Goal: Transaction & Acquisition: Purchase product/service

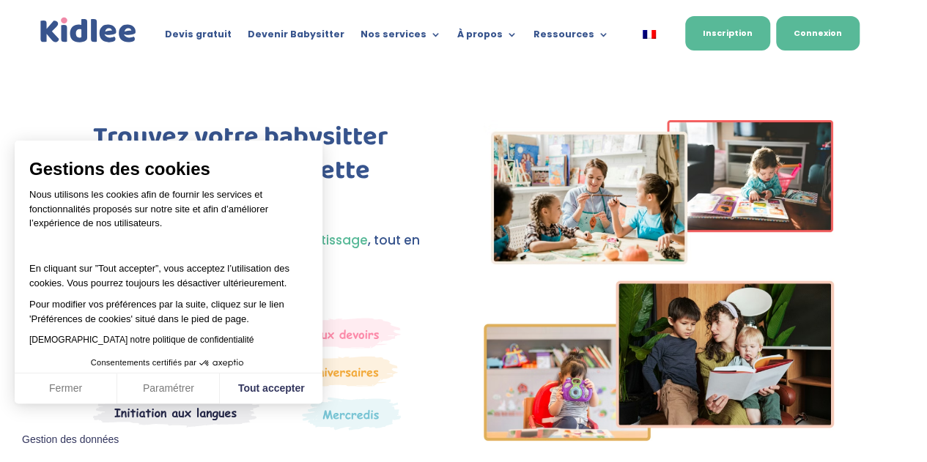
click at [827, 32] on link "Connexion" at bounding box center [818, 33] width 84 height 34
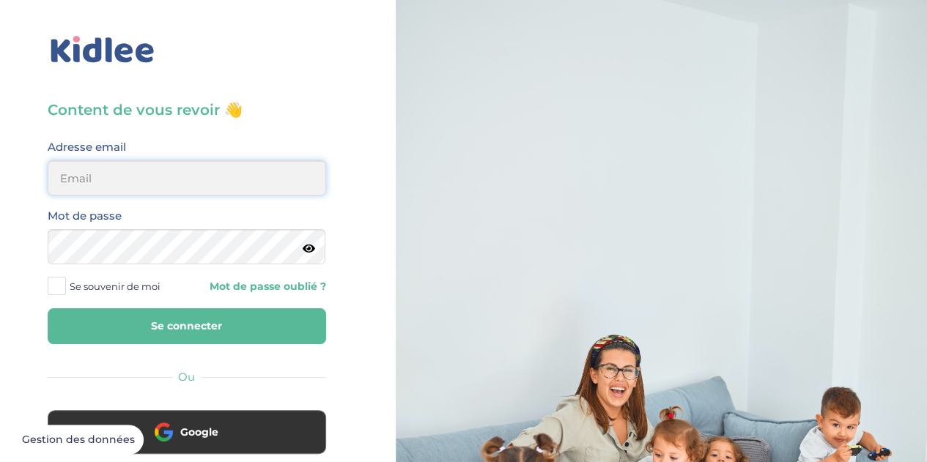
type input "chalebarbier@yahoo.fr"
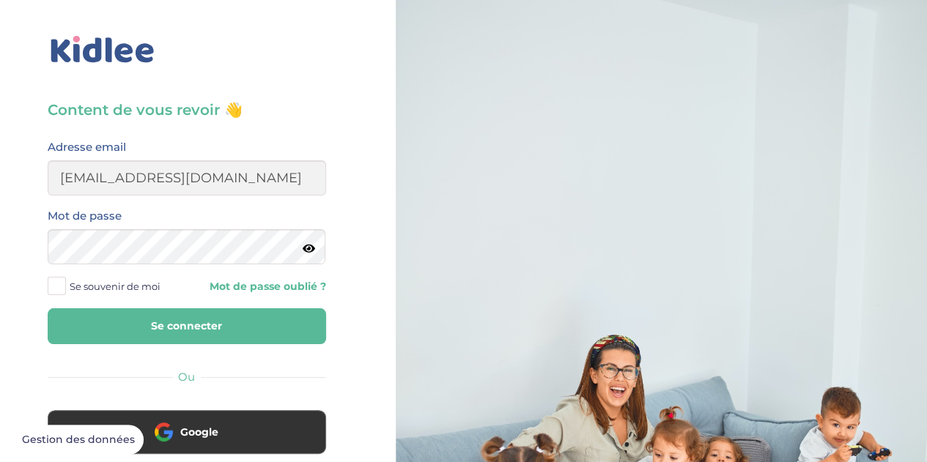
click at [173, 333] on button "Se connecter" at bounding box center [187, 327] width 278 height 36
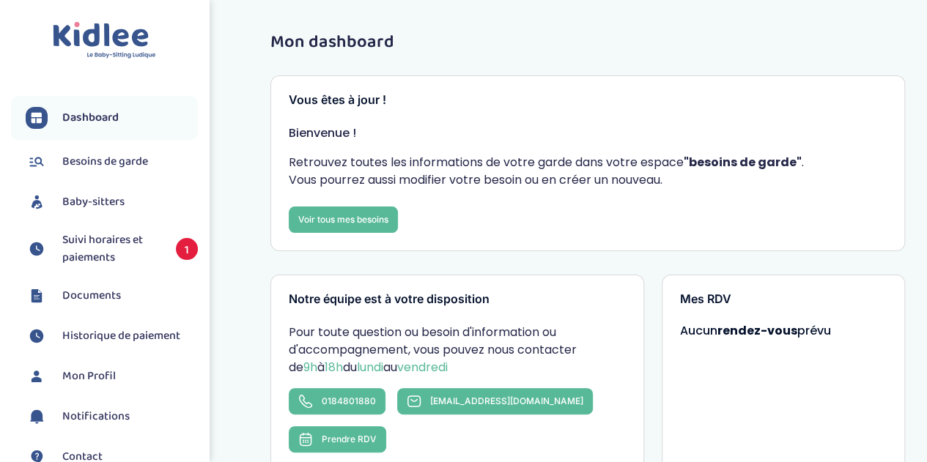
click at [128, 248] on span "Suivi horaires et paiements" at bounding box center [111, 249] width 99 height 35
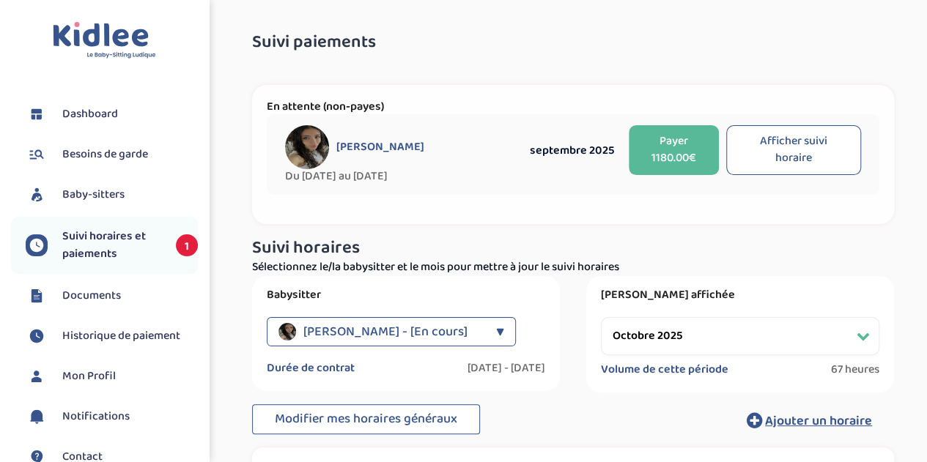
click at [810, 144] on button "Afficher suivi horaire" at bounding box center [793, 150] width 135 height 50
select select "septembre 2025"
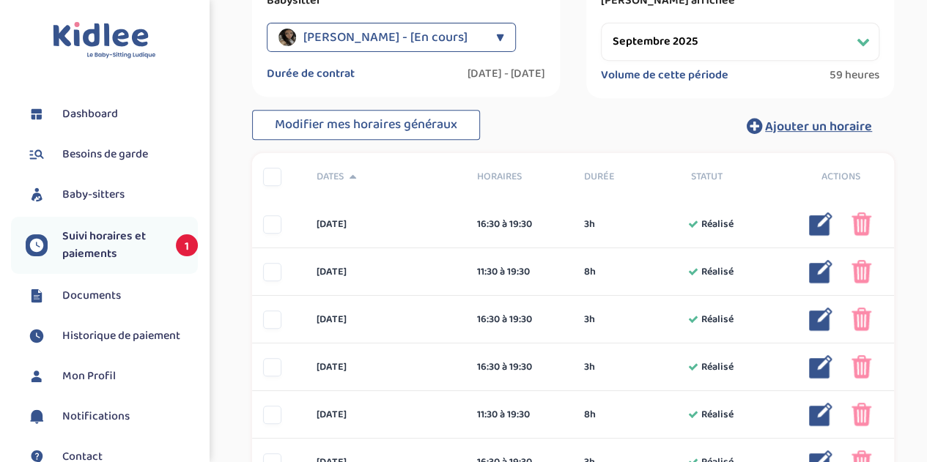
scroll to position [385, 0]
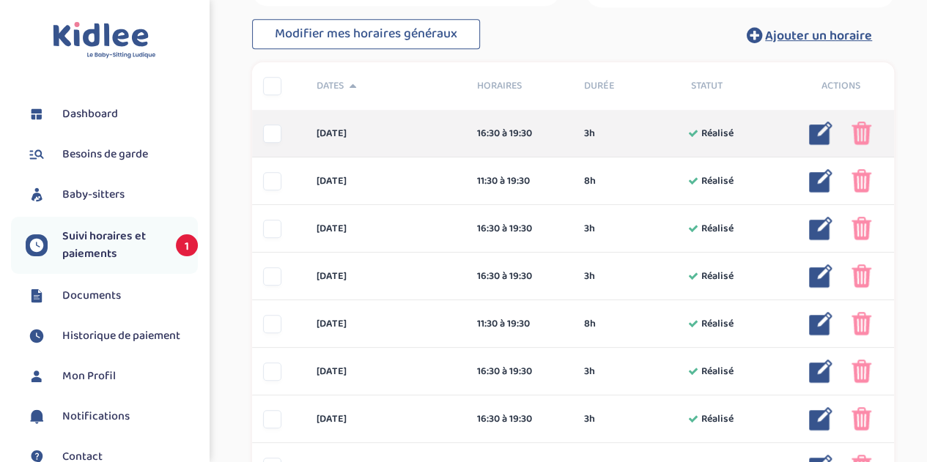
click at [866, 133] on img at bounding box center [862, 133] width 20 height 23
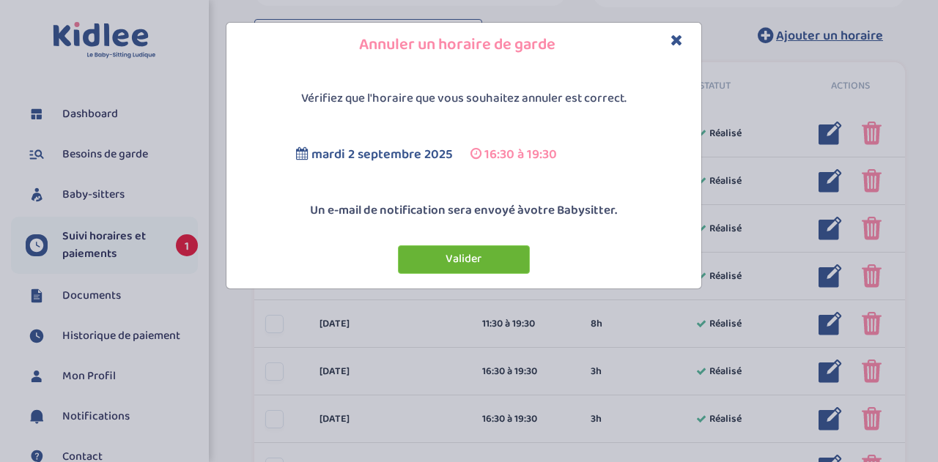
click at [499, 255] on button "Valider" at bounding box center [464, 259] width 132 height 29
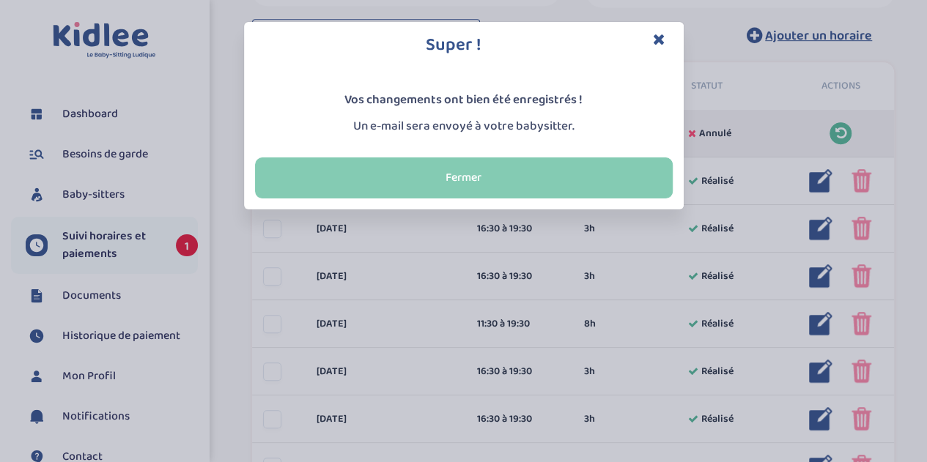
click at [597, 174] on button "Fermer" at bounding box center [464, 178] width 418 height 41
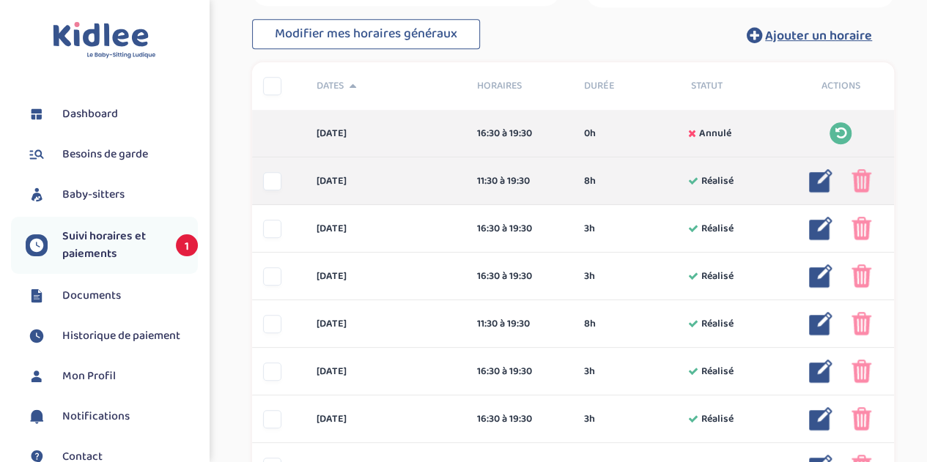
click at [863, 176] on img at bounding box center [862, 180] width 20 height 23
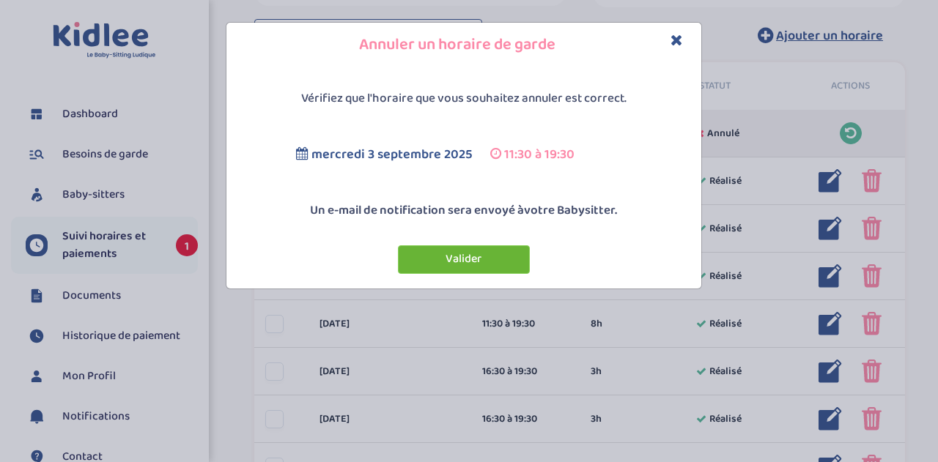
click at [509, 259] on button "Valider" at bounding box center [464, 259] width 132 height 29
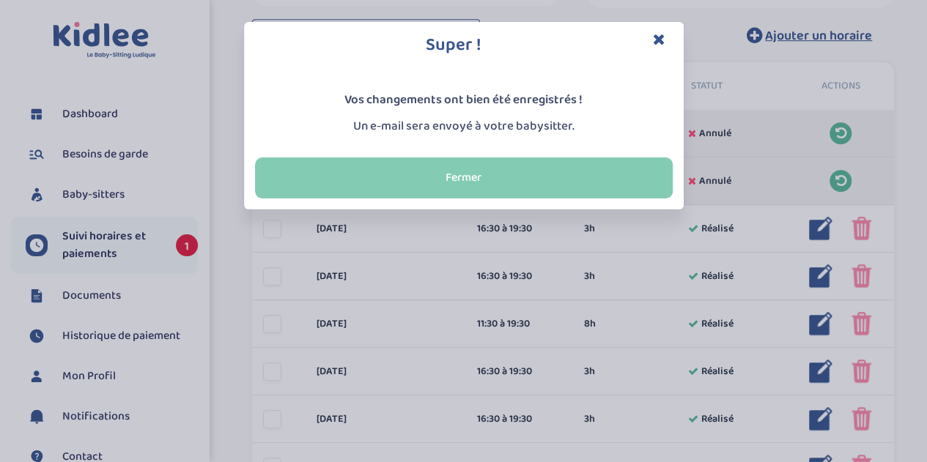
click at [626, 175] on button "Fermer" at bounding box center [464, 178] width 418 height 41
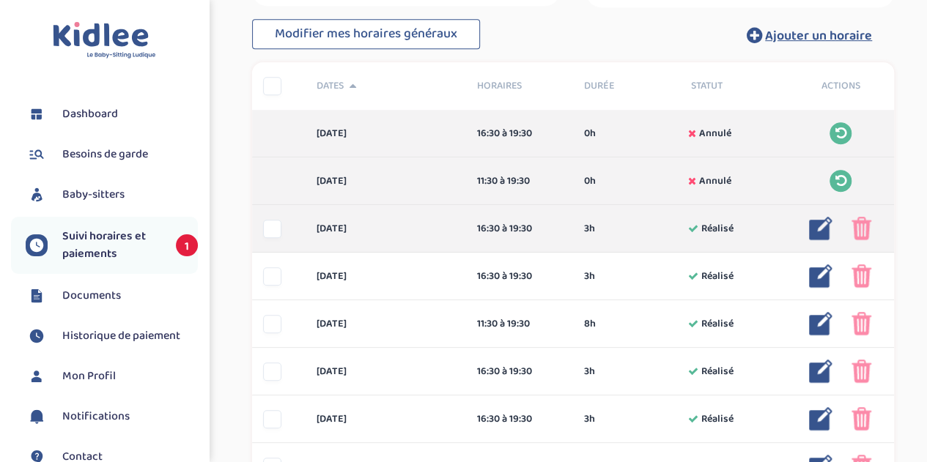
click at [865, 234] on img at bounding box center [862, 228] width 20 height 23
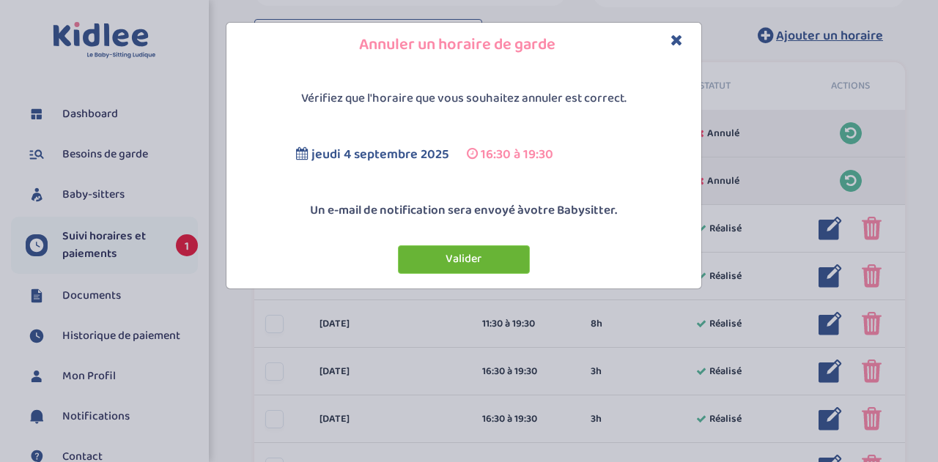
click at [481, 262] on button "Valider" at bounding box center [464, 259] width 132 height 29
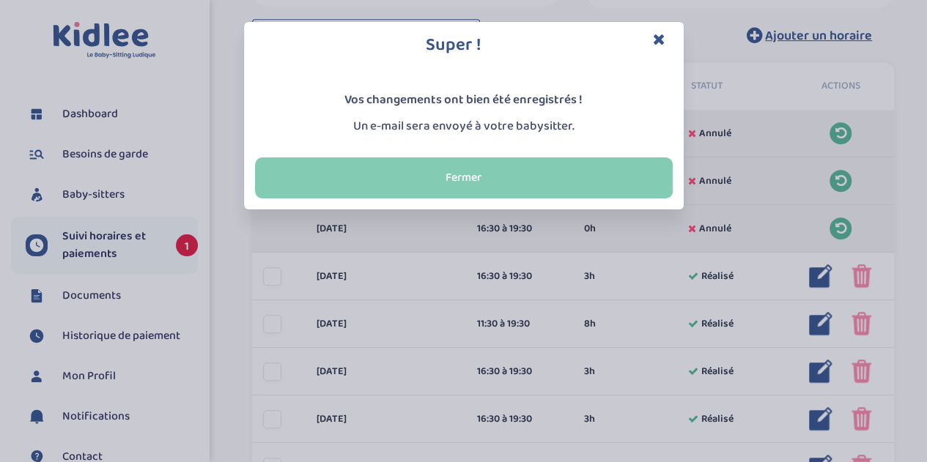
click at [500, 184] on button "Fermer" at bounding box center [464, 178] width 418 height 41
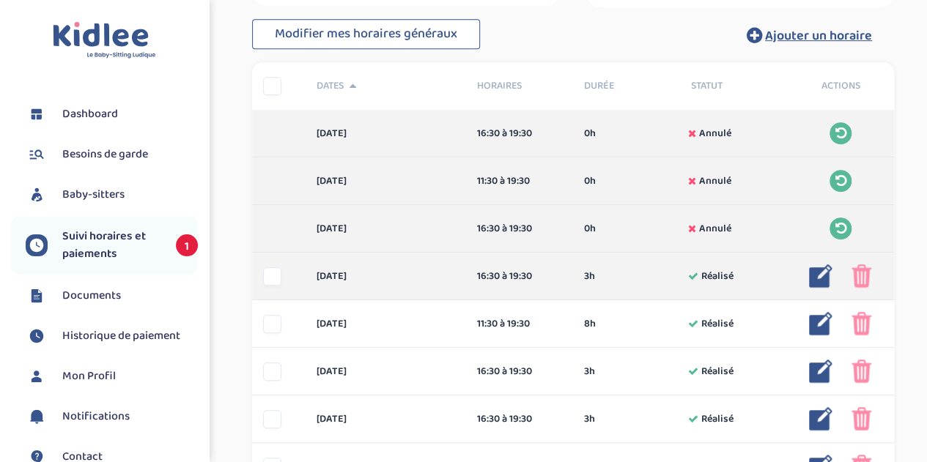
click at [860, 276] on img at bounding box center [862, 276] width 20 height 23
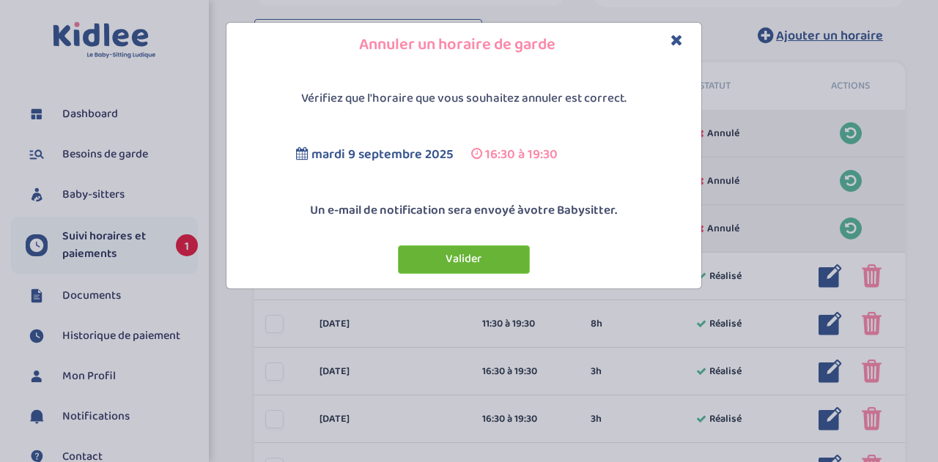
click at [476, 251] on button "Valider" at bounding box center [464, 259] width 132 height 29
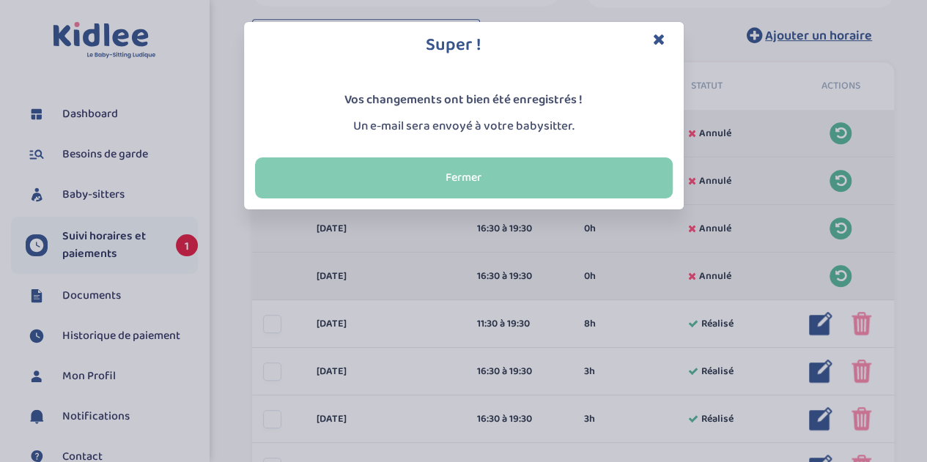
click at [608, 184] on button "Fermer" at bounding box center [464, 178] width 418 height 41
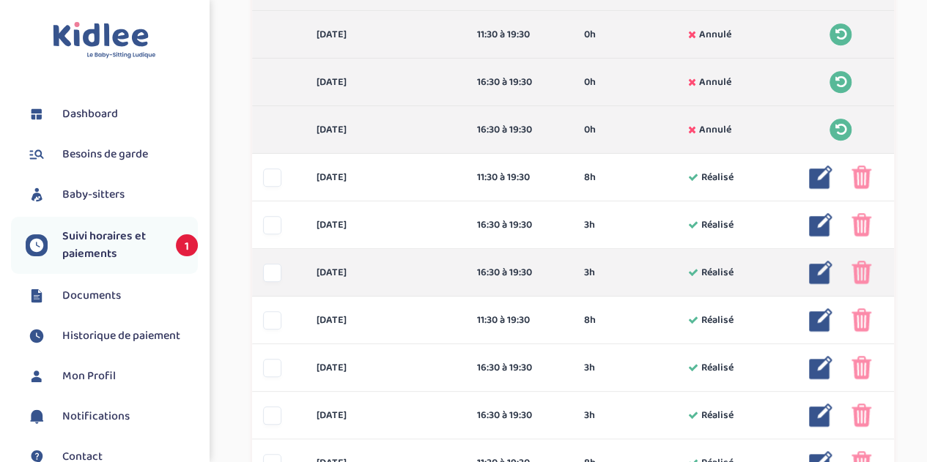
scroll to position [532, 0]
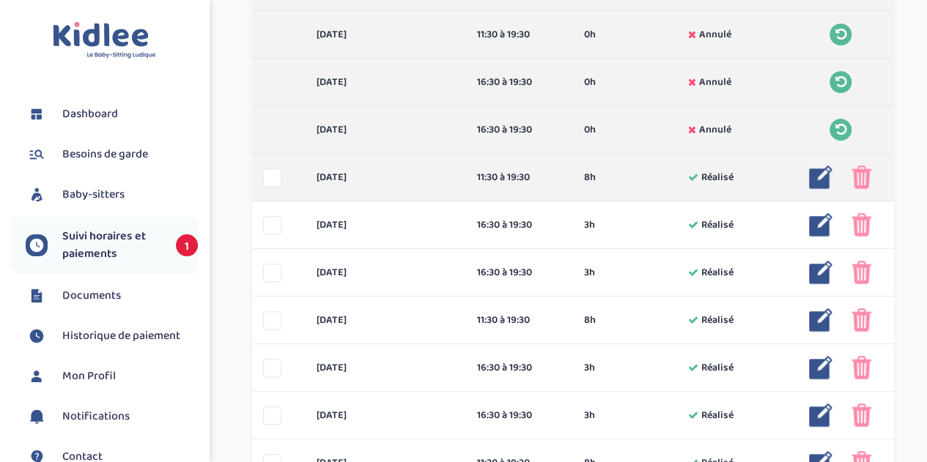
click at [868, 172] on img at bounding box center [862, 177] width 20 height 23
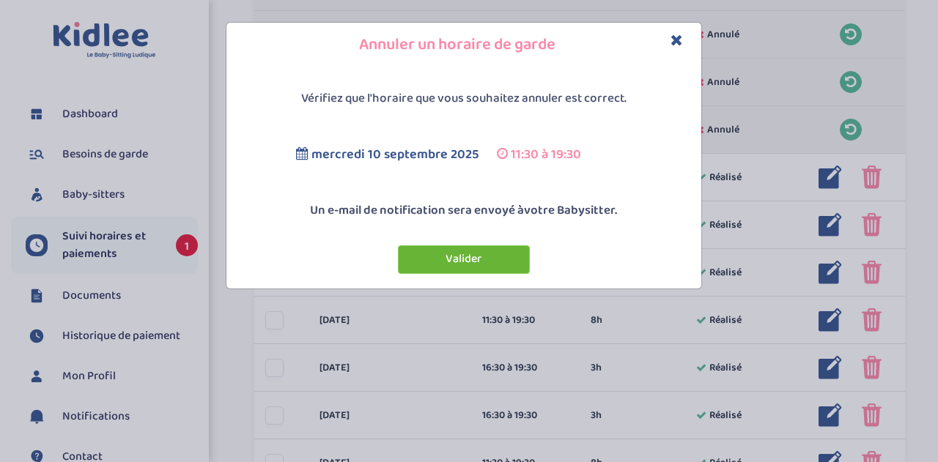
click at [441, 253] on button "Valider" at bounding box center [464, 259] width 132 height 29
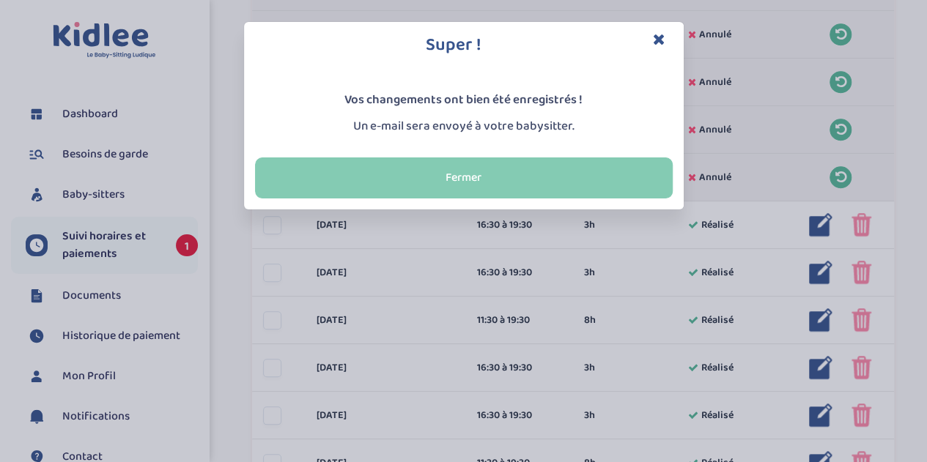
click at [466, 170] on button "Fermer" at bounding box center [464, 178] width 418 height 41
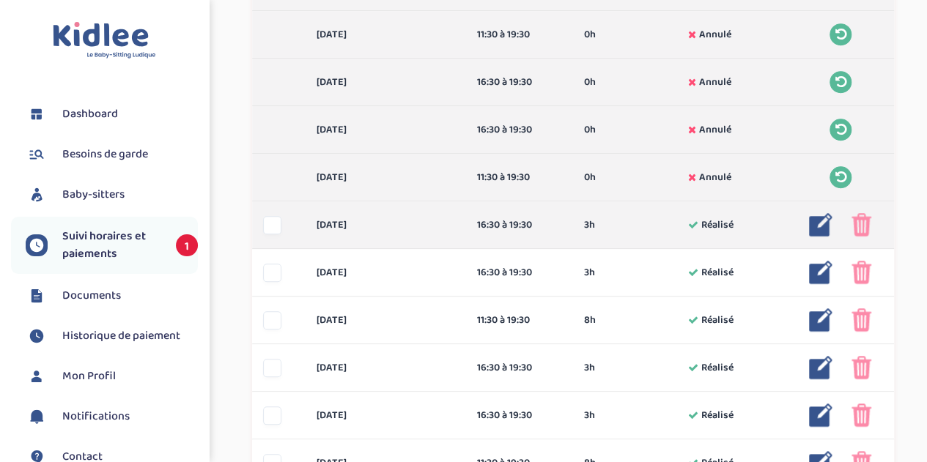
click at [857, 221] on img at bounding box center [862, 224] width 20 height 23
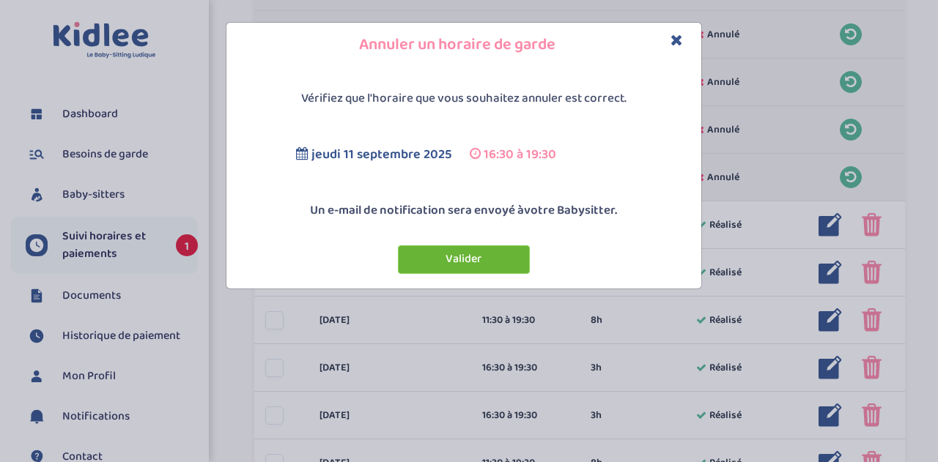
click at [479, 255] on button "Valider" at bounding box center [464, 259] width 132 height 29
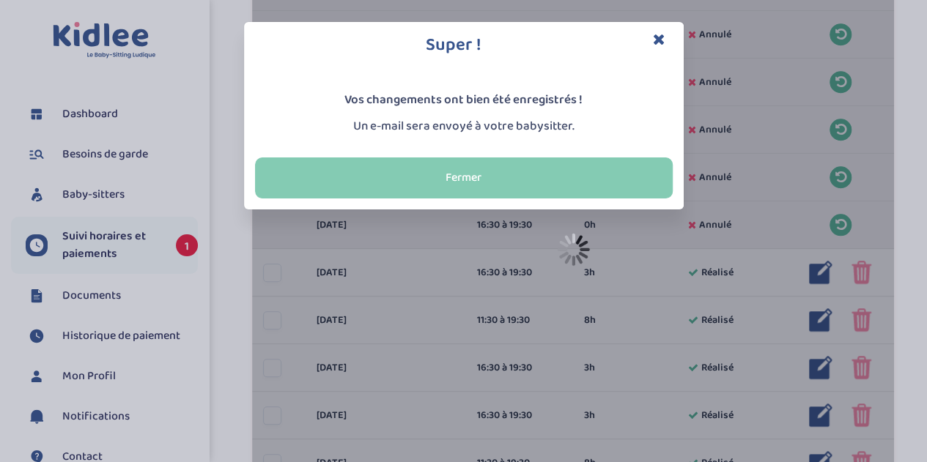
click at [506, 178] on button "Fermer" at bounding box center [464, 178] width 418 height 41
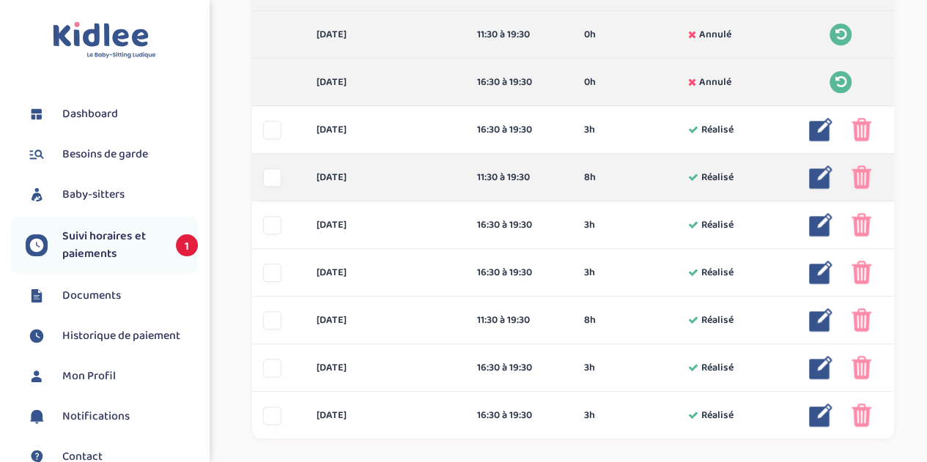
scroll to position [679, 0]
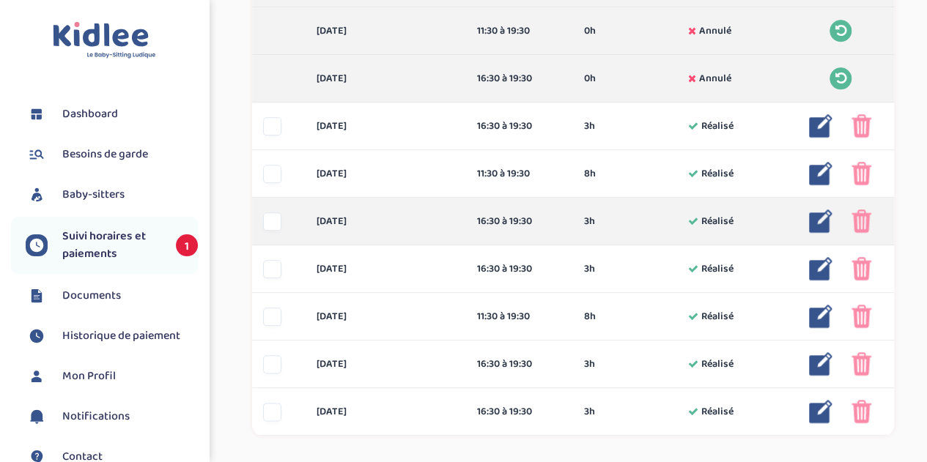
click at [863, 224] on img at bounding box center [862, 221] width 20 height 23
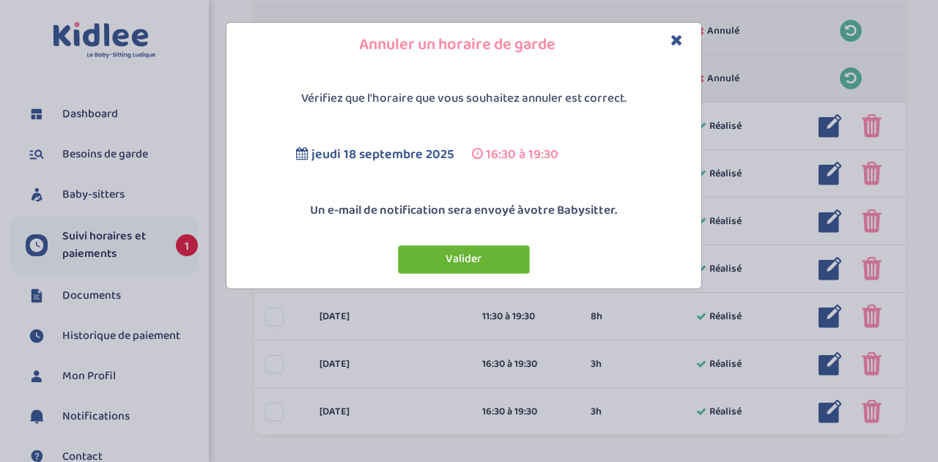
click at [475, 251] on button "Valider" at bounding box center [464, 259] width 132 height 29
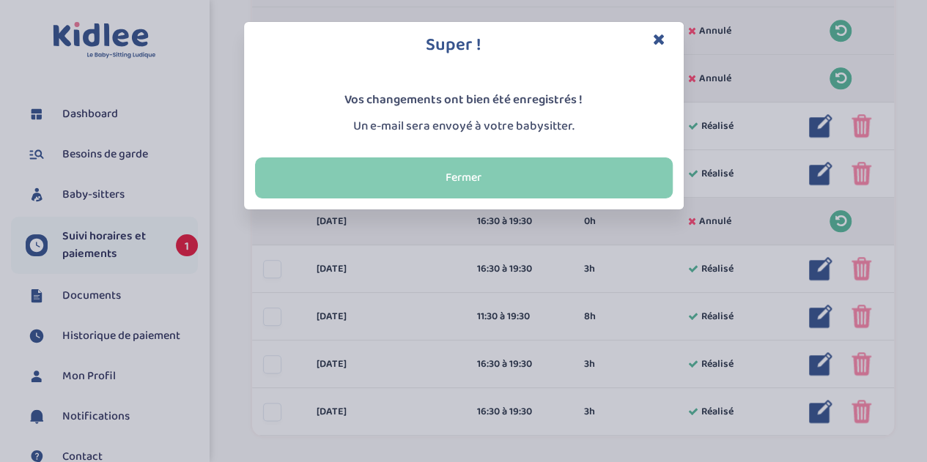
click at [416, 171] on button "Fermer" at bounding box center [464, 178] width 418 height 41
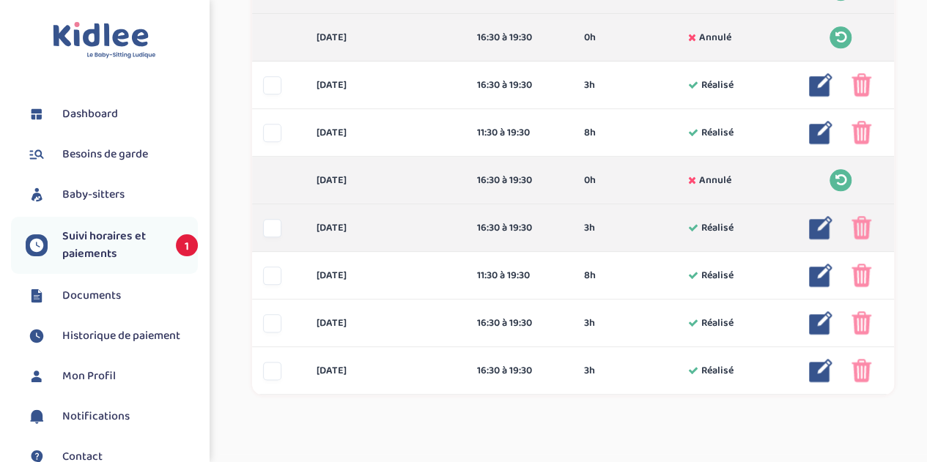
scroll to position [752, 0]
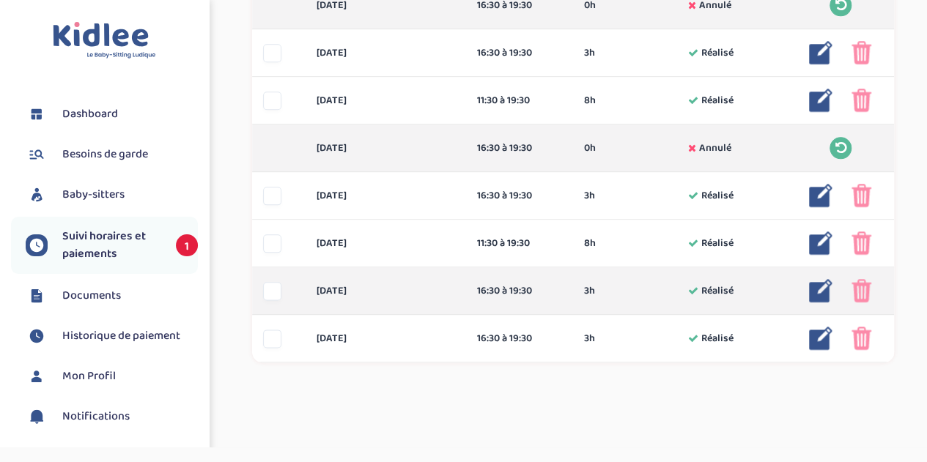
click at [863, 290] on img at bounding box center [862, 290] width 20 height 23
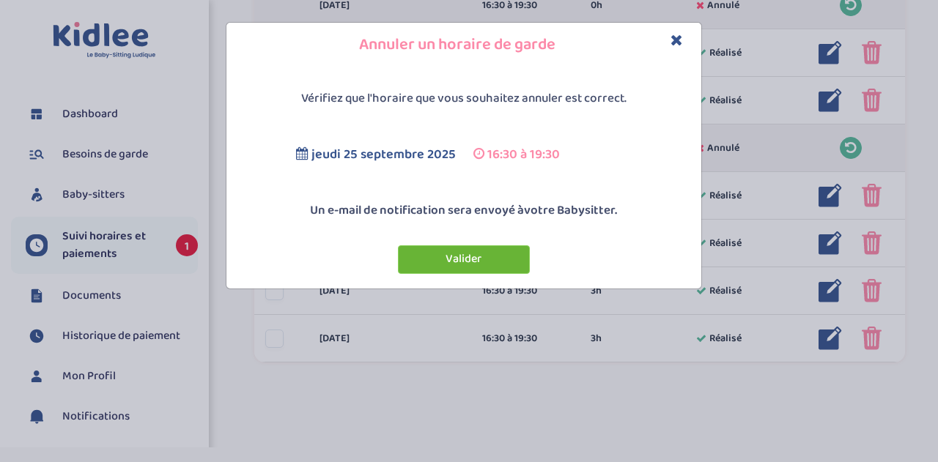
click at [498, 256] on button "Valider" at bounding box center [464, 259] width 132 height 29
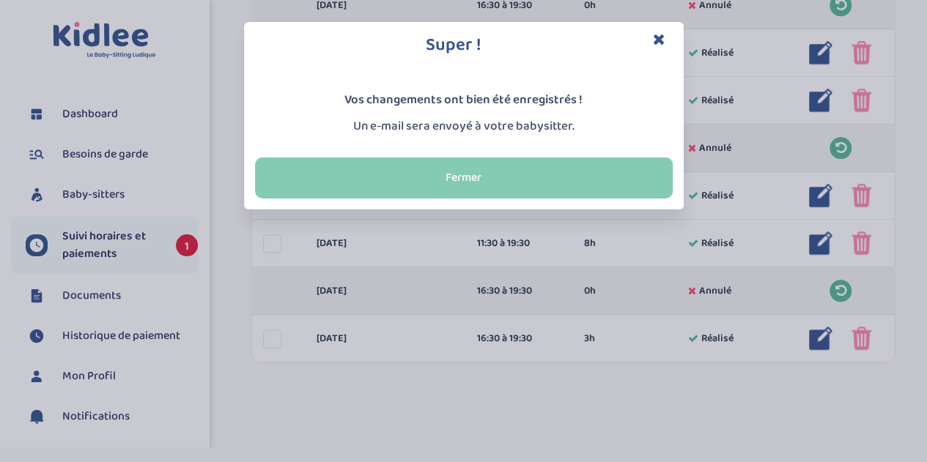
click at [465, 174] on button "Fermer" at bounding box center [464, 178] width 418 height 41
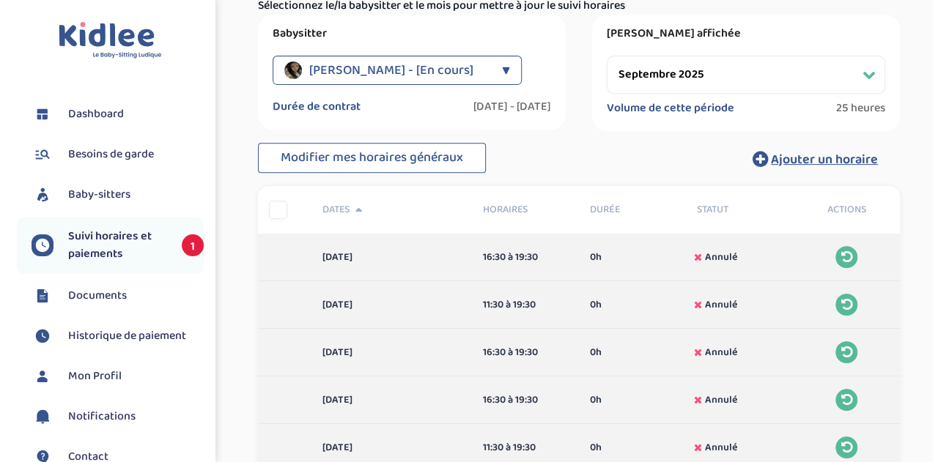
scroll to position [239, 0]
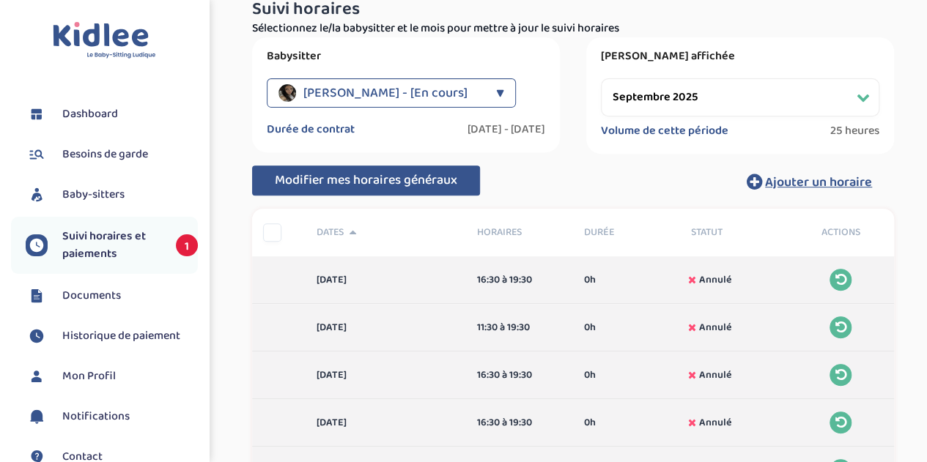
click at [346, 174] on span "Modifier mes horaires généraux" at bounding box center [366, 180] width 182 height 21
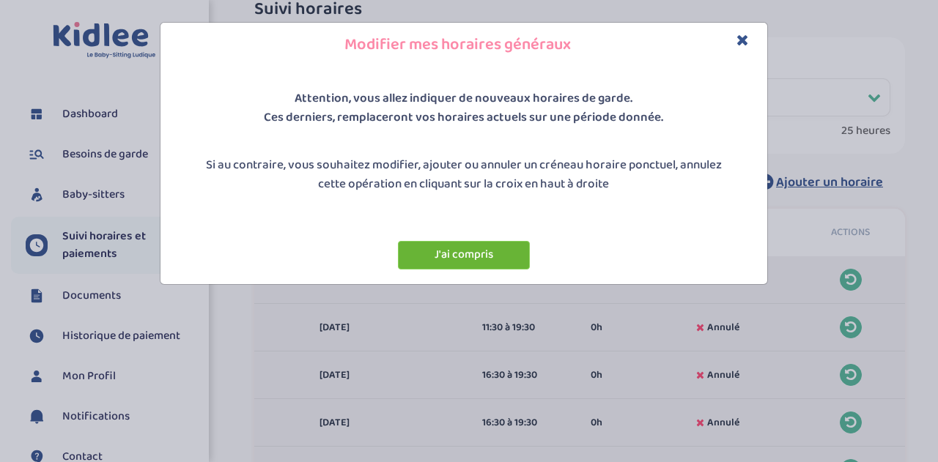
click at [457, 247] on button "J'ai compris" at bounding box center [464, 255] width 132 height 29
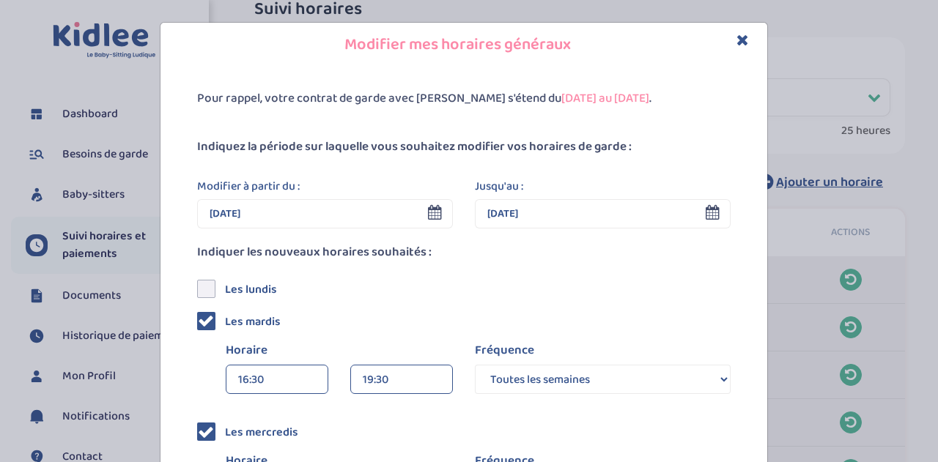
click at [594, 210] on input "04 Sep 2026" at bounding box center [603, 213] width 256 height 29
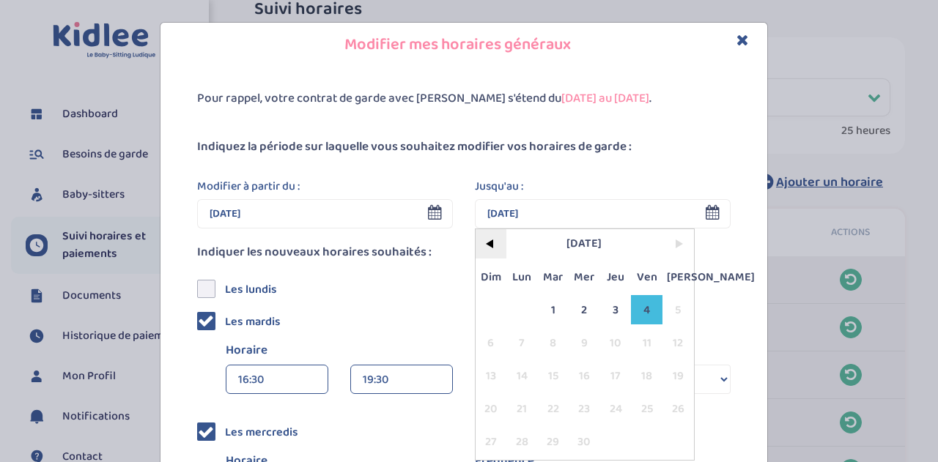
click at [485, 243] on span "<" at bounding box center [492, 243] width 32 height 29
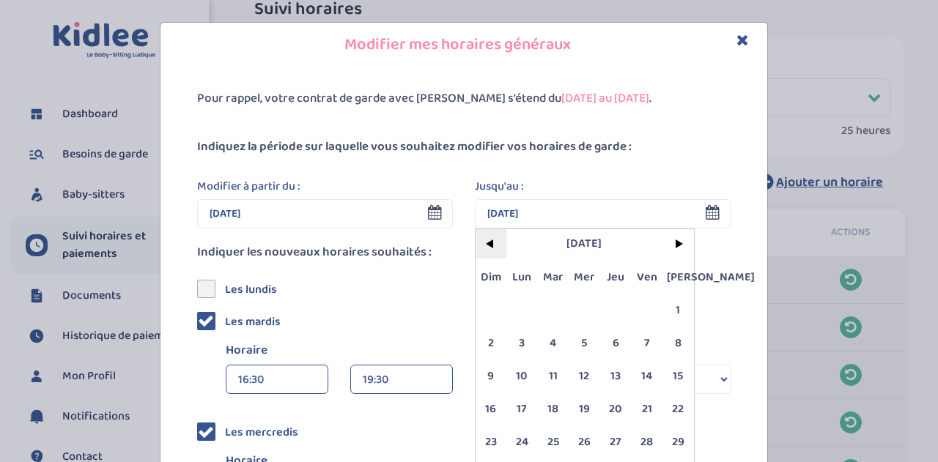
click at [485, 243] on span "<" at bounding box center [492, 243] width 32 height 29
click at [671, 306] on span "4" at bounding box center [678, 309] width 32 height 29
type input "04 Juil 2026"
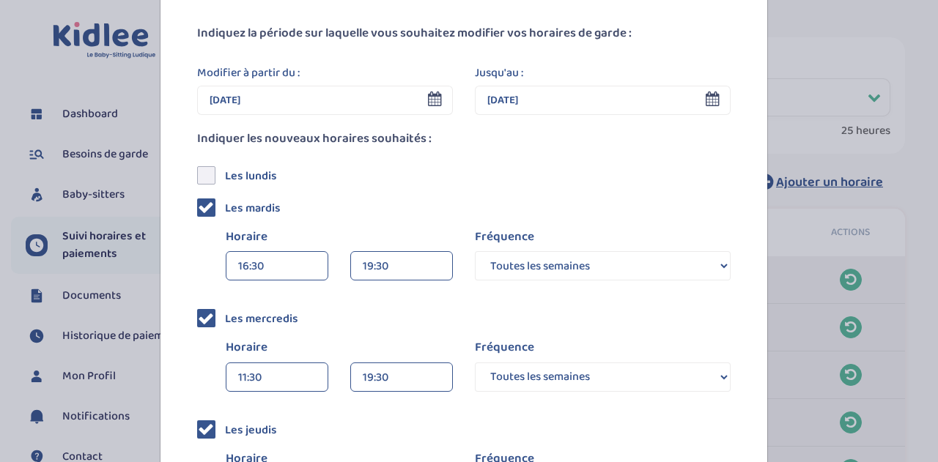
scroll to position [147, 0]
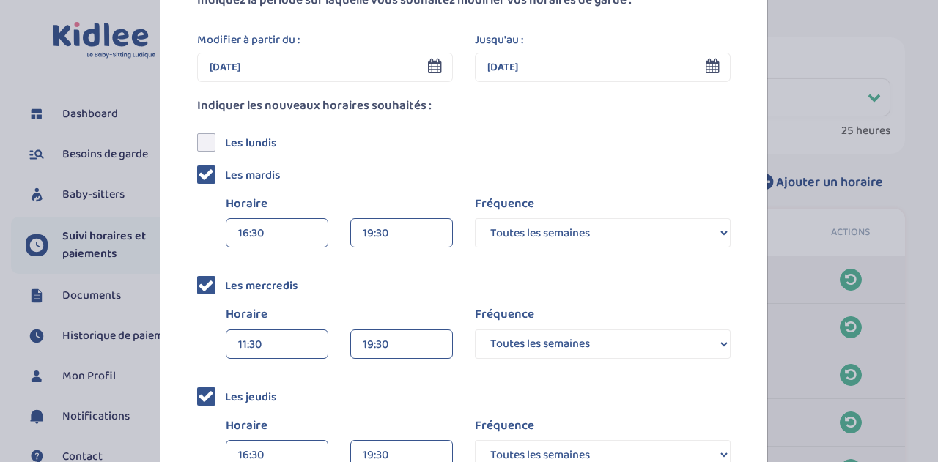
click at [199, 399] on icon at bounding box center [206, 396] width 16 height 16
click at [223, 391] on input "checkbox" at bounding box center [223, 391] width 0 height 0
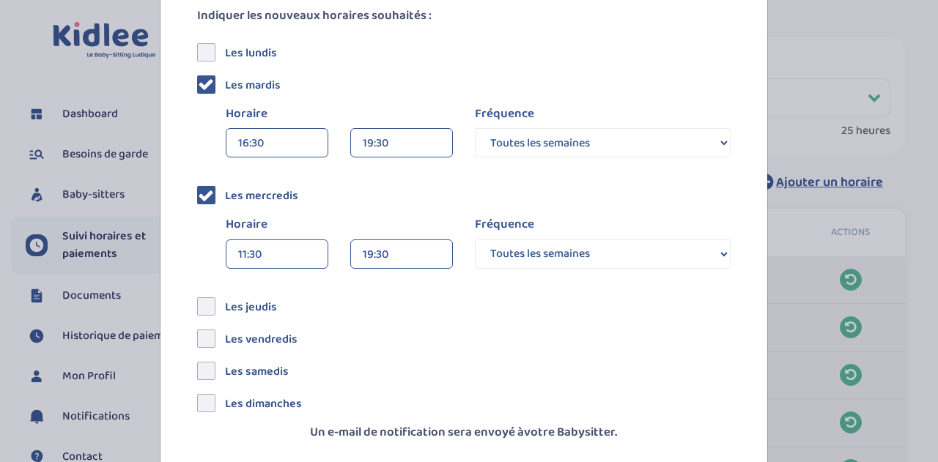
scroll to position [306, 0]
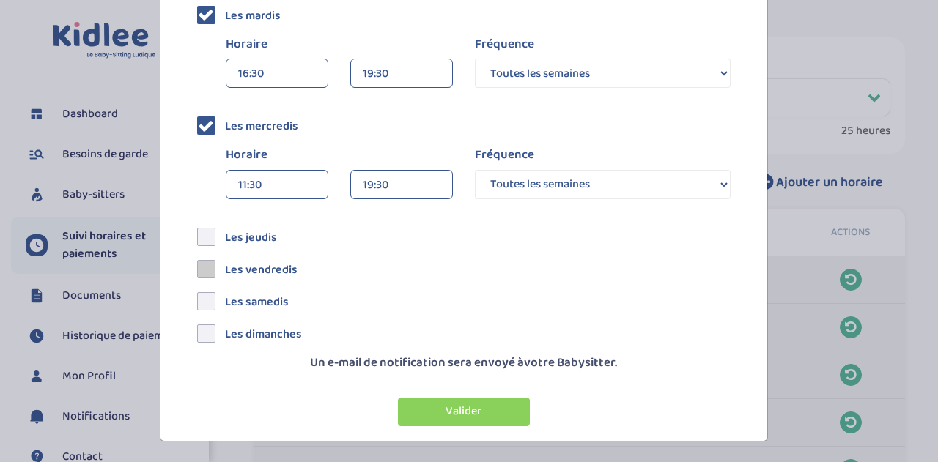
click at [198, 267] on span at bounding box center [206, 269] width 18 height 18
click at [223, 263] on input "checkbox" at bounding box center [223, 263] width 0 height 0
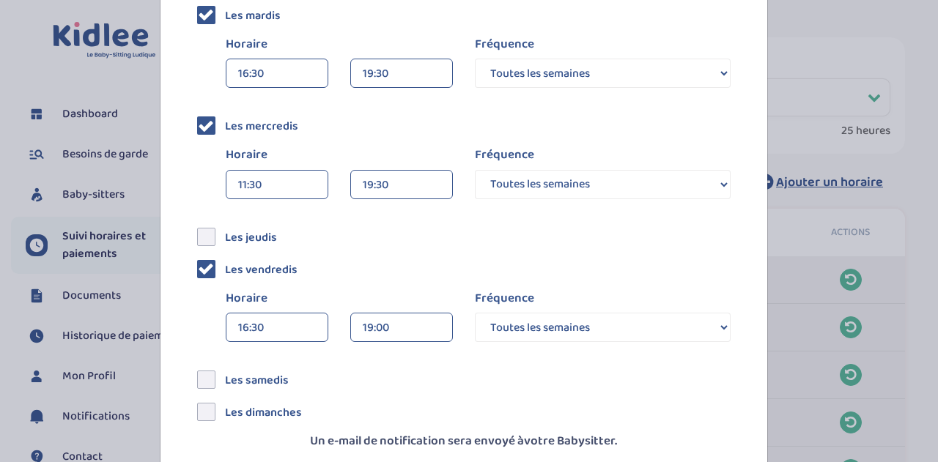
click at [710, 67] on select "Toutes les semaines Toutes les 2 semaines Tous les mois" at bounding box center [603, 73] width 256 height 29
select select "2"
click at [475, 59] on select "Toutes les semaines Toutes les 2 semaines Tous les mois" at bounding box center [603, 73] width 256 height 29
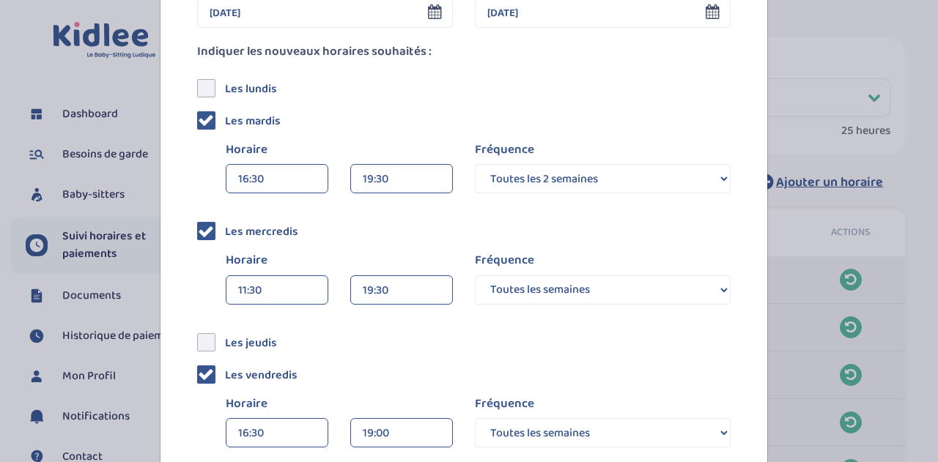
scroll to position [160, 0]
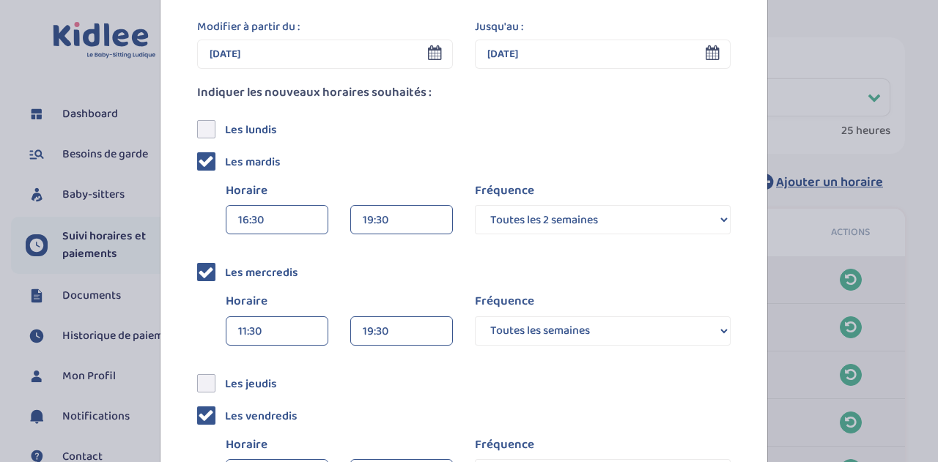
click at [242, 324] on div "11:30" at bounding box center [277, 331] width 78 height 29
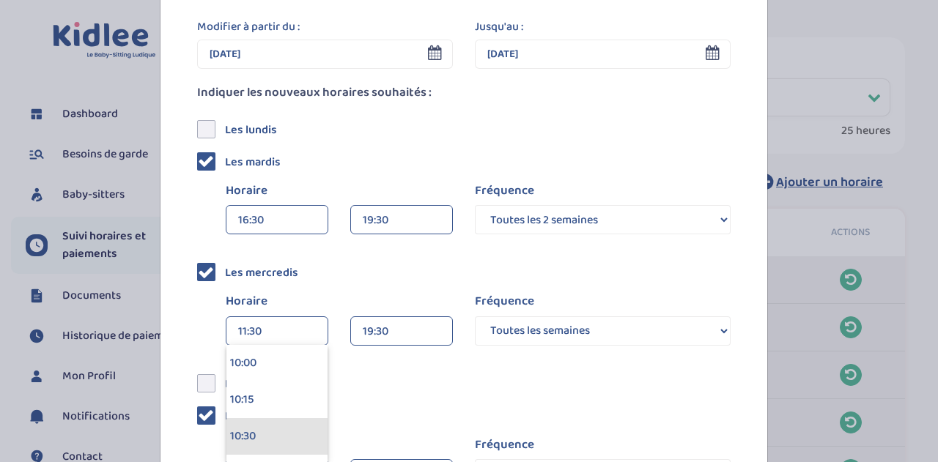
click at [256, 430] on div "10:30" at bounding box center [276, 436] width 101 height 37
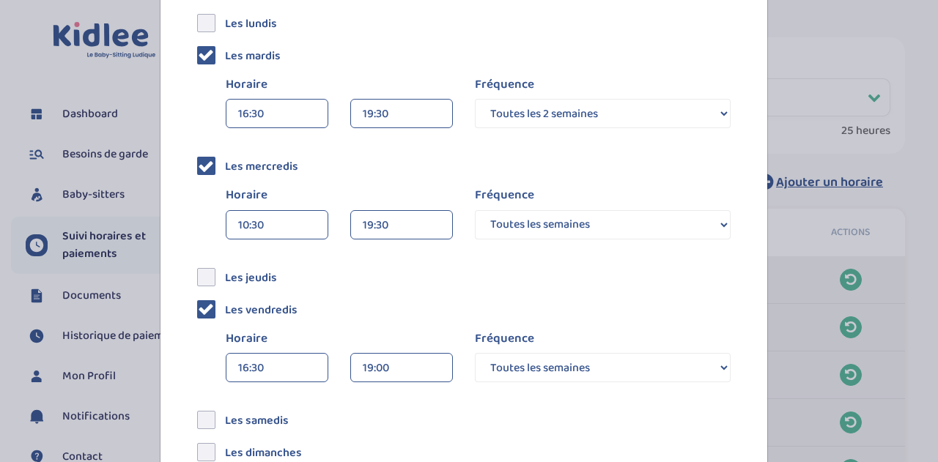
scroll to position [306, 0]
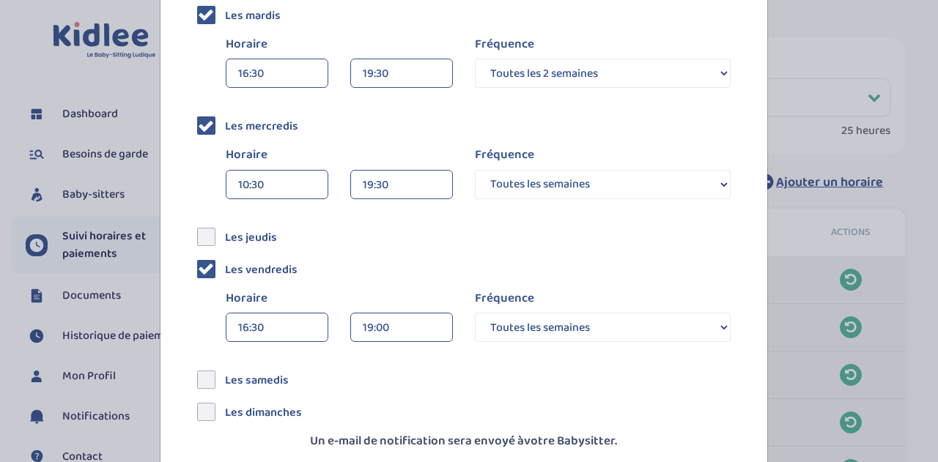
click at [271, 168] on div "Horaire" at bounding box center [339, 158] width 249 height 24
click at [269, 177] on div "10:30" at bounding box center [277, 185] width 78 height 29
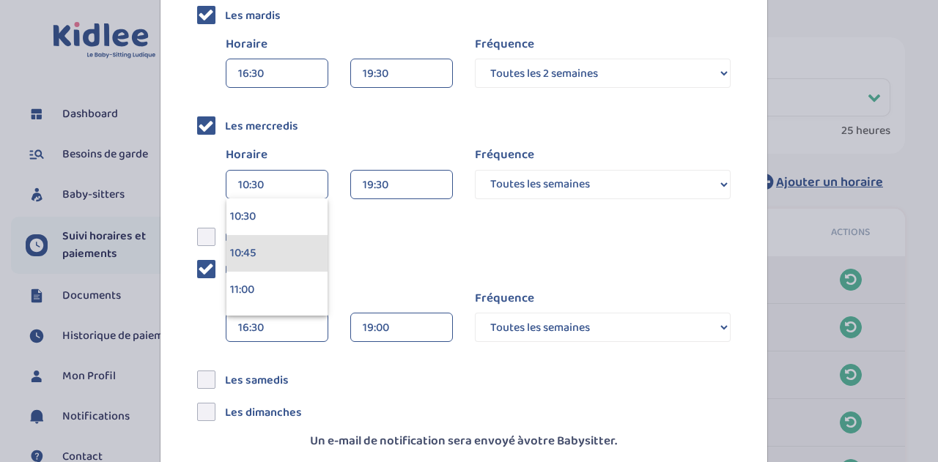
scroll to position [1612, 0]
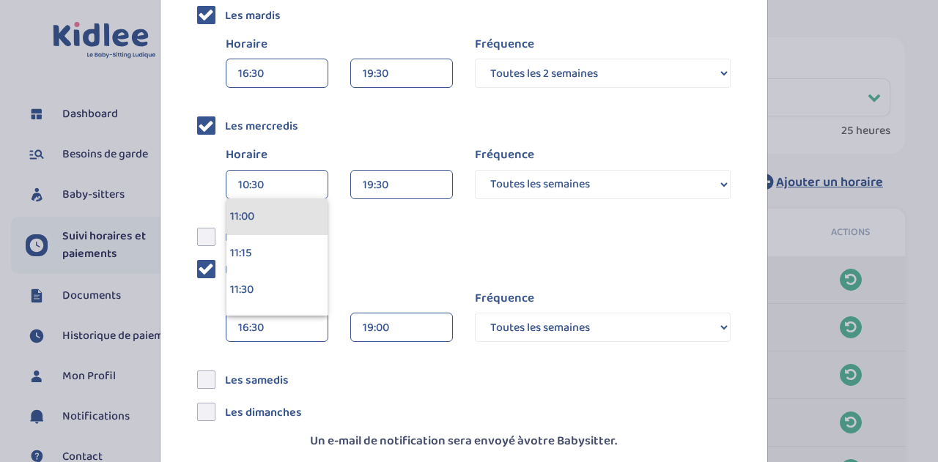
click at [251, 219] on div "11:00" at bounding box center [276, 217] width 101 height 37
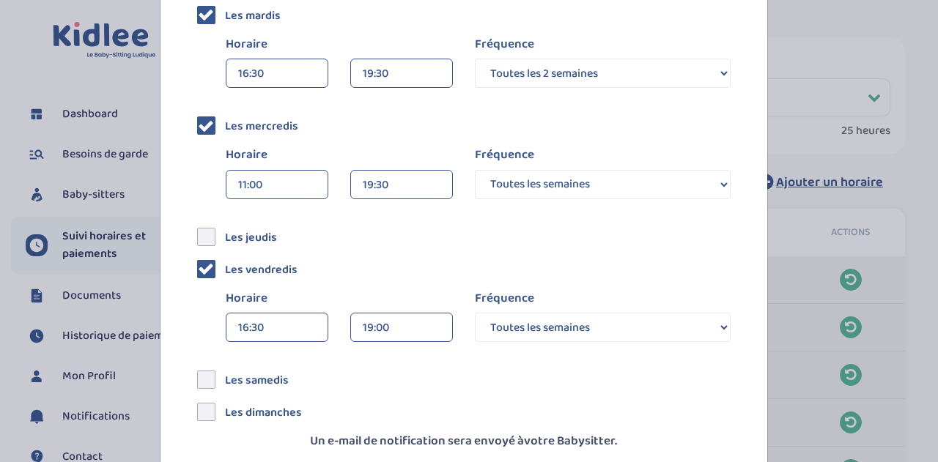
scroll to position [380, 0]
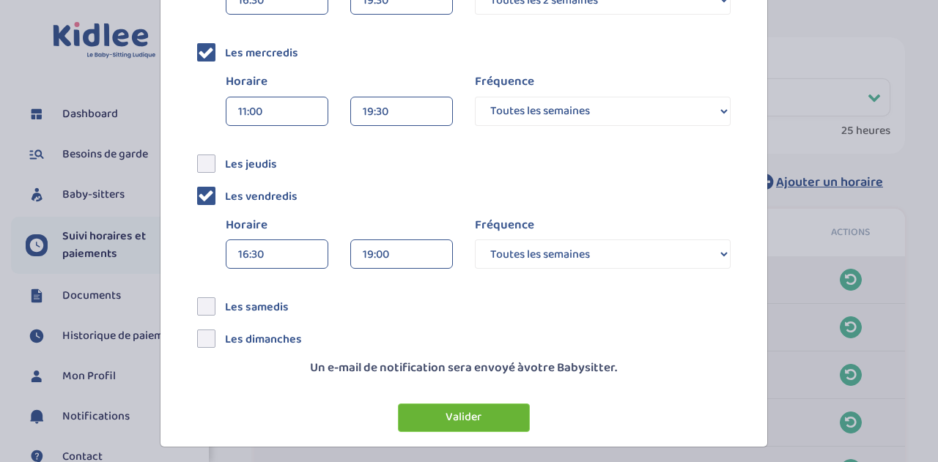
click at [468, 420] on button "Valider" at bounding box center [464, 418] width 132 height 29
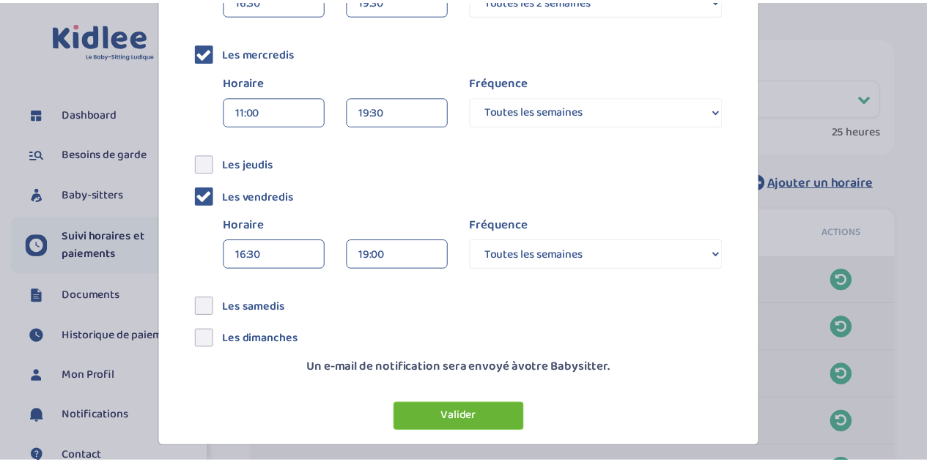
scroll to position [0, 0]
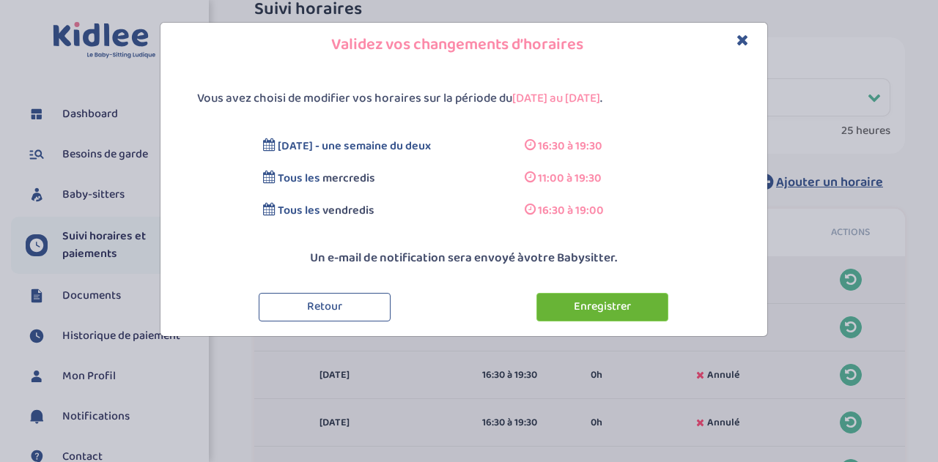
click at [613, 303] on button "Enregistrer" at bounding box center [602, 307] width 132 height 29
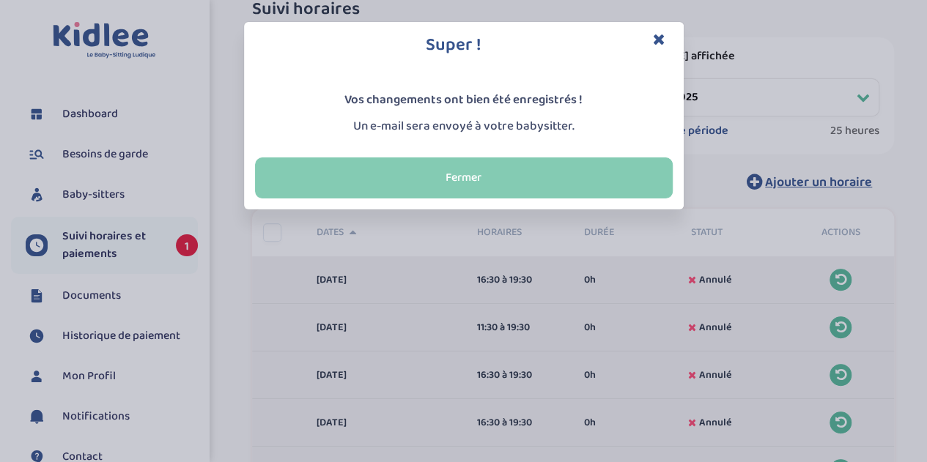
click at [457, 183] on button "Fermer" at bounding box center [464, 178] width 418 height 41
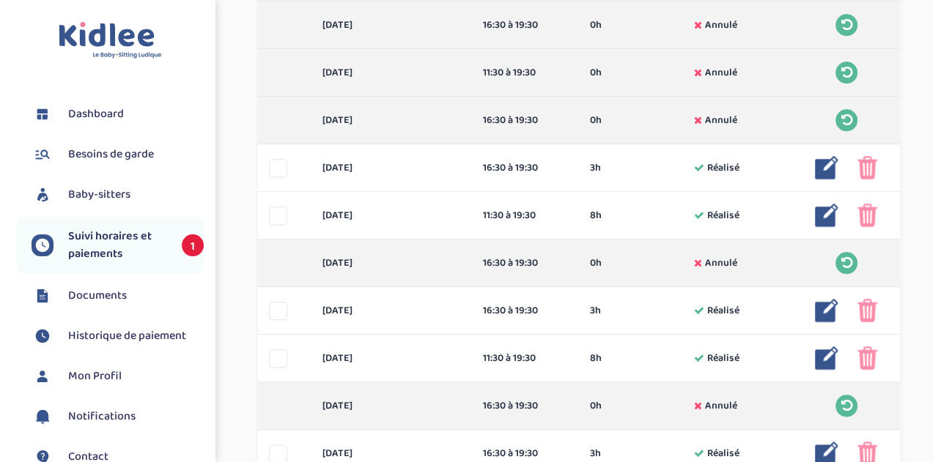
scroll to position [660, 0]
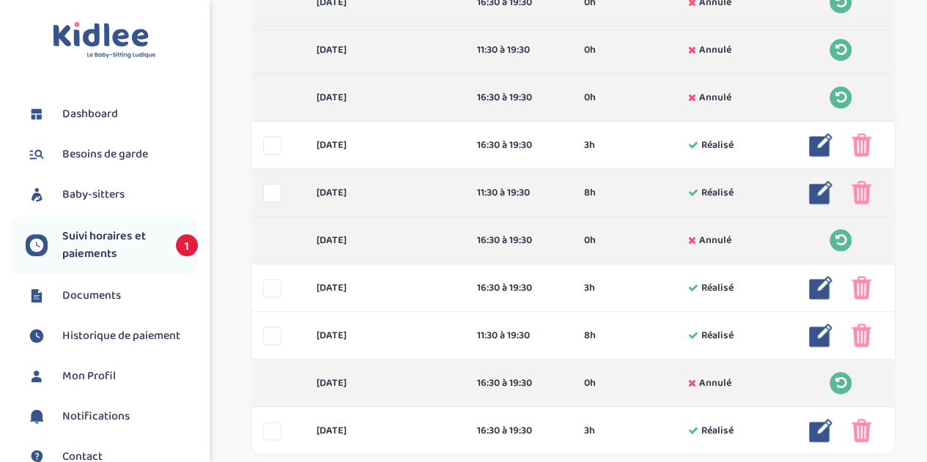
click at [823, 185] on img at bounding box center [820, 192] width 23 height 23
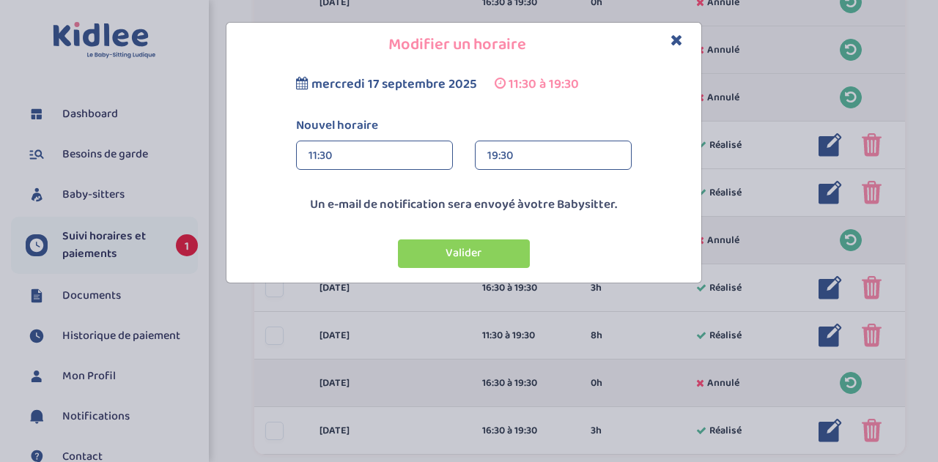
click at [317, 154] on div "11:30" at bounding box center [375, 155] width 132 height 29
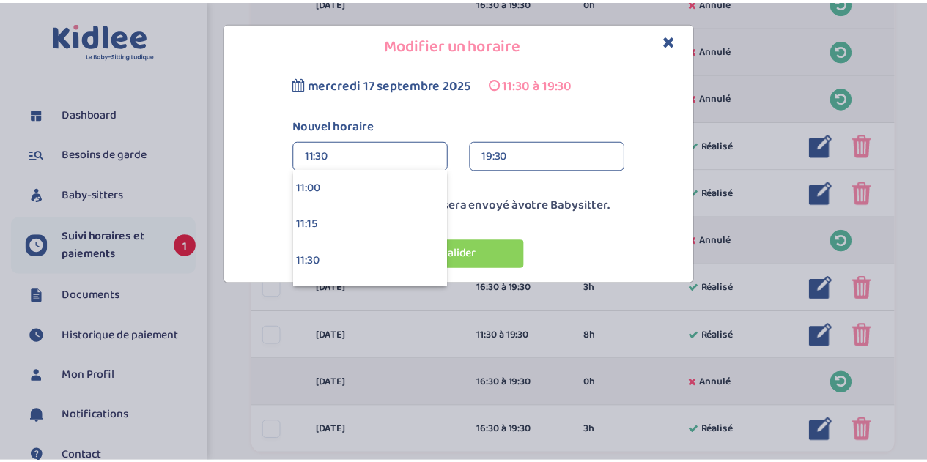
scroll to position [1539, 0]
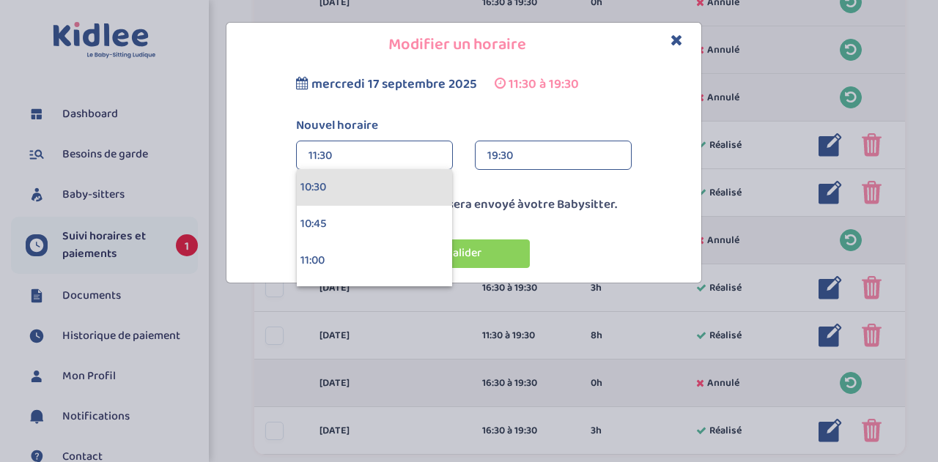
click at [348, 192] on div "10:30" at bounding box center [374, 187] width 155 height 37
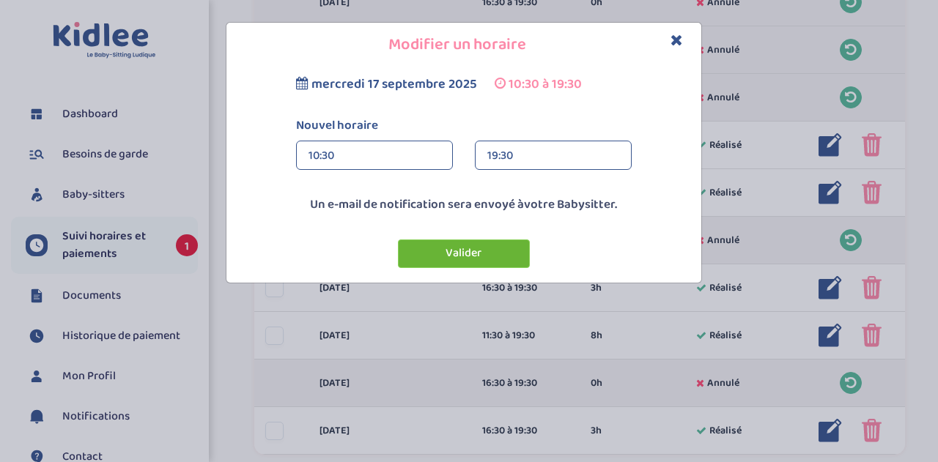
click at [468, 251] on button "Valider" at bounding box center [464, 254] width 132 height 29
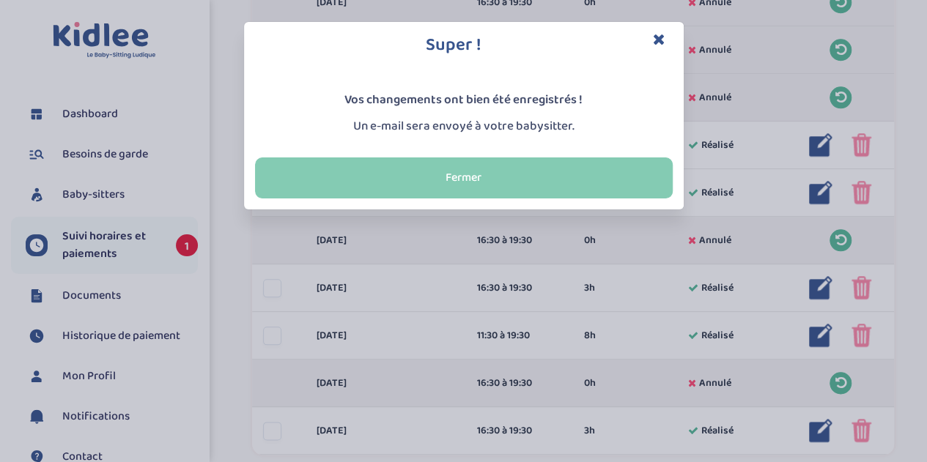
click at [489, 161] on button "Fermer" at bounding box center [464, 178] width 418 height 41
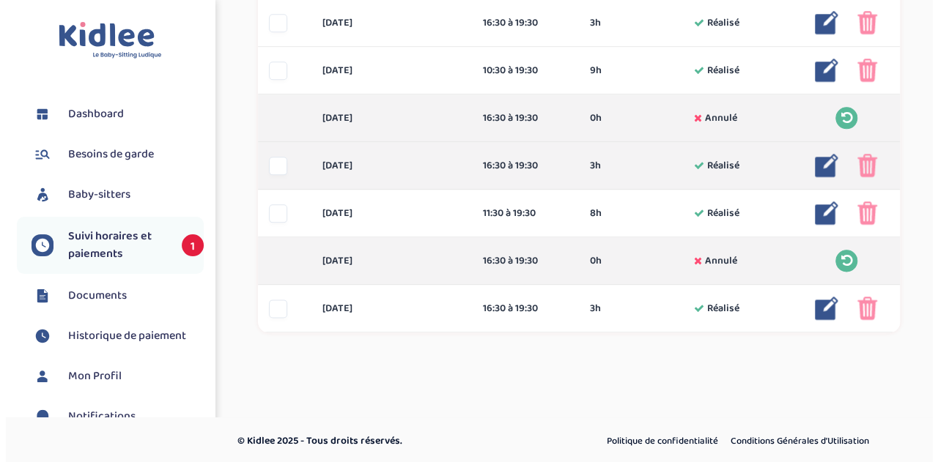
scroll to position [784, 0]
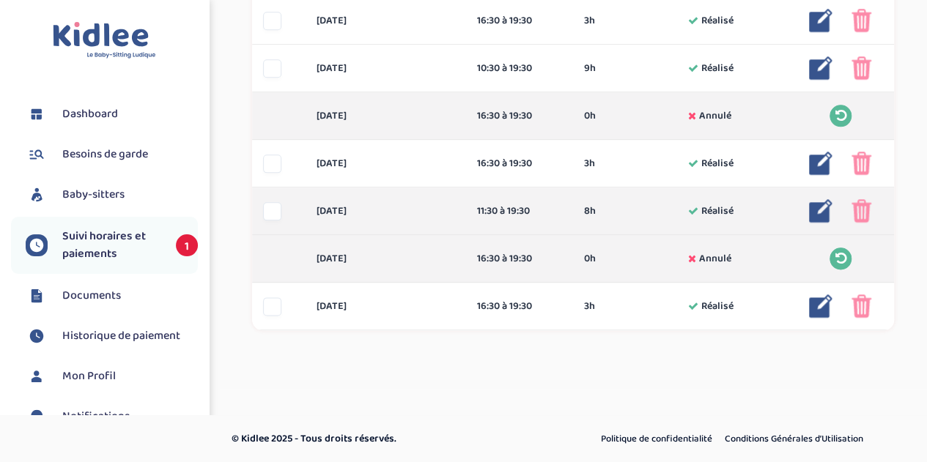
click at [819, 209] on img at bounding box center [820, 210] width 23 height 23
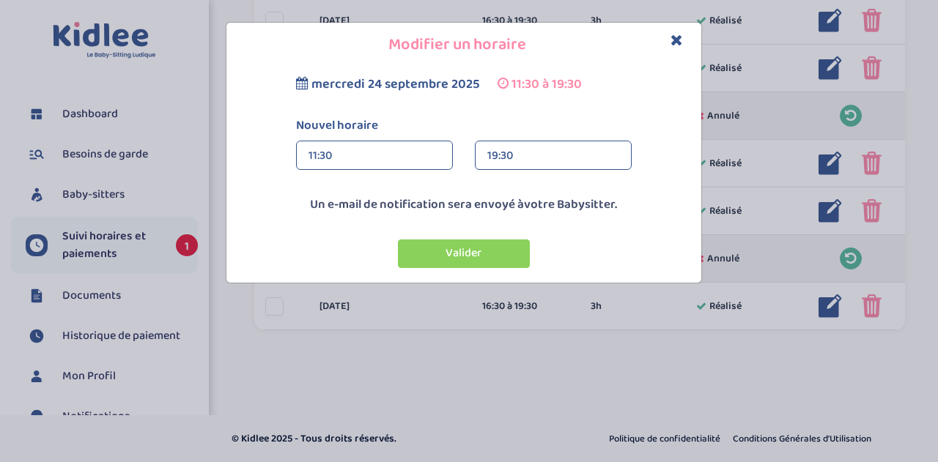
click at [332, 149] on div "11:30" at bounding box center [375, 155] width 132 height 29
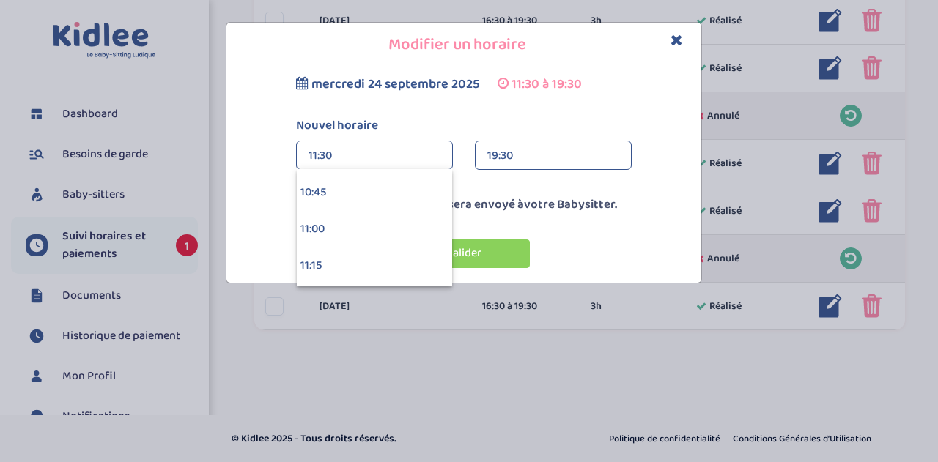
scroll to position [1539, 0]
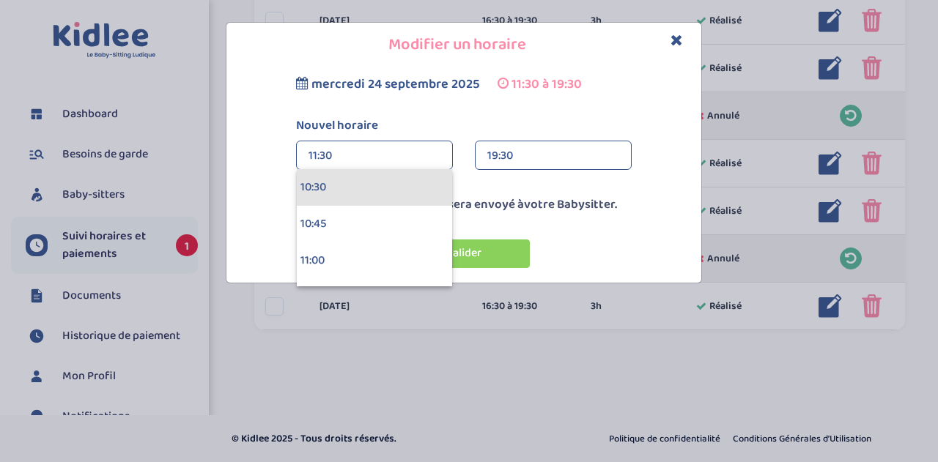
click at [336, 190] on div "10:30" at bounding box center [374, 187] width 155 height 37
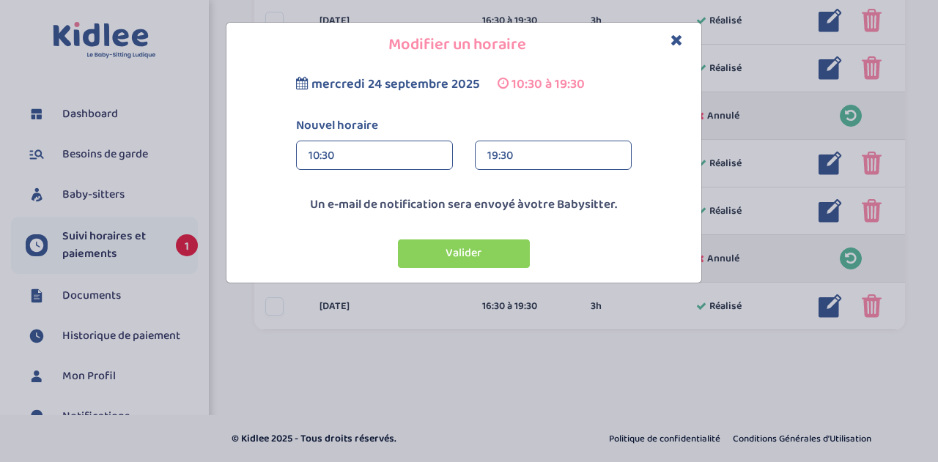
click at [538, 149] on div "19:30" at bounding box center [553, 155] width 132 height 29
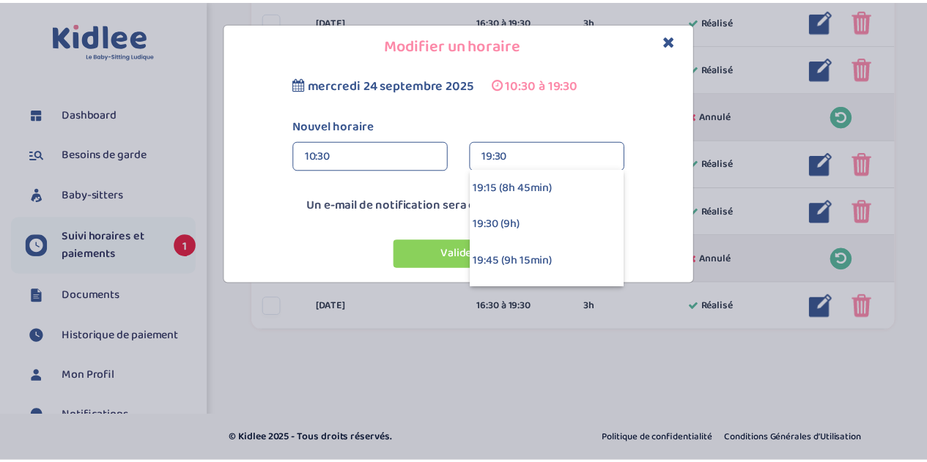
scroll to position [1173, 0]
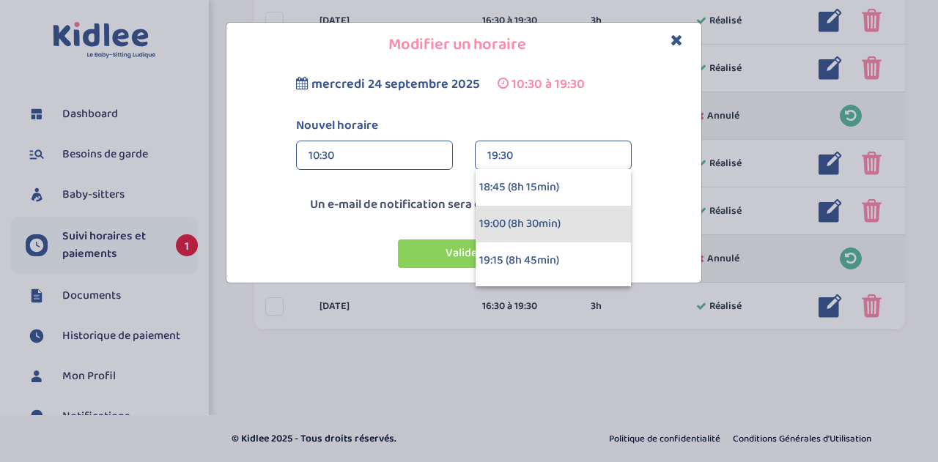
click at [532, 225] on div "19:00 (8h 30min)" at bounding box center [553, 224] width 155 height 37
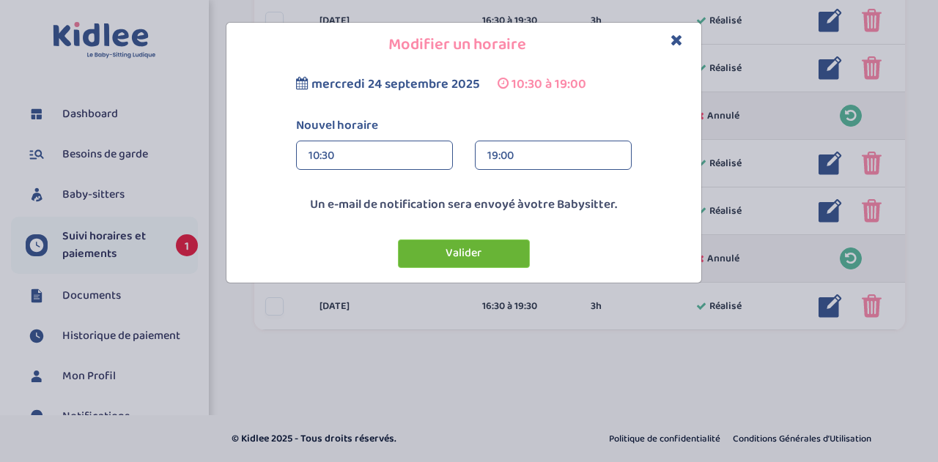
click at [440, 251] on button "Valider" at bounding box center [464, 254] width 132 height 29
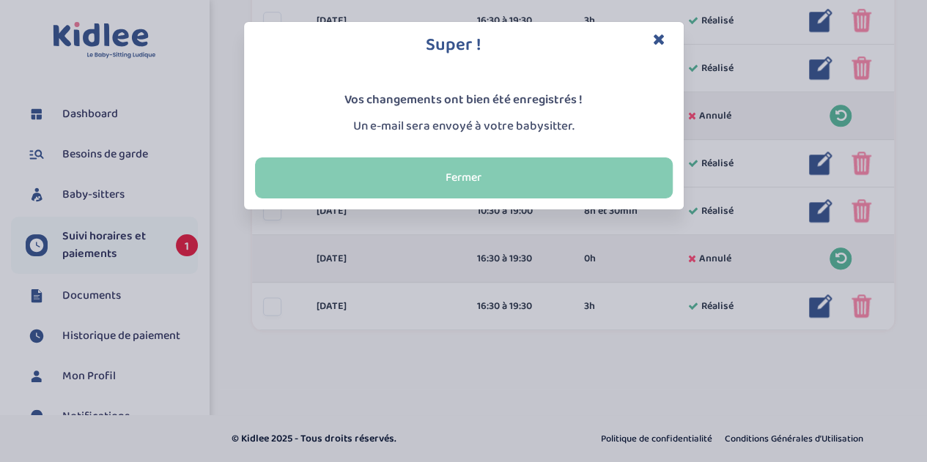
click at [469, 176] on button "Fermer" at bounding box center [464, 178] width 418 height 41
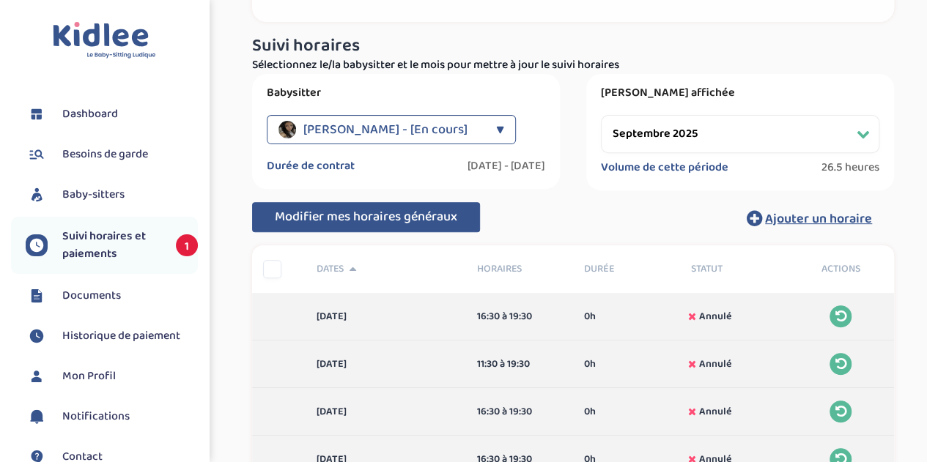
scroll to position [125, 0]
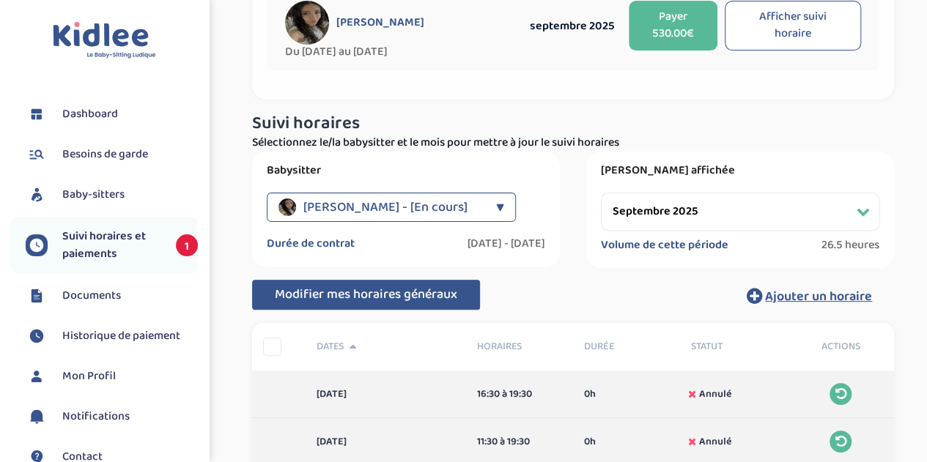
click at [629, 292] on div "Modifier mes horaires généraux Ajouter un horaire" at bounding box center [573, 296] width 642 height 32
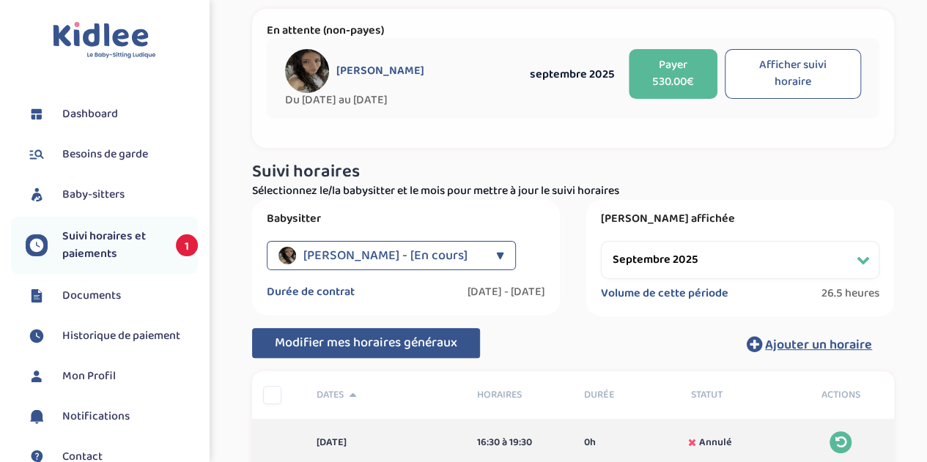
scroll to position [147, 0]
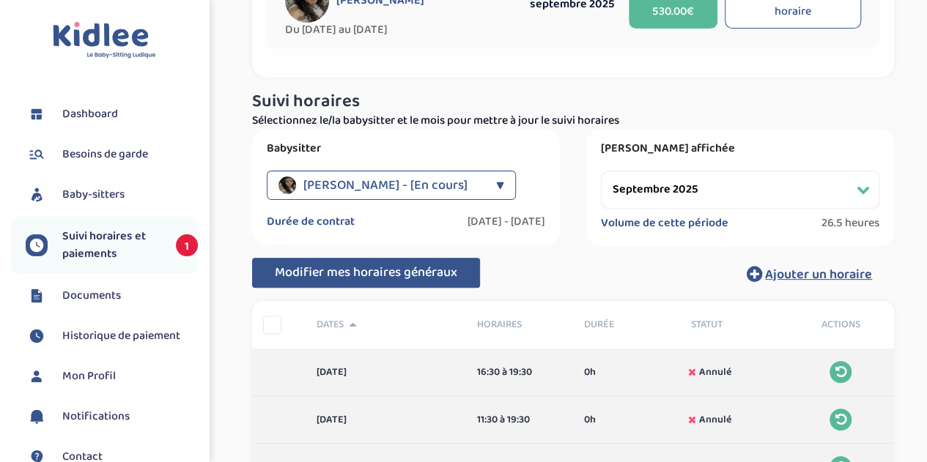
click at [865, 187] on select "Filtrer par mois septembre 2025 octobre 2025 novembre 2025 décembre 2025 janvie…" at bounding box center [740, 190] width 278 height 38
click at [601, 171] on select "Filtrer par mois septembre 2025 octobre 2025 novembre 2025 décembre 2025 janvie…" at bounding box center [740, 190] width 278 height 38
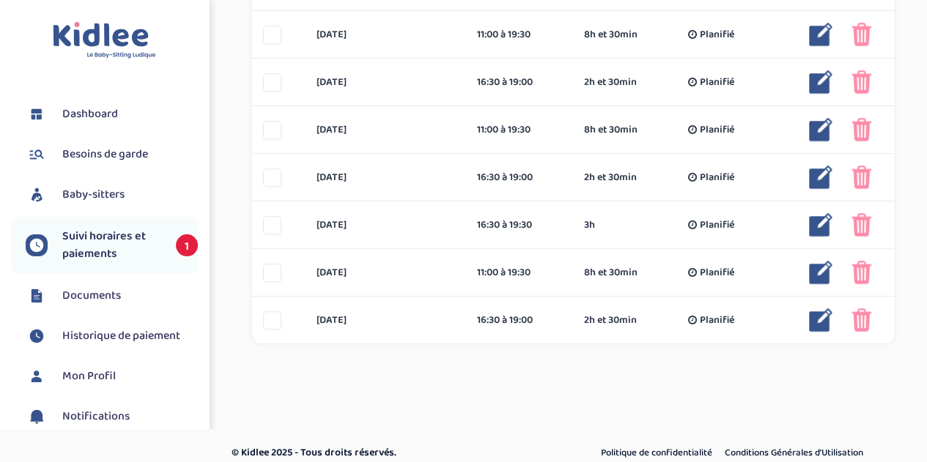
scroll to position [689, 0]
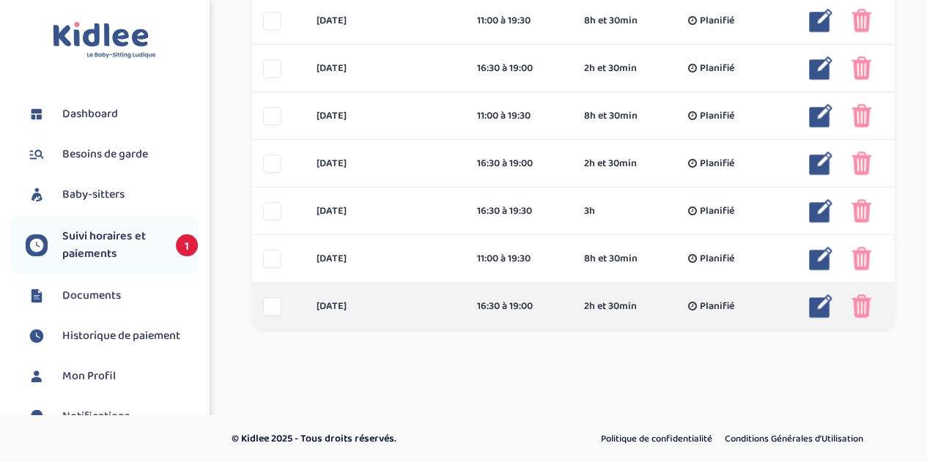
click at [860, 304] on img at bounding box center [862, 306] width 20 height 23
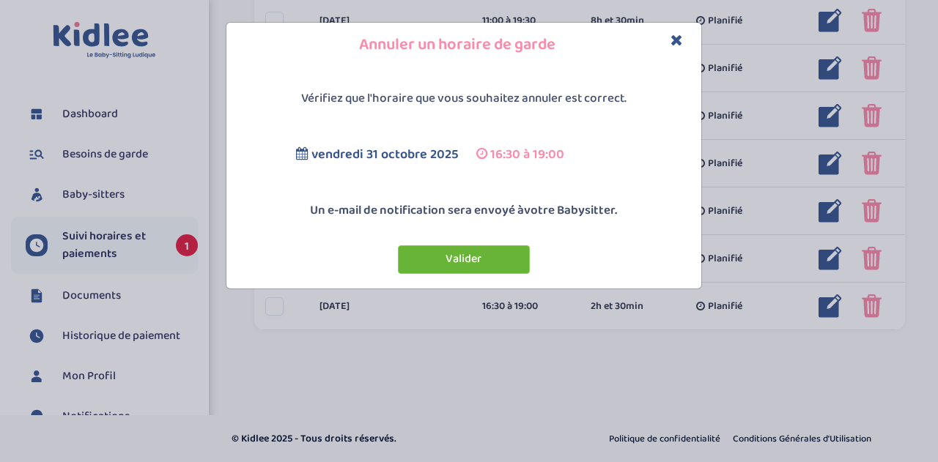
click at [463, 262] on button "Valider" at bounding box center [464, 259] width 132 height 29
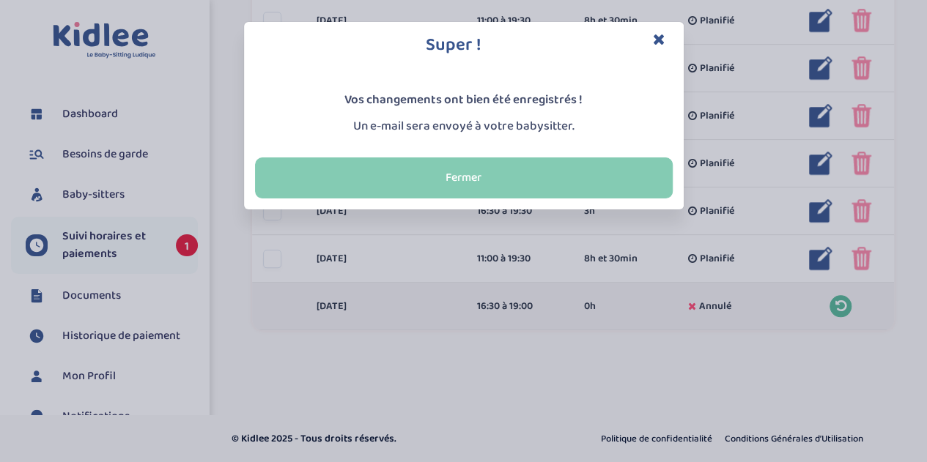
click at [512, 174] on button "Fermer" at bounding box center [464, 178] width 418 height 41
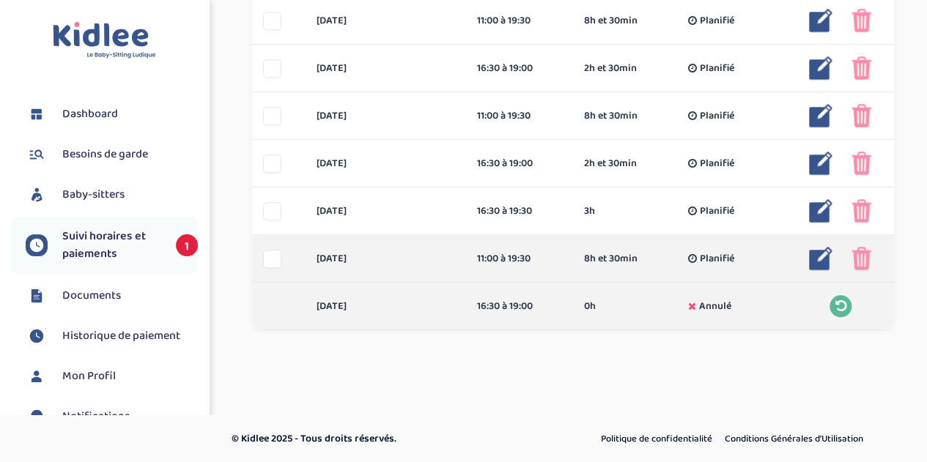
click at [866, 261] on img at bounding box center [862, 258] width 20 height 23
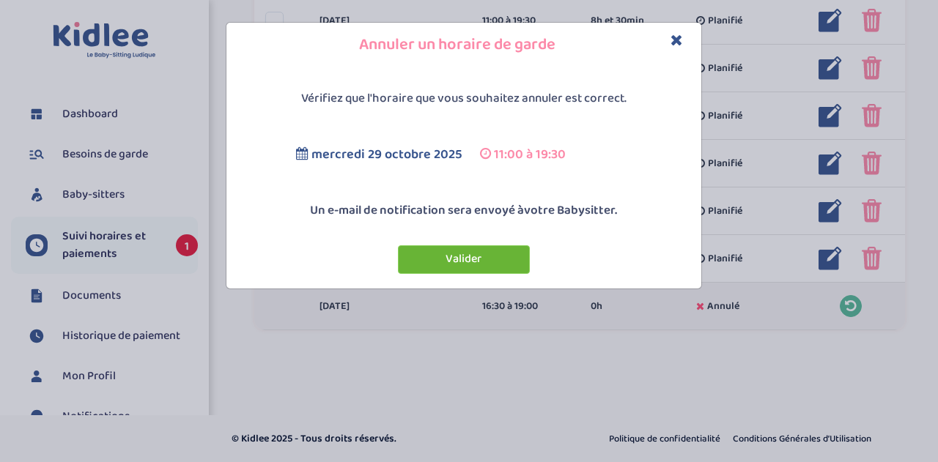
click at [481, 261] on button "Valider" at bounding box center [464, 259] width 132 height 29
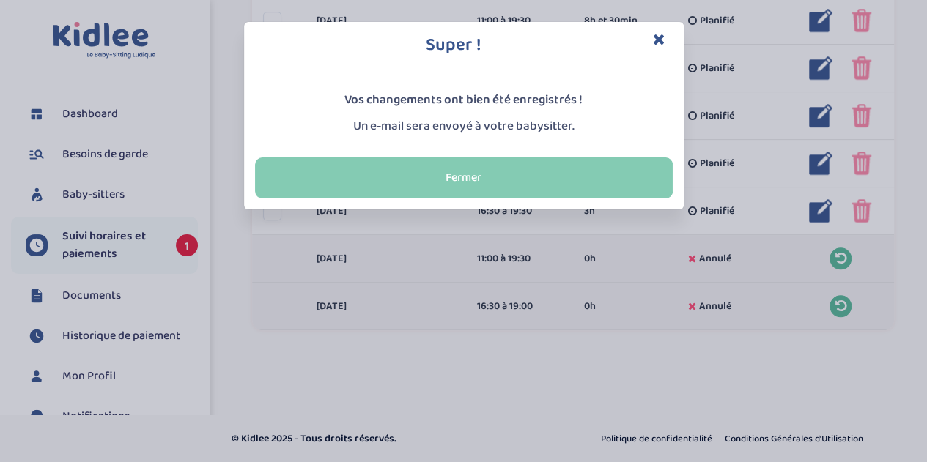
click at [531, 171] on button "Fermer" at bounding box center [464, 178] width 418 height 41
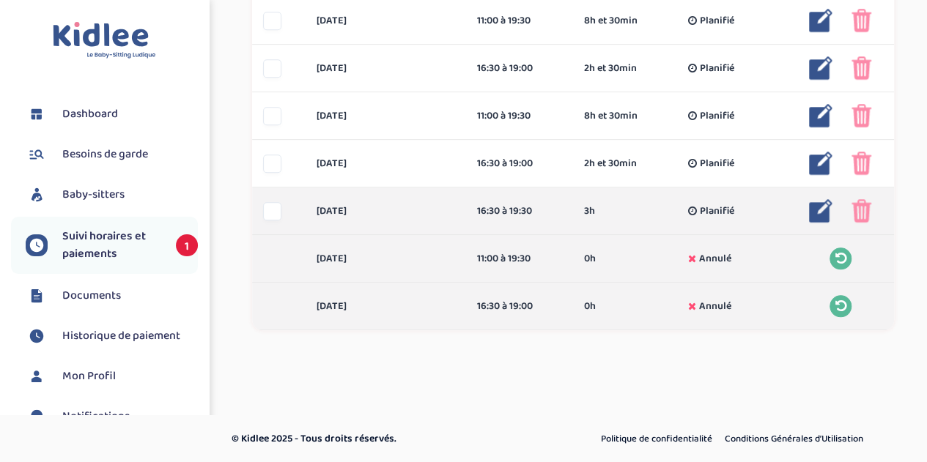
click at [859, 210] on img at bounding box center [862, 210] width 20 height 23
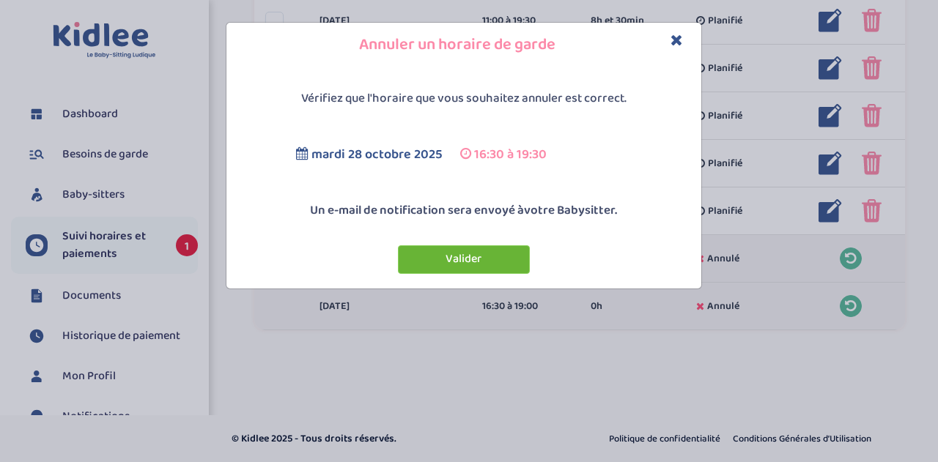
click at [473, 261] on button "Valider" at bounding box center [464, 259] width 132 height 29
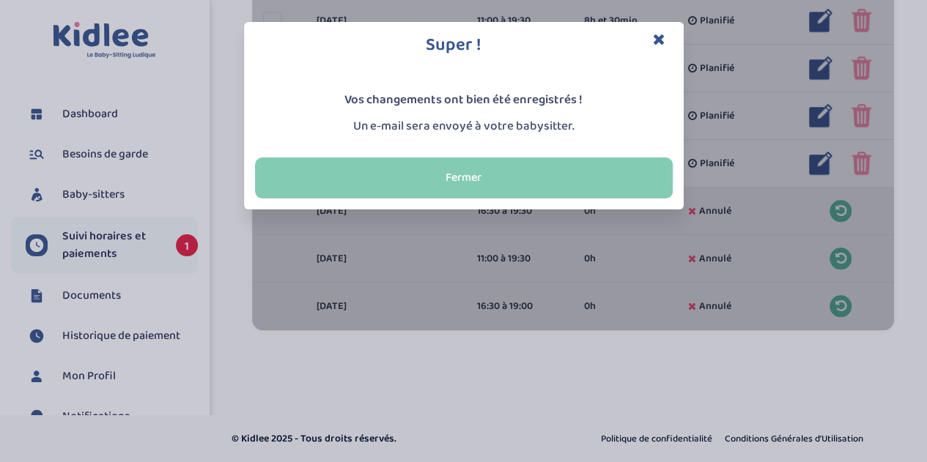
click at [533, 166] on button "Fermer" at bounding box center [464, 178] width 418 height 41
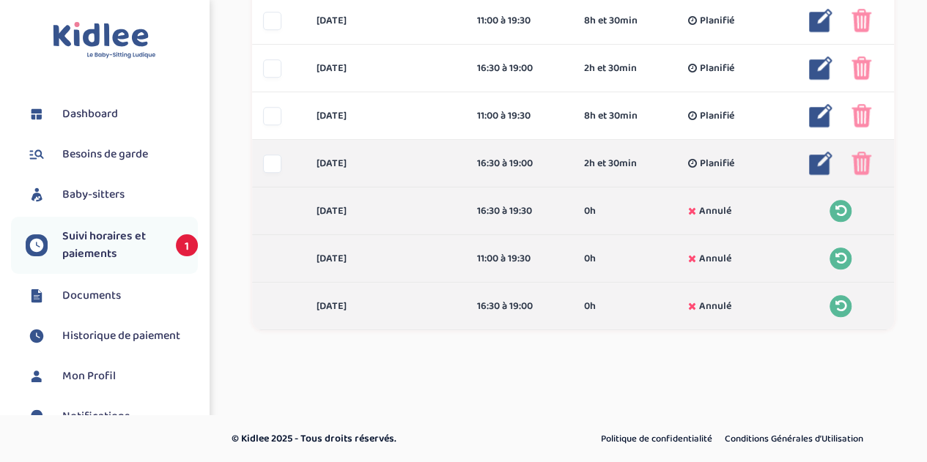
click at [869, 164] on img at bounding box center [862, 163] width 20 height 23
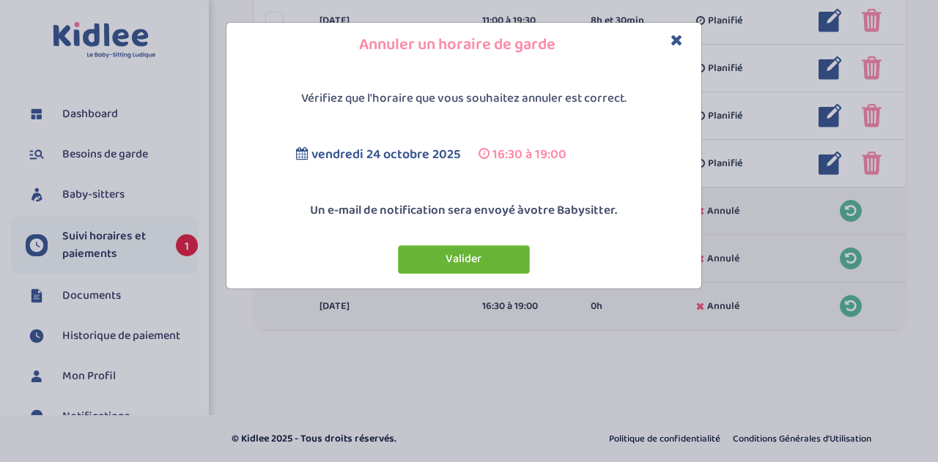
click at [456, 260] on button "Valider" at bounding box center [464, 259] width 132 height 29
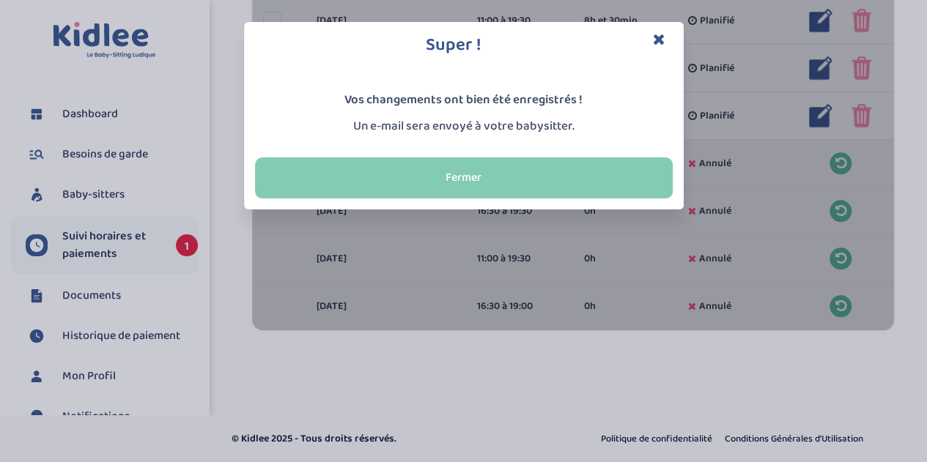
click at [480, 168] on button "Fermer" at bounding box center [464, 178] width 418 height 41
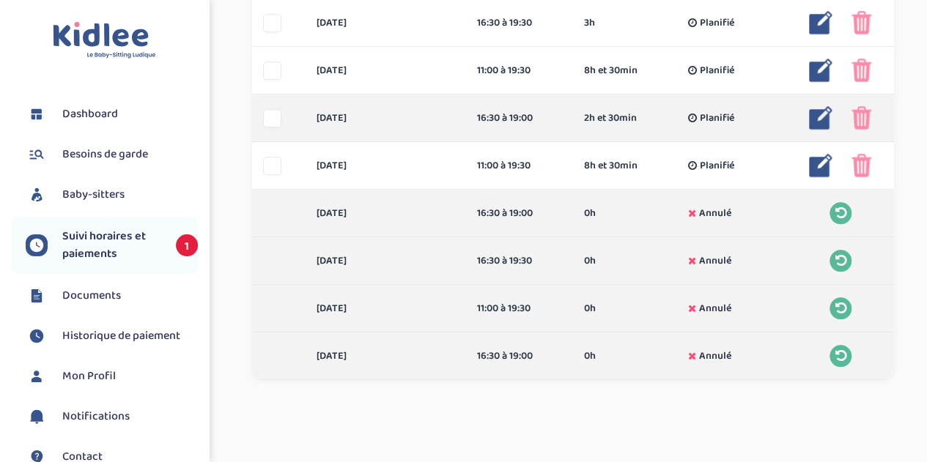
scroll to position [616, 0]
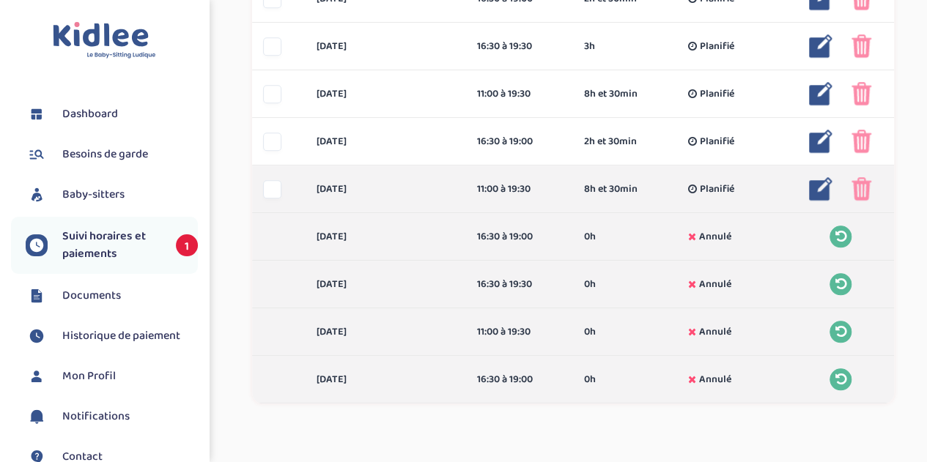
click at [864, 182] on img at bounding box center [862, 188] width 20 height 23
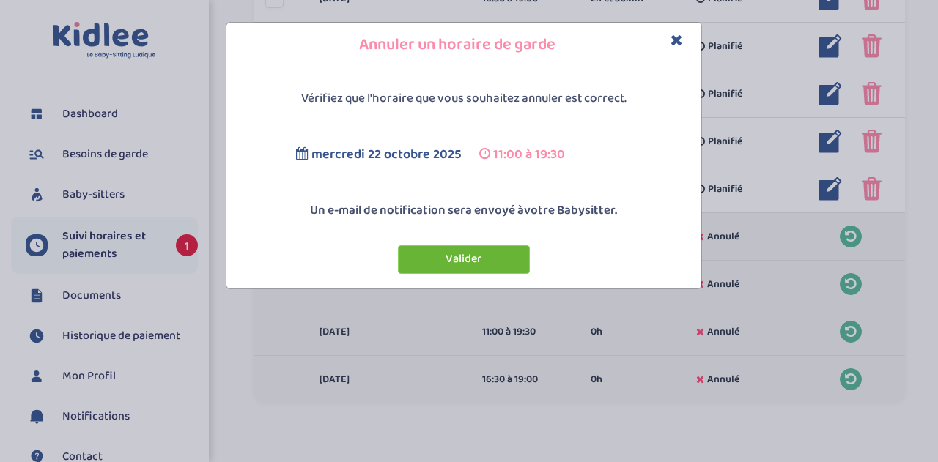
click at [453, 256] on button "Valider" at bounding box center [464, 259] width 132 height 29
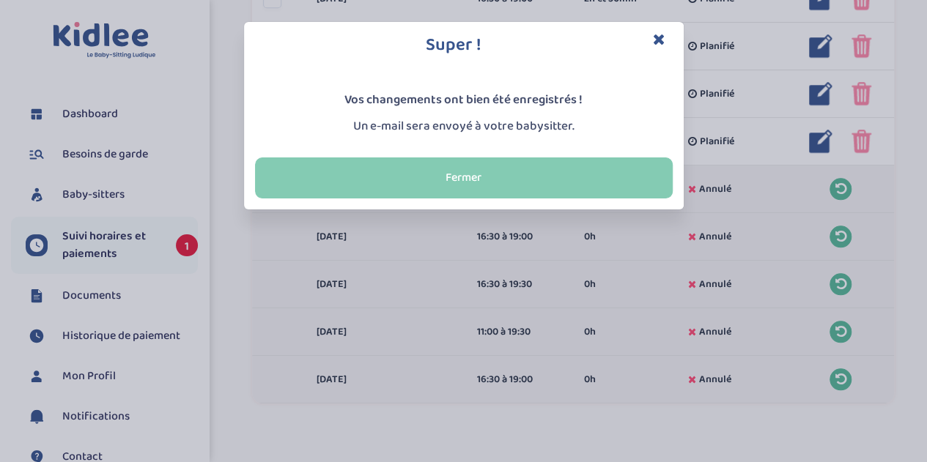
click at [451, 168] on button "Fermer" at bounding box center [464, 178] width 418 height 41
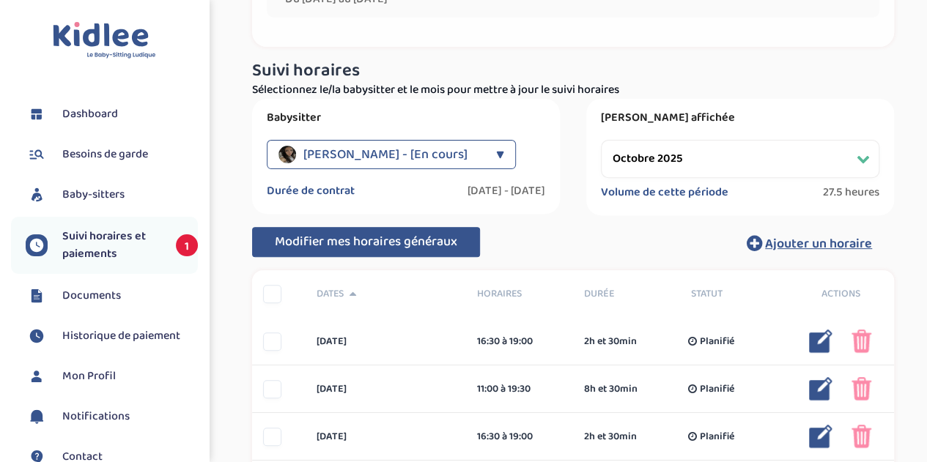
scroll to position [176, 0]
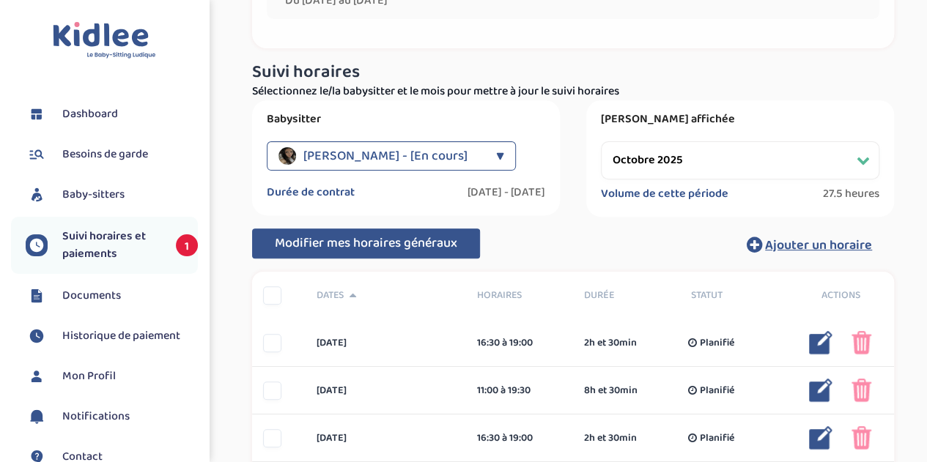
click at [827, 147] on select "Filtrer par mois septembre 2025 octobre 2025 novembre 2025 décembre 2025 janvie…" at bounding box center [740, 160] width 278 height 38
click at [601, 141] on select "Filtrer par mois septembre 2025 octobre 2025 novembre 2025 décembre 2025 janvie…" at bounding box center [740, 160] width 278 height 38
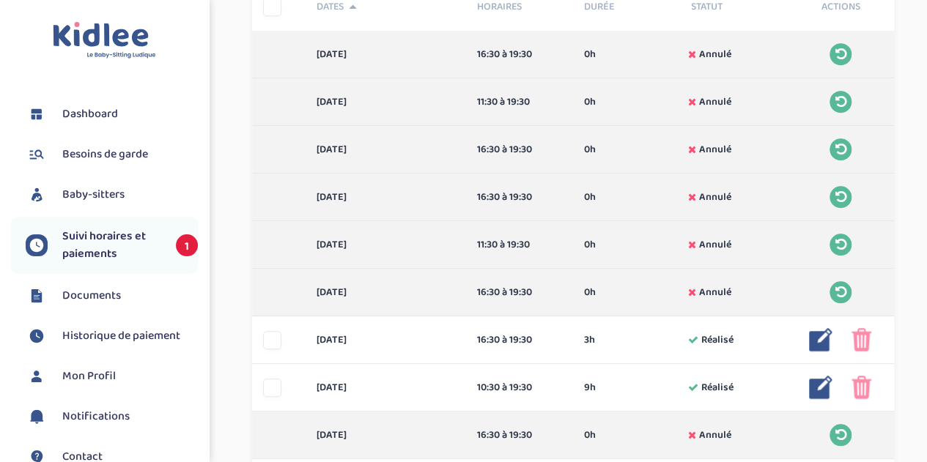
scroll to position [689, 0]
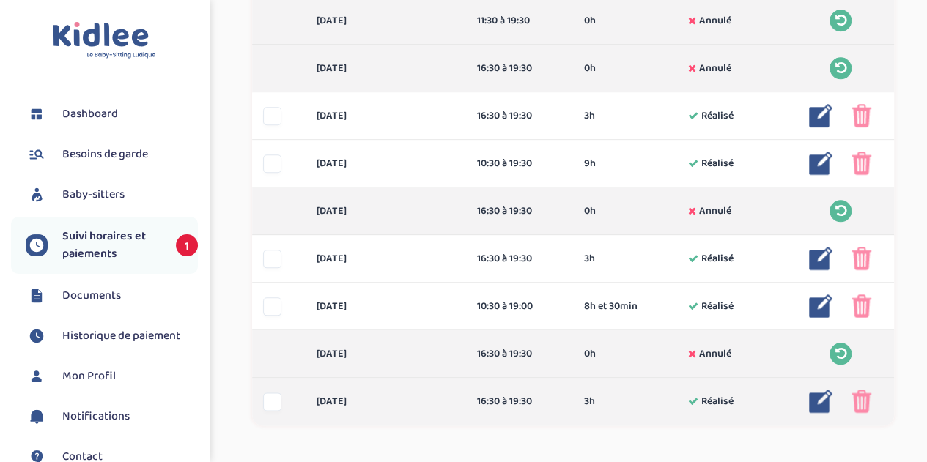
click at [865, 402] on img at bounding box center [862, 401] width 20 height 23
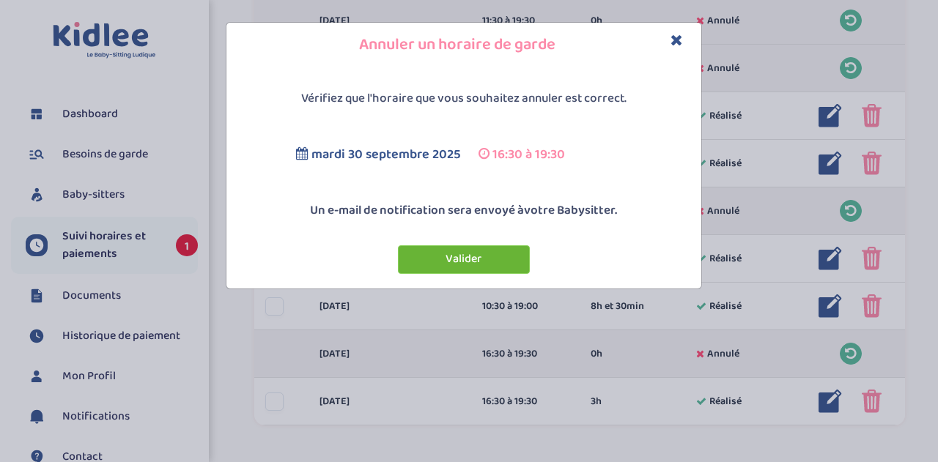
click at [473, 265] on button "Valider" at bounding box center [464, 259] width 132 height 29
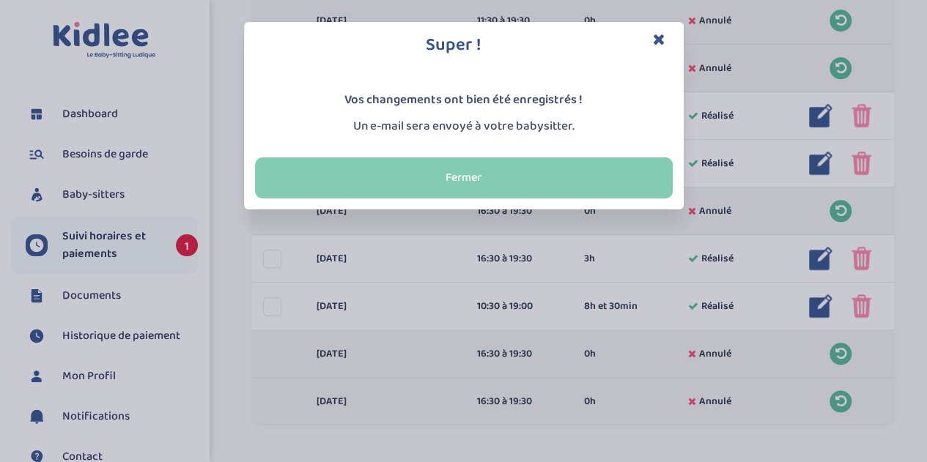
click at [547, 177] on button "Fermer" at bounding box center [464, 178] width 418 height 41
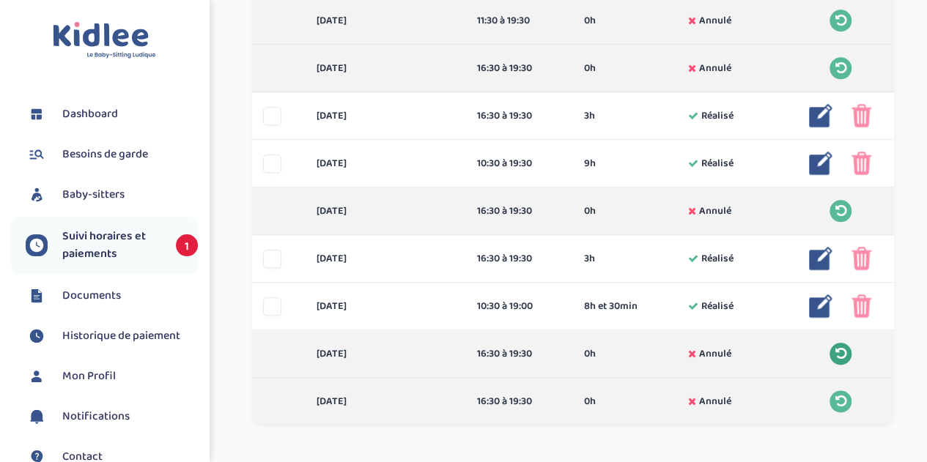
click at [838, 347] on icon at bounding box center [840, 353] width 11 height 13
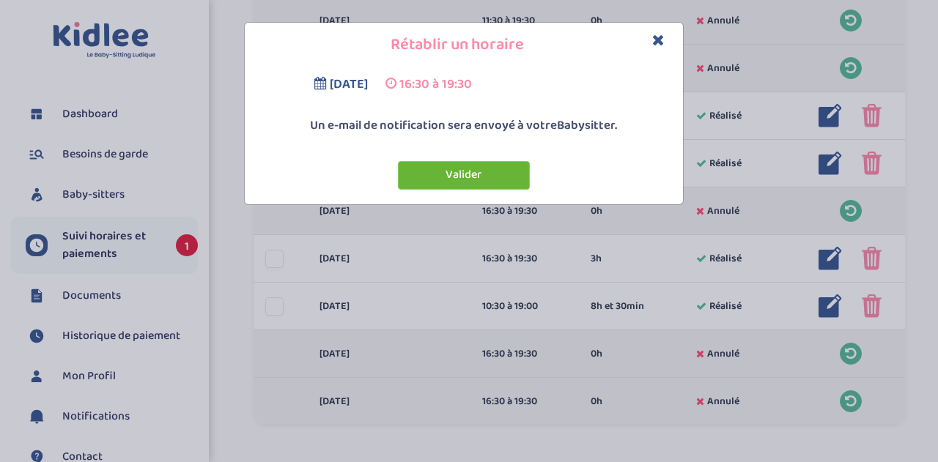
click at [466, 175] on button "Valider" at bounding box center [464, 175] width 132 height 29
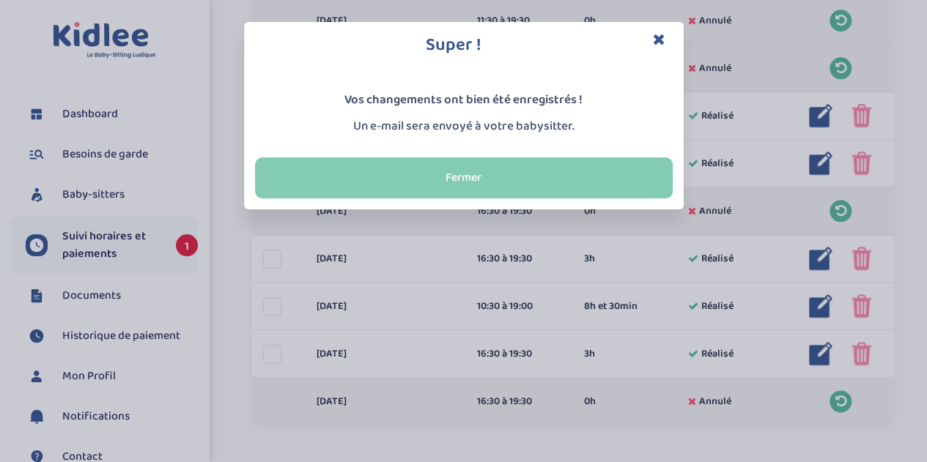
click at [536, 185] on button "Fermer" at bounding box center [464, 178] width 418 height 41
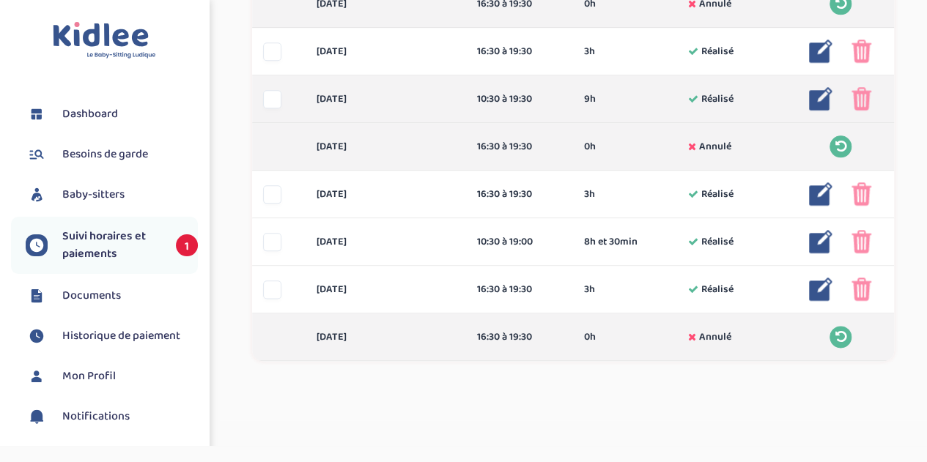
scroll to position [762, 0]
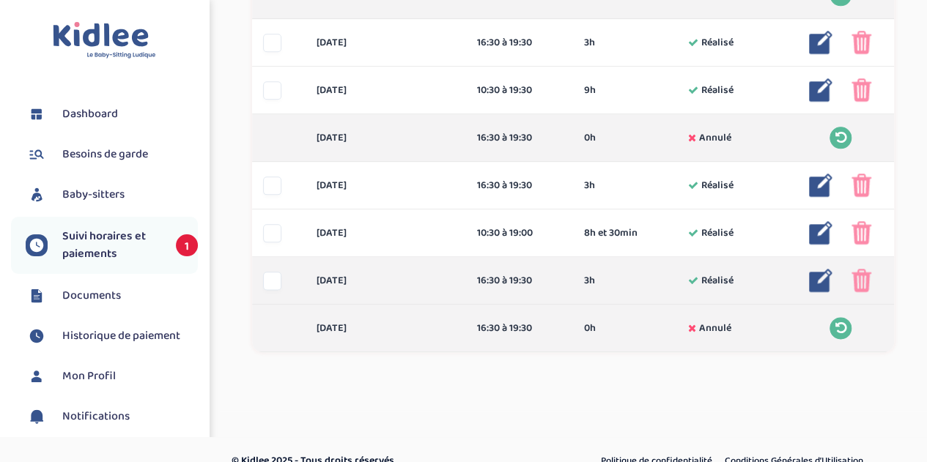
click at [823, 284] on img at bounding box center [820, 280] width 23 height 23
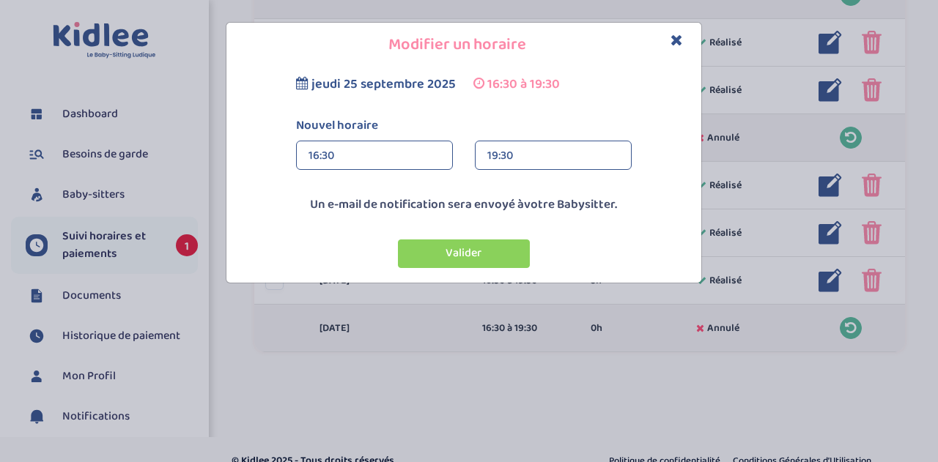
click at [413, 76] on span "jeudi 25 septembre 2025" at bounding box center [383, 84] width 144 height 21
click at [676, 36] on icon "Close" at bounding box center [677, 39] width 12 height 15
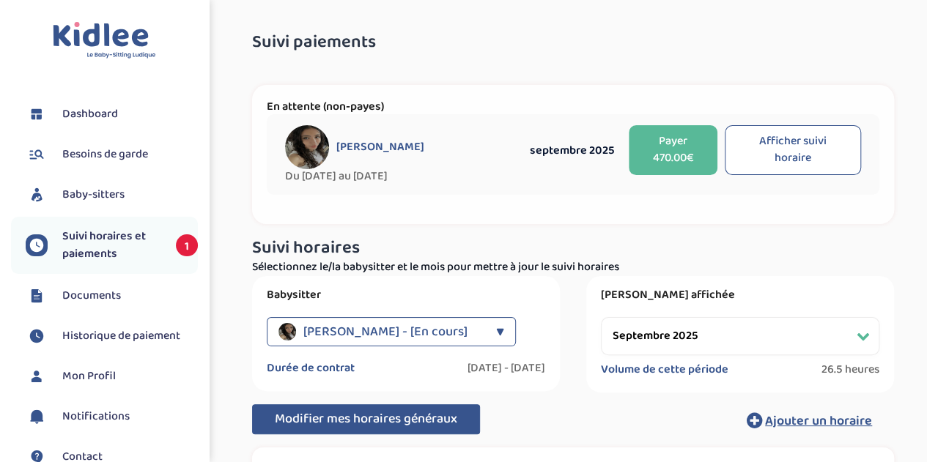
scroll to position [147, 0]
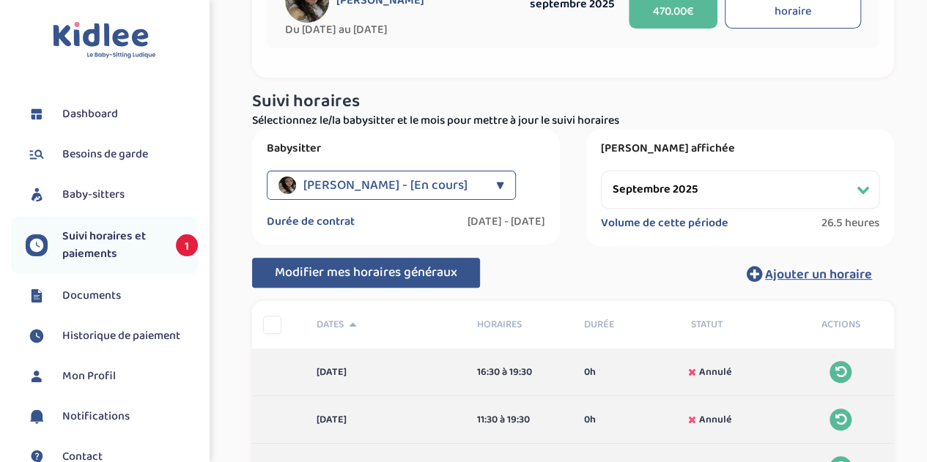
click at [868, 187] on select "Filtrer par mois septembre 2025 octobre 2025 novembre 2025 décembre 2025 janvie…" at bounding box center [740, 190] width 278 height 38
select select "octobre 2025"
click at [601, 171] on select "Filtrer par mois septembre 2025 octobre 2025 novembre 2025 décembre 2025 janvie…" at bounding box center [740, 190] width 278 height 38
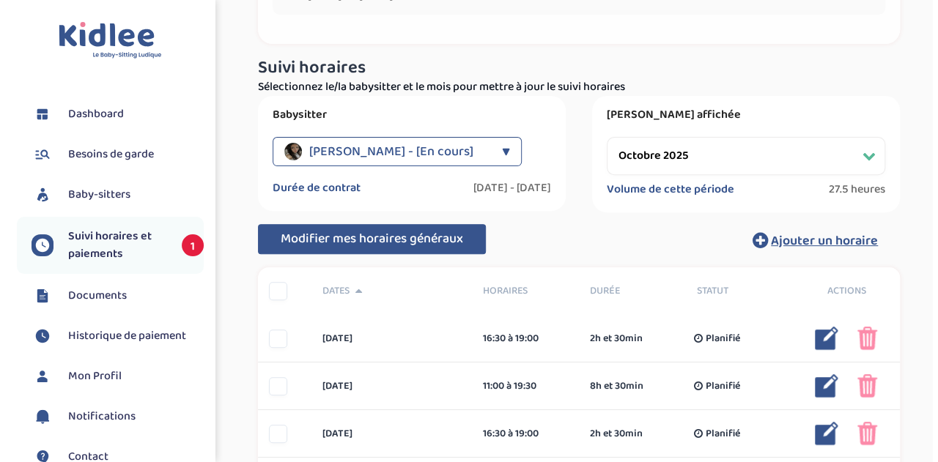
scroll to position [176, 0]
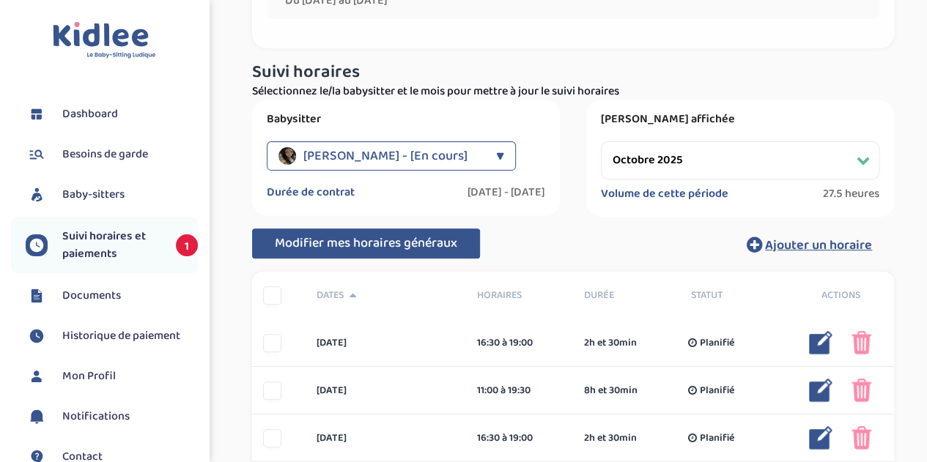
click at [377, 237] on span "Modifier mes horaires généraux" at bounding box center [366, 243] width 182 height 21
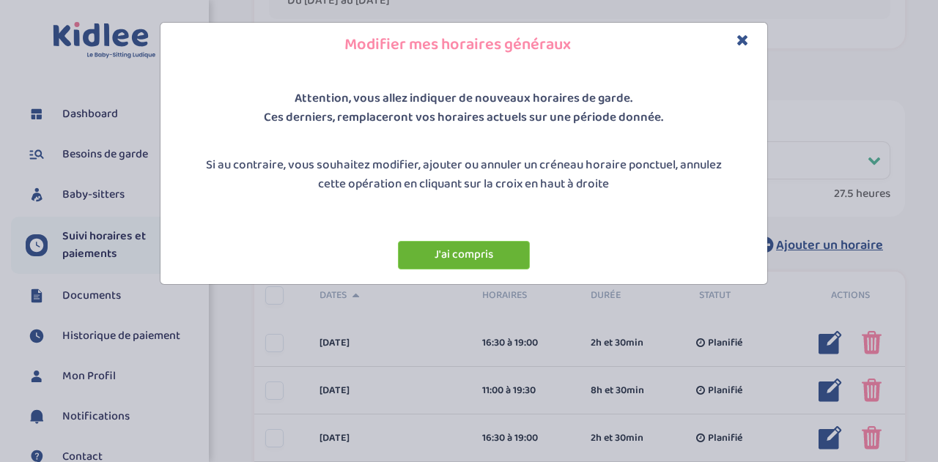
click at [460, 253] on button "J'ai compris" at bounding box center [464, 255] width 132 height 29
select select "2"
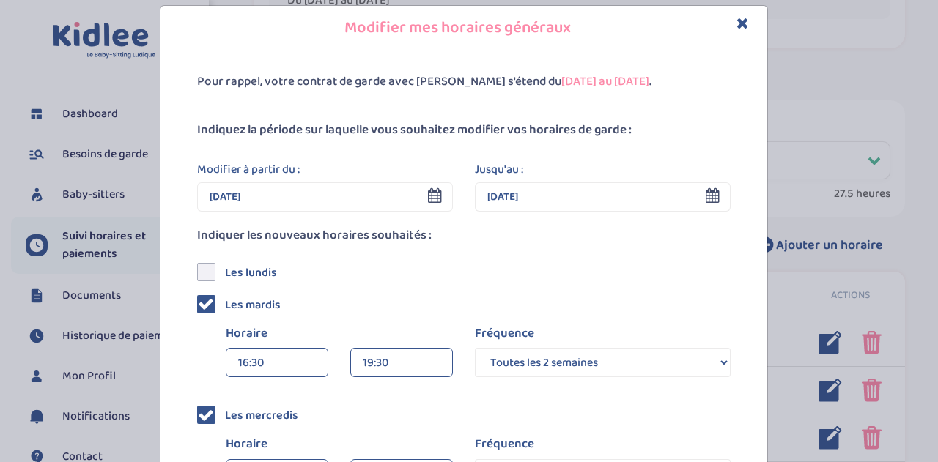
scroll to position [0, 0]
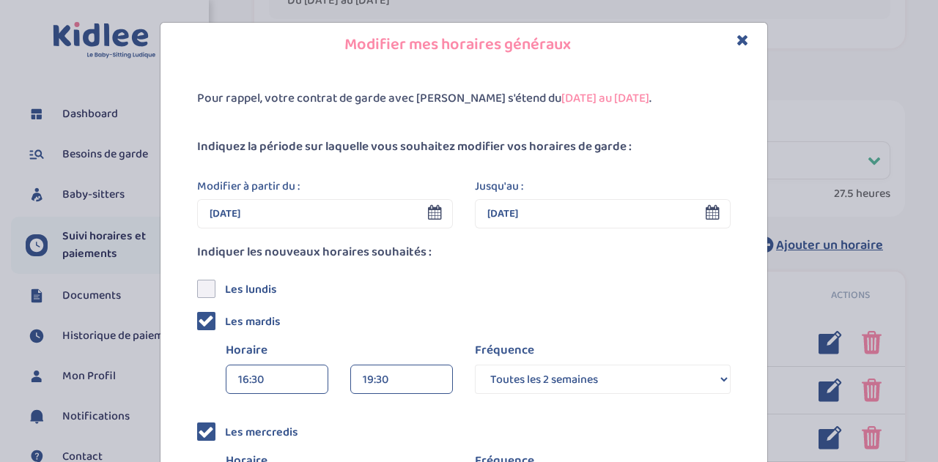
click at [282, 207] on input "01 Oct 2025" at bounding box center [325, 213] width 256 height 29
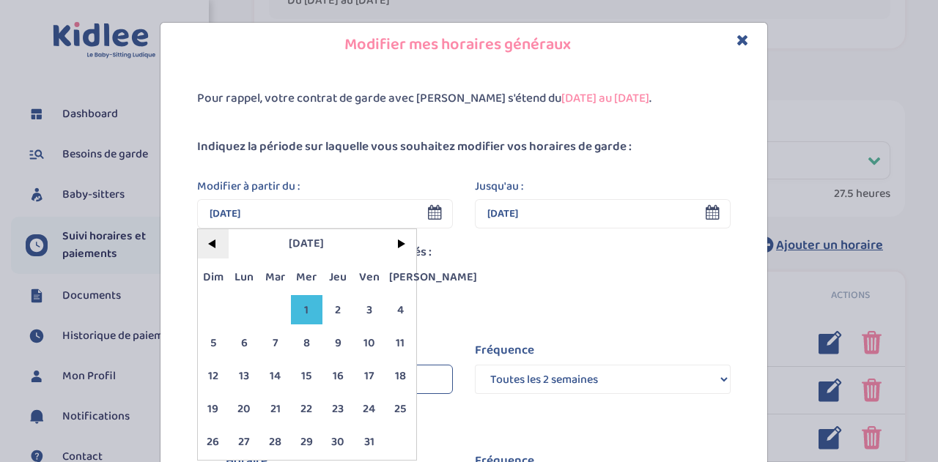
click at [207, 245] on span "<" at bounding box center [214, 243] width 32 height 29
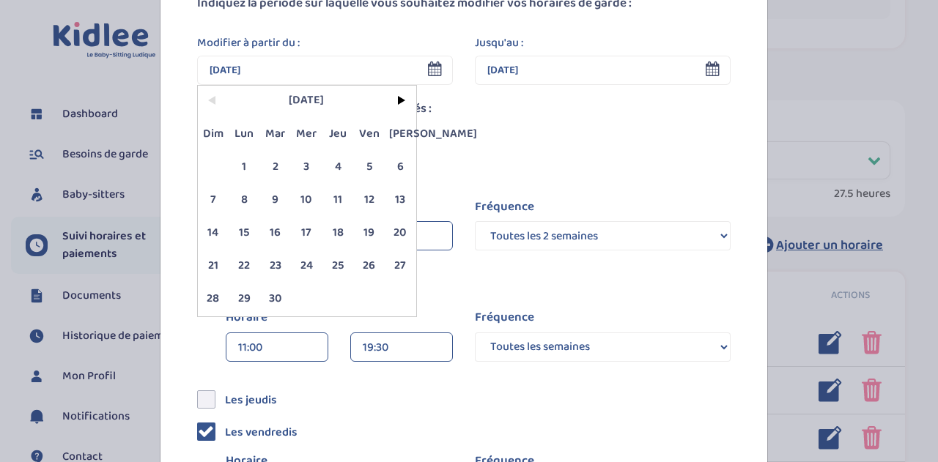
scroll to position [147, 0]
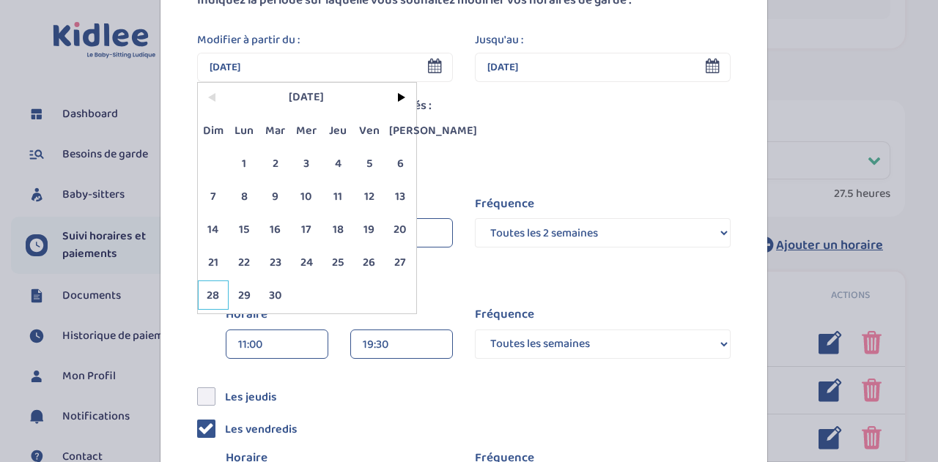
click at [207, 289] on span "28" at bounding box center [214, 295] width 32 height 29
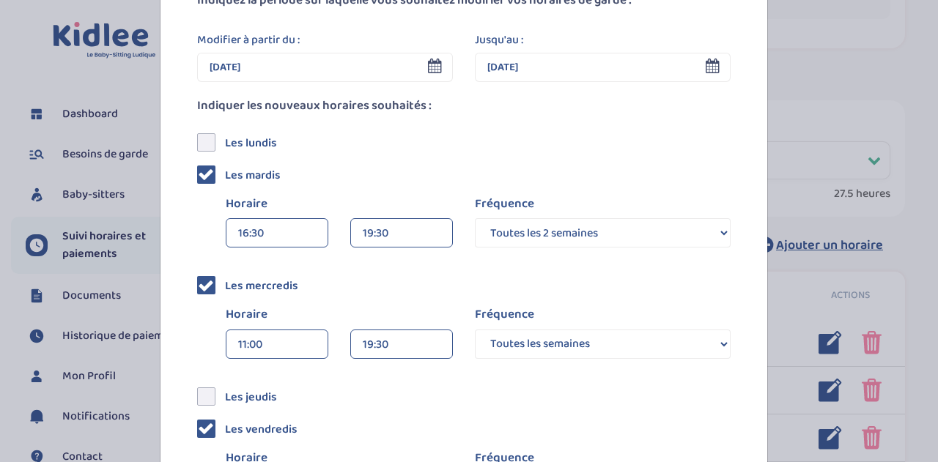
click at [295, 62] on input "28 Sep 2025" at bounding box center [325, 67] width 256 height 29
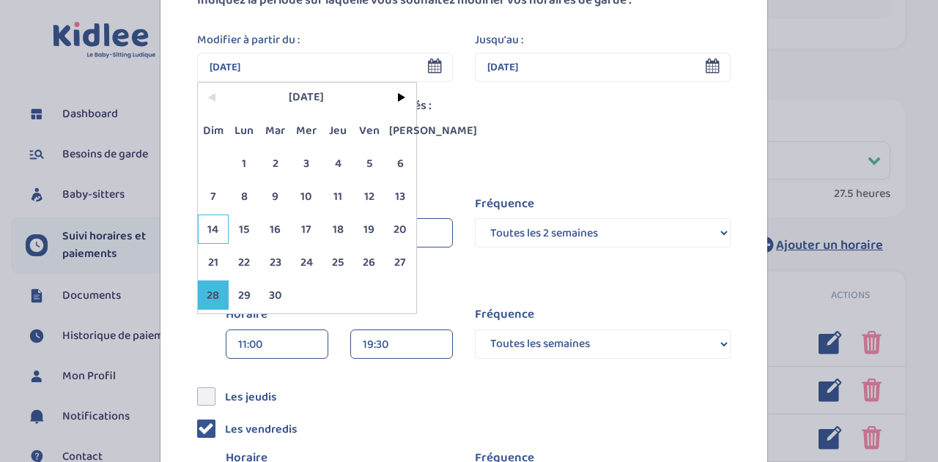
click at [202, 230] on span "14" at bounding box center [214, 229] width 32 height 29
type input "14 Sep 2025"
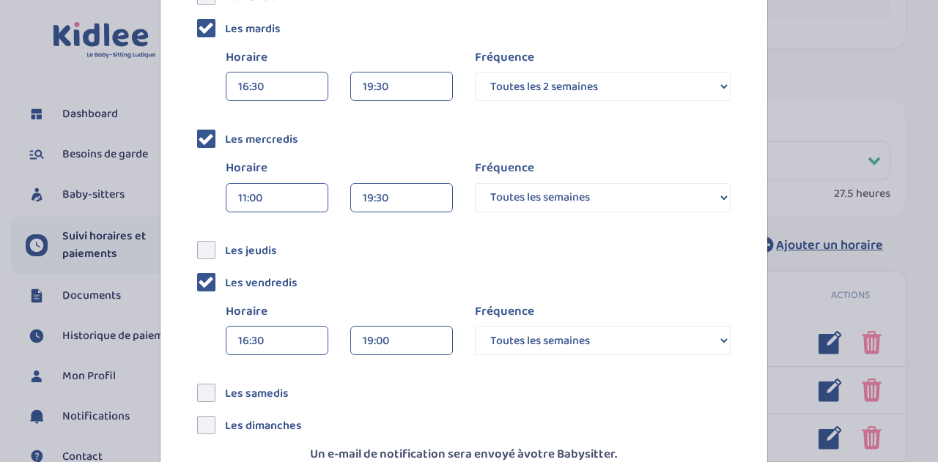
scroll to position [366, 0]
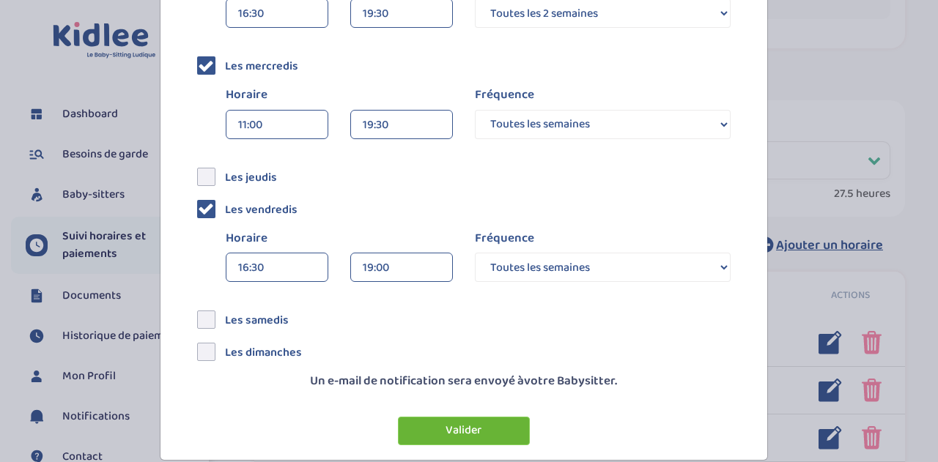
click at [446, 432] on button "Valider" at bounding box center [464, 431] width 132 height 29
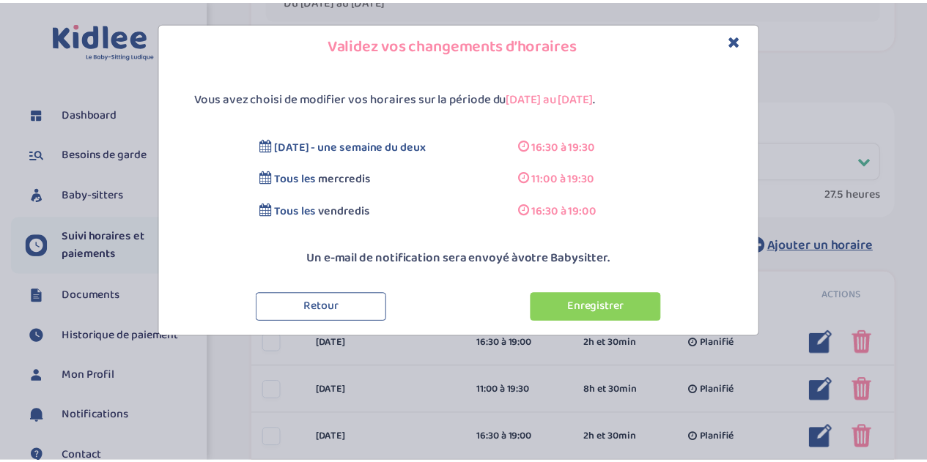
scroll to position [0, 0]
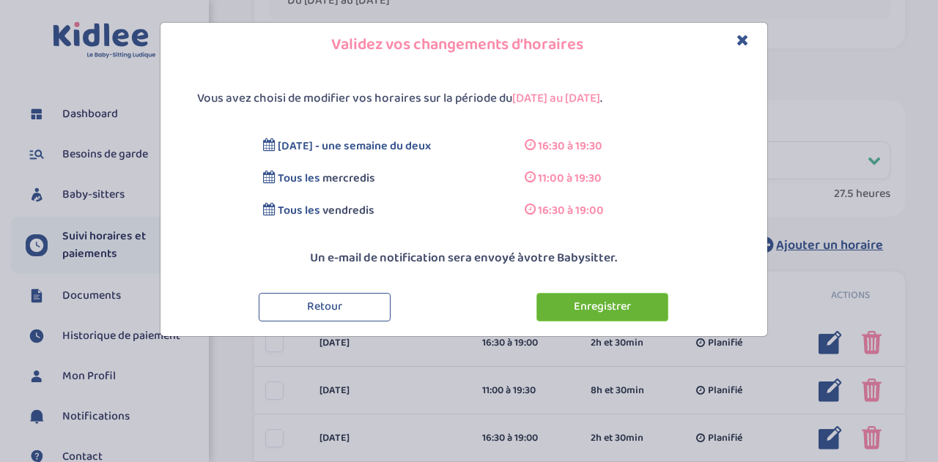
click at [590, 302] on button "Enregistrer" at bounding box center [602, 307] width 132 height 29
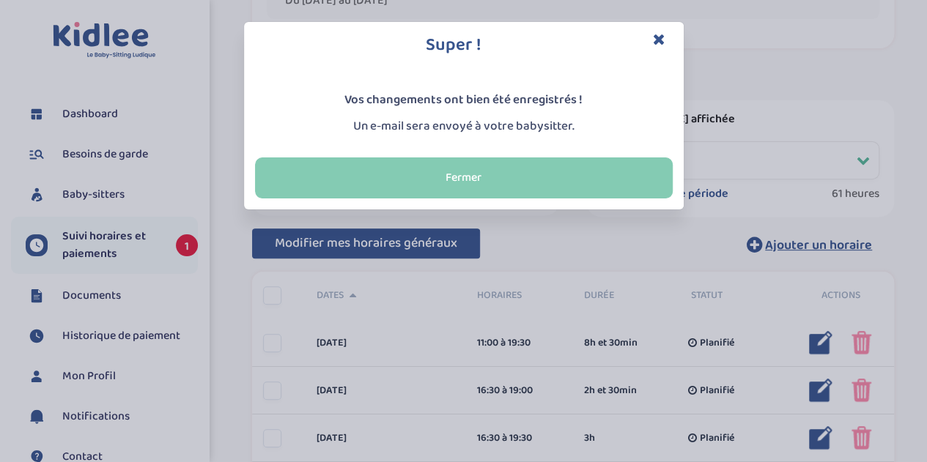
click at [446, 171] on button "Fermer" at bounding box center [464, 178] width 418 height 41
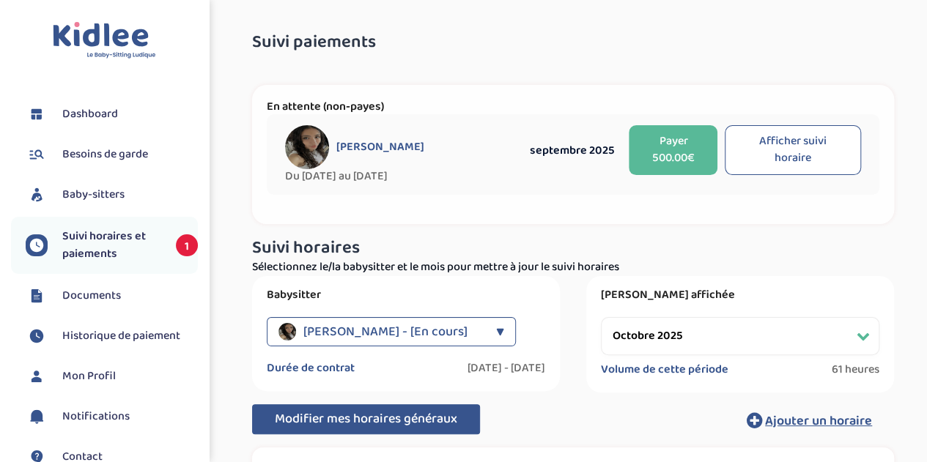
click at [742, 332] on select "Filtrer par mois septembre 2025 octobre 2025 novembre 2025 décembre 2025 janvie…" at bounding box center [740, 336] width 278 height 38
click at [601, 317] on select "Filtrer par mois septembre 2025 octobre 2025 novembre 2025 décembre 2025 janvie…" at bounding box center [740, 336] width 278 height 38
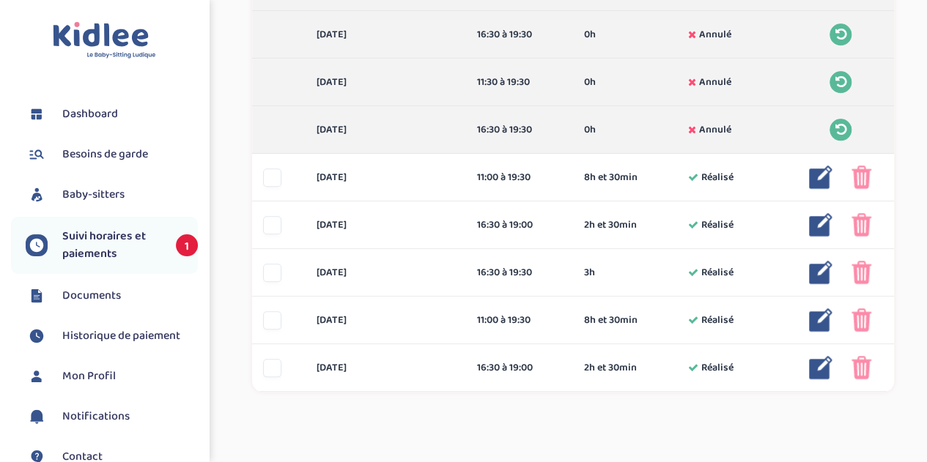
scroll to position [660, 0]
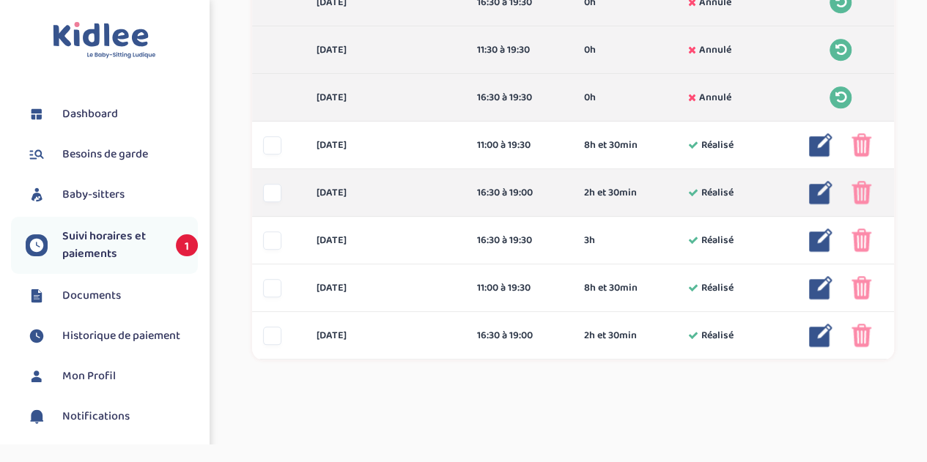
click at [859, 193] on img at bounding box center [862, 192] width 20 height 23
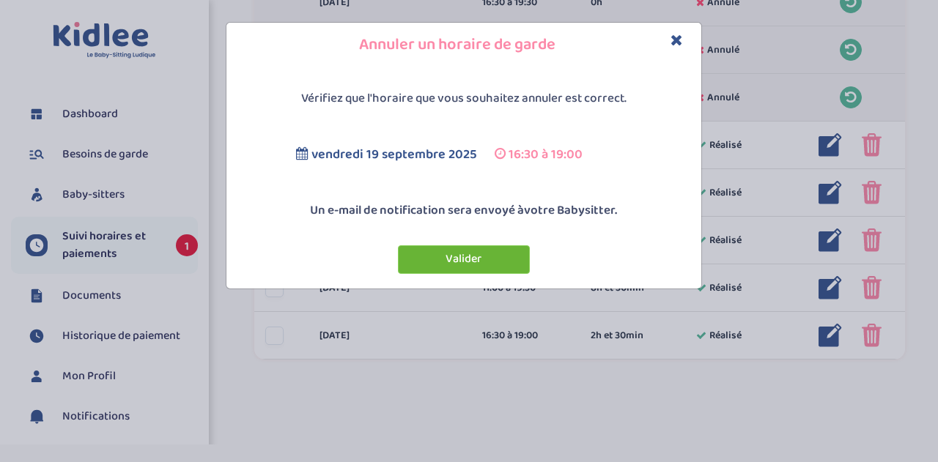
click at [492, 259] on button "Valider" at bounding box center [464, 259] width 132 height 29
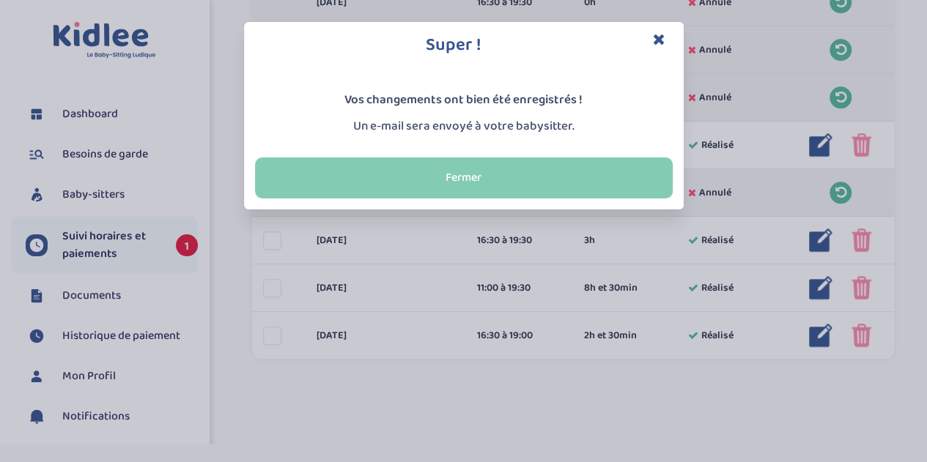
click at [583, 169] on button "Fermer" at bounding box center [464, 178] width 418 height 41
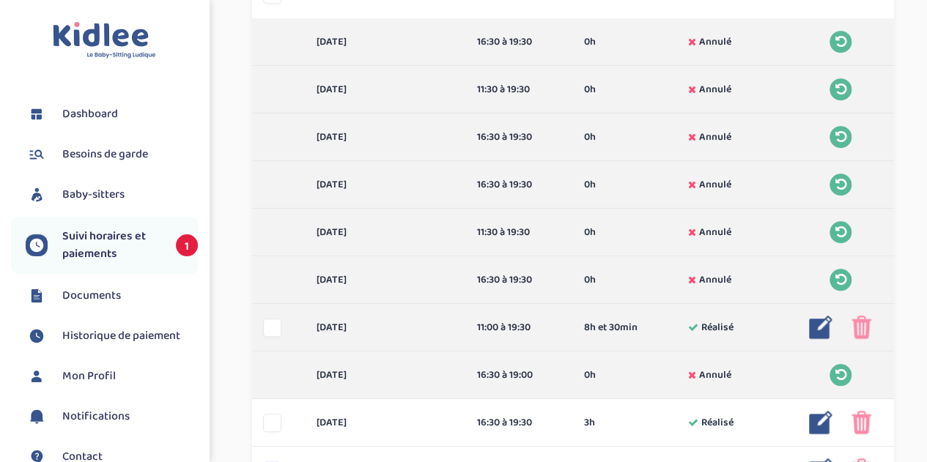
scroll to position [586, 0]
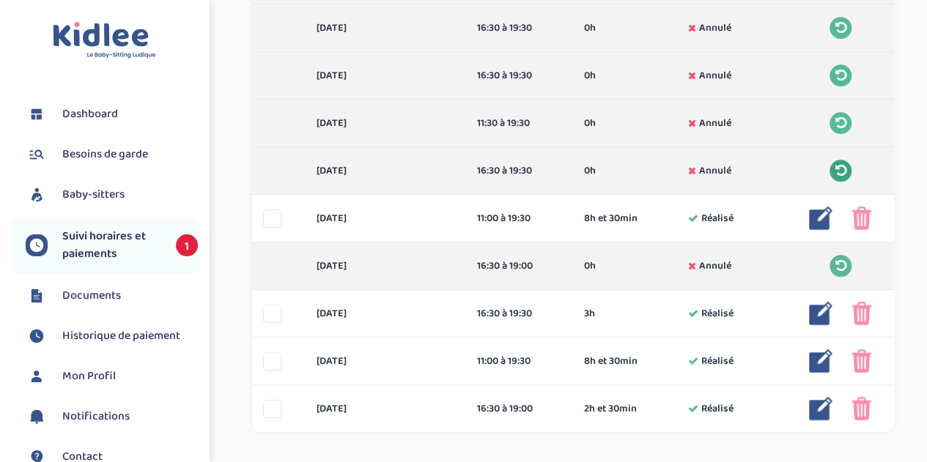
click at [843, 169] on icon at bounding box center [840, 170] width 11 height 13
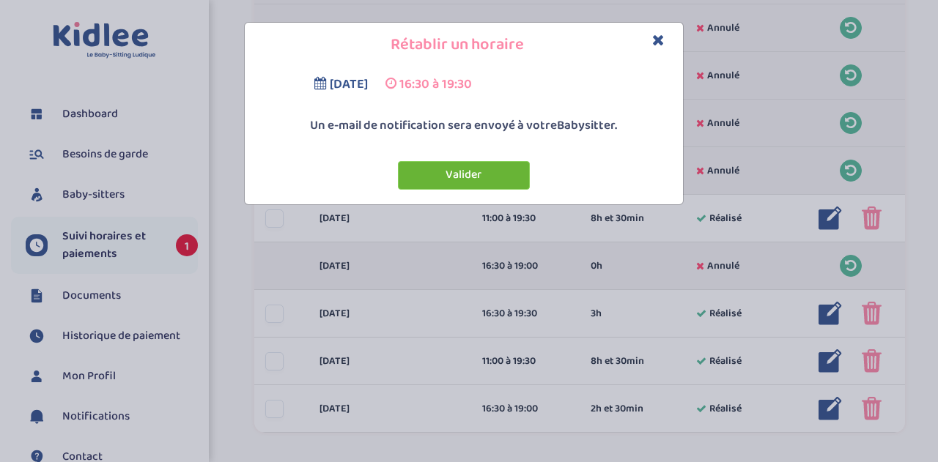
click at [454, 175] on button "Valider" at bounding box center [464, 175] width 132 height 29
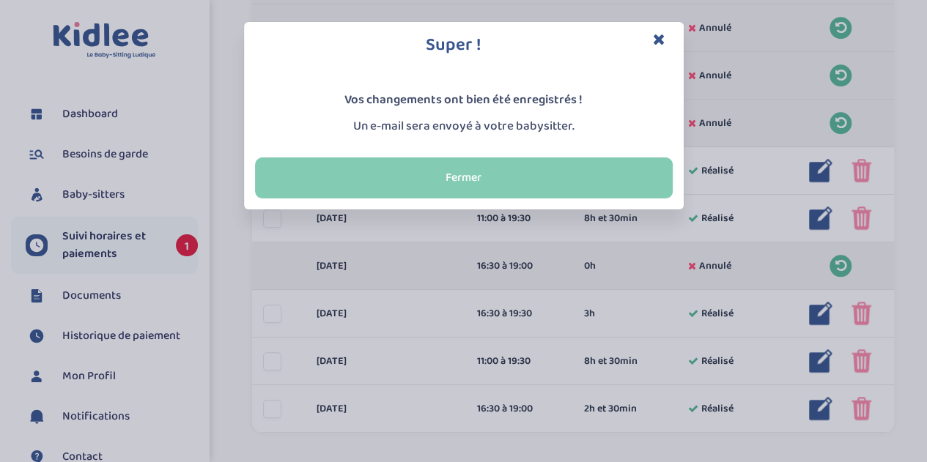
click at [513, 176] on button "Fermer" at bounding box center [464, 178] width 418 height 41
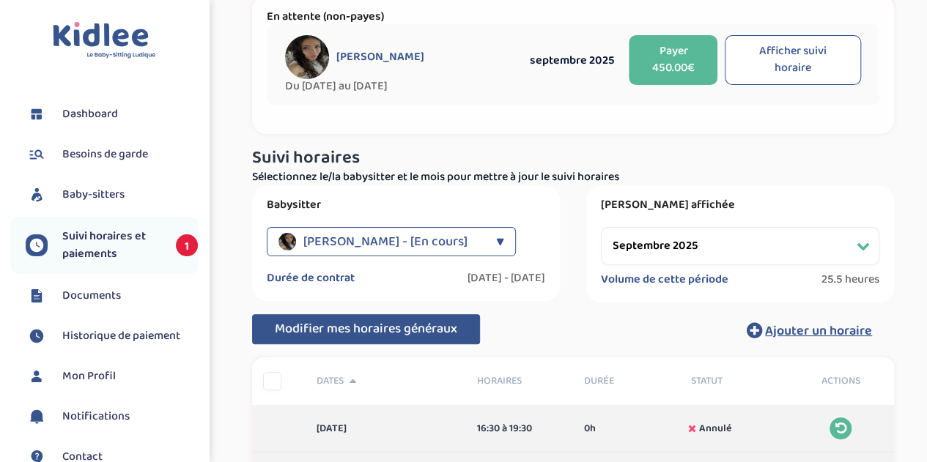
scroll to position [0, 0]
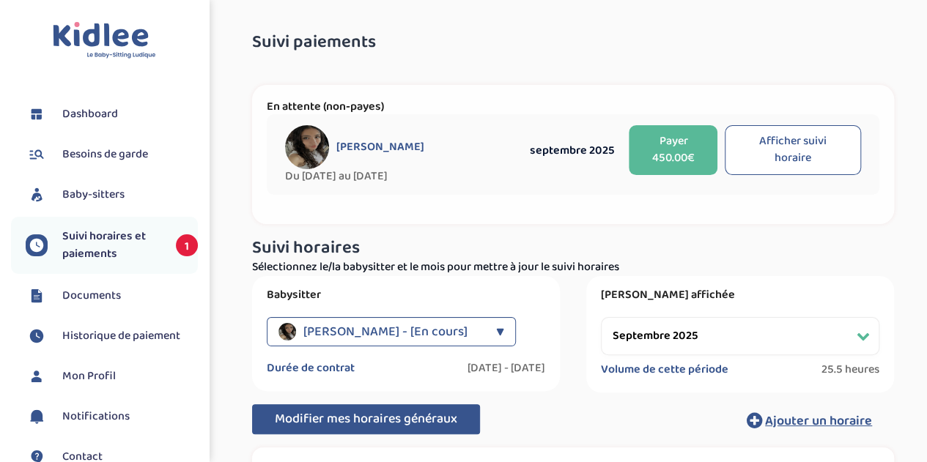
drag, startPoint x: 859, startPoint y: 331, endPoint x: 849, endPoint y: 331, distance: 9.5
click at [859, 331] on select "Filtrer par mois septembre 2025 octobre 2025 novembre 2025 décembre 2025 janvie…" at bounding box center [740, 336] width 278 height 38
click at [601, 317] on select "Filtrer par mois septembre 2025 octobre 2025 novembre 2025 décembre 2025 janvie…" at bounding box center [740, 336] width 278 height 38
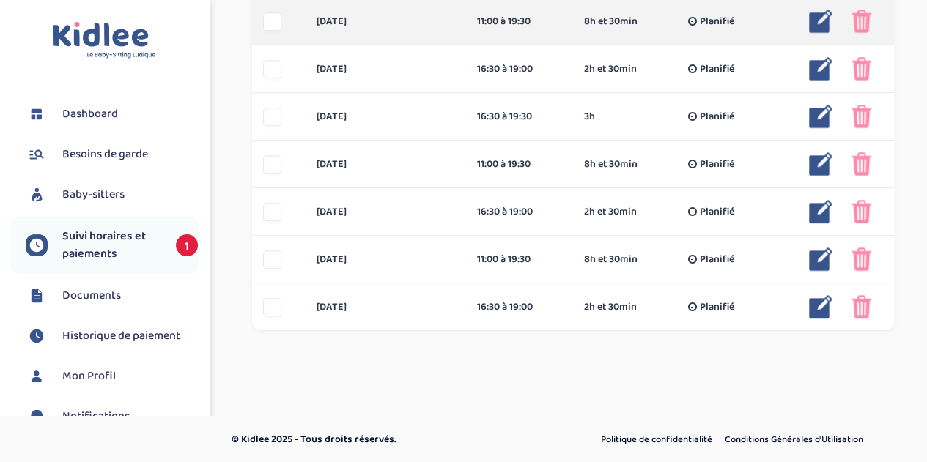
scroll to position [736, 0]
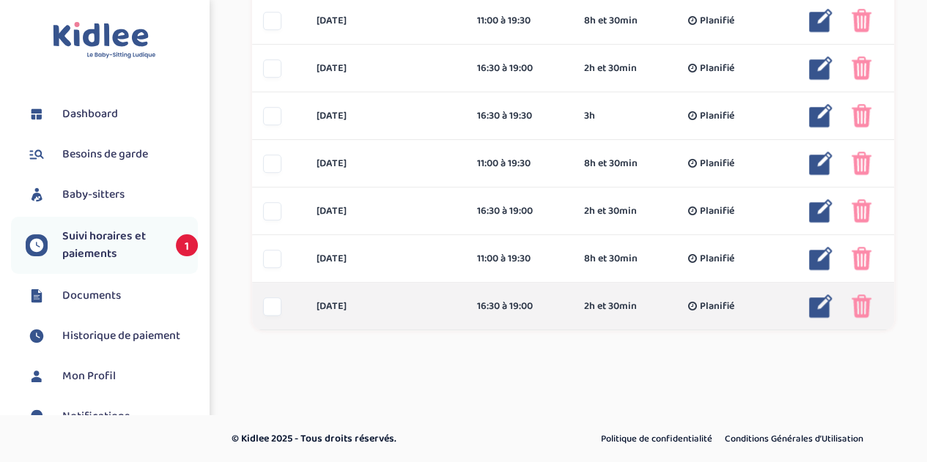
click at [858, 296] on img at bounding box center [862, 306] width 20 height 23
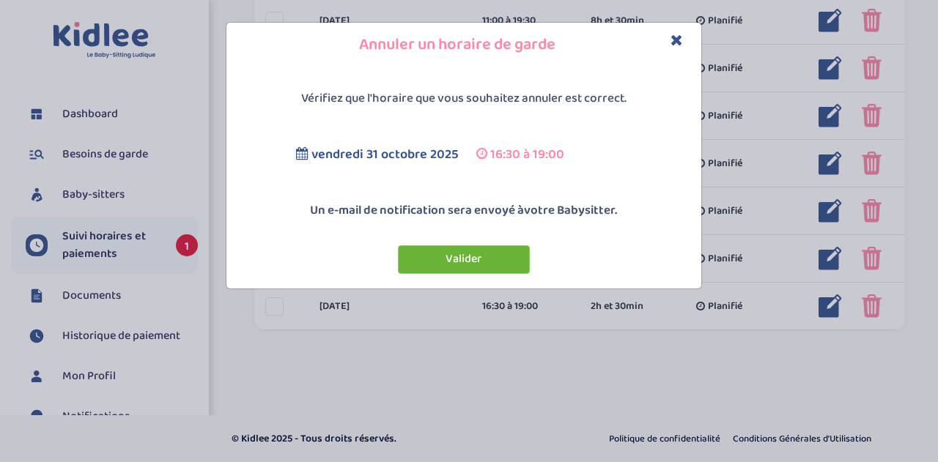
click at [463, 263] on button "Valider" at bounding box center [464, 259] width 132 height 29
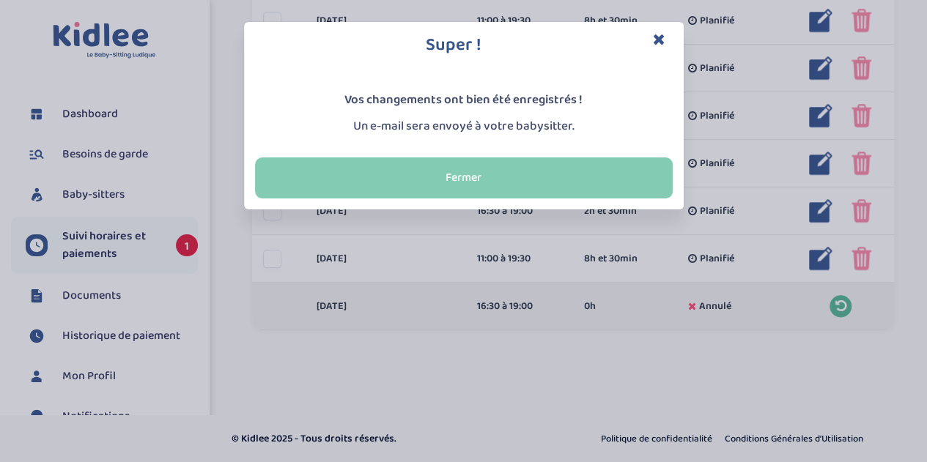
click at [536, 180] on button "Fermer" at bounding box center [464, 178] width 418 height 41
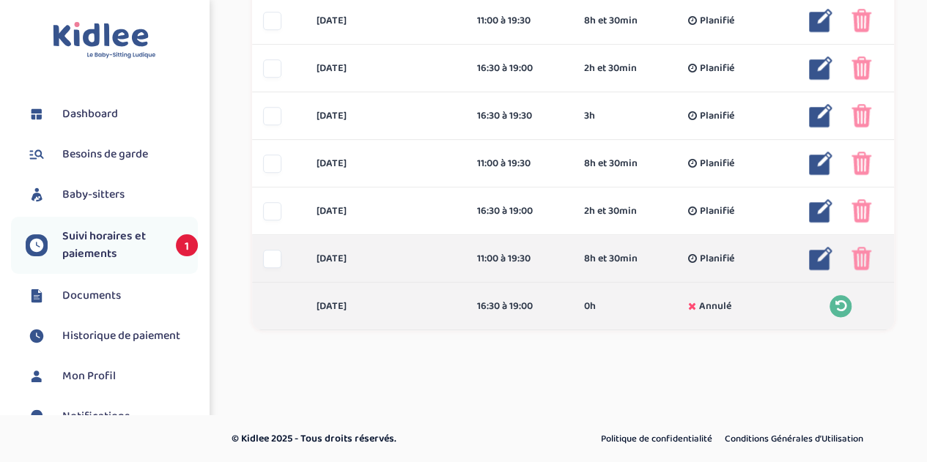
click at [272, 259] on div at bounding box center [272, 259] width 18 height 18
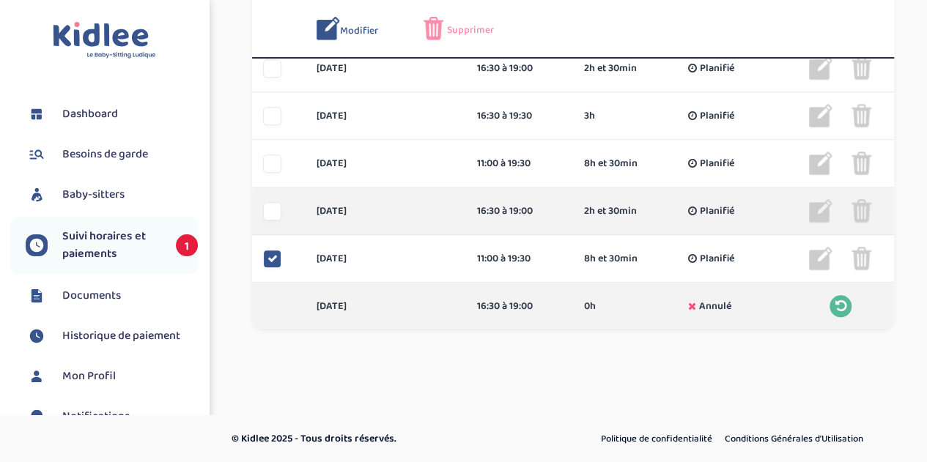
click at [270, 207] on div at bounding box center [272, 211] width 18 height 18
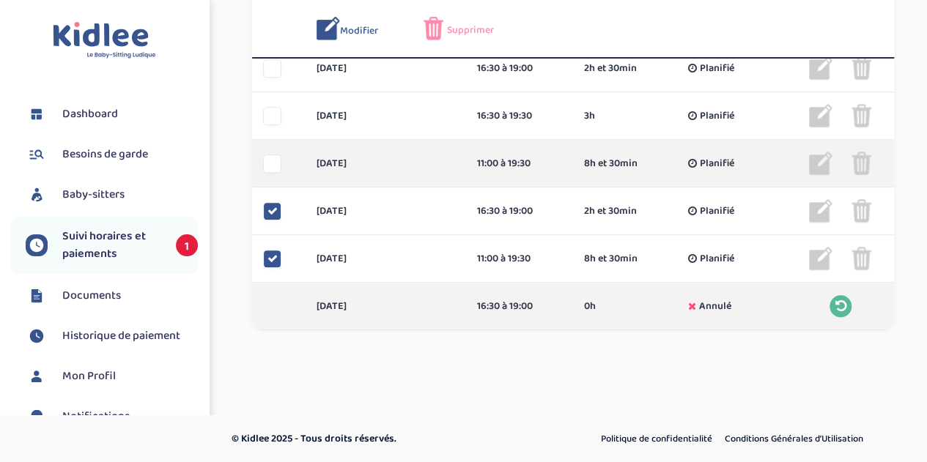
click at [271, 155] on div at bounding box center [272, 164] width 18 height 18
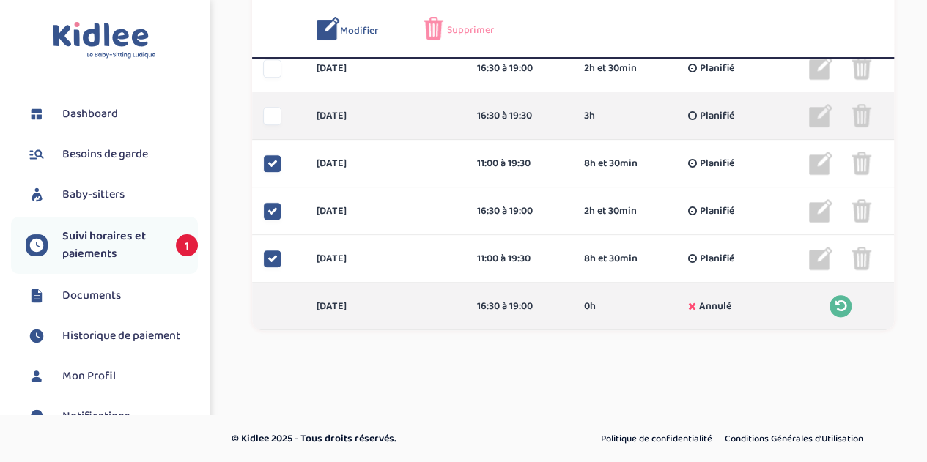
click at [270, 113] on div at bounding box center [272, 116] width 18 height 18
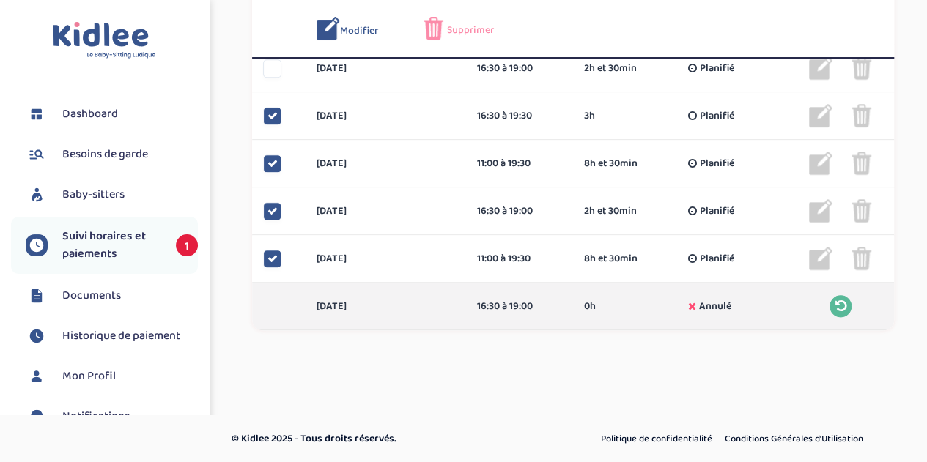
click at [468, 29] on span "Supprimer" at bounding box center [470, 30] width 47 height 15
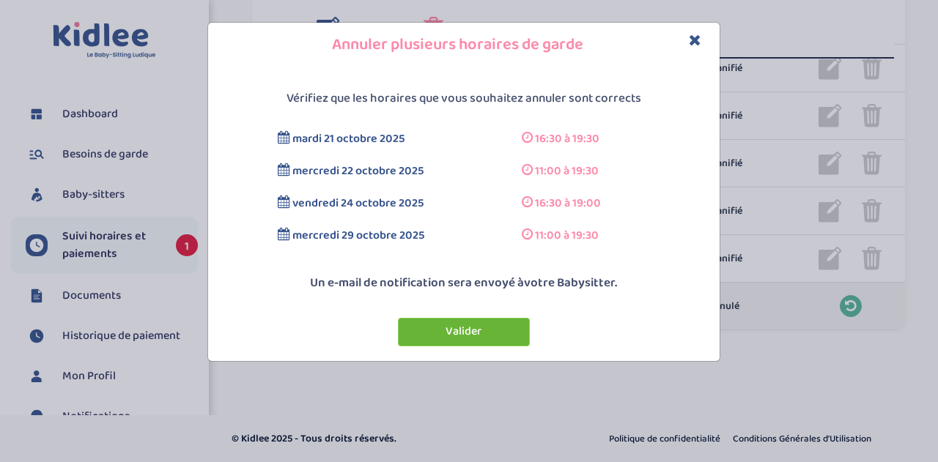
click at [459, 331] on button "Valider" at bounding box center [464, 332] width 132 height 29
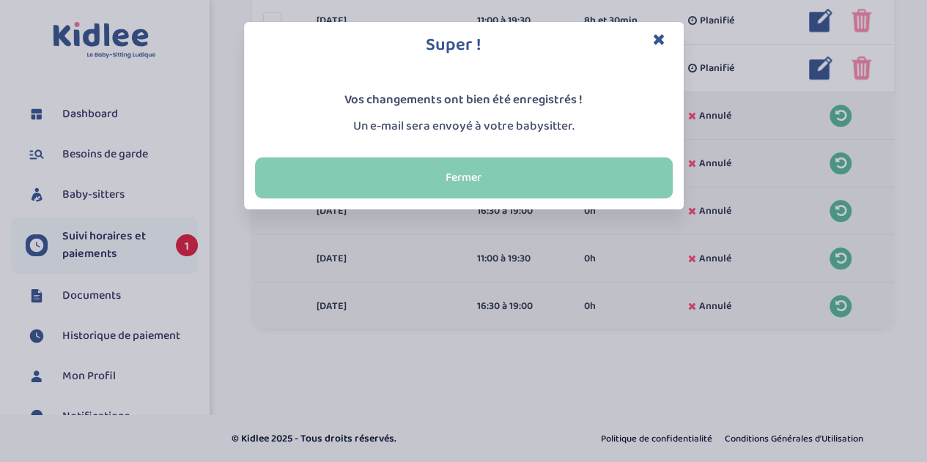
click at [433, 165] on button "Fermer" at bounding box center [464, 178] width 418 height 41
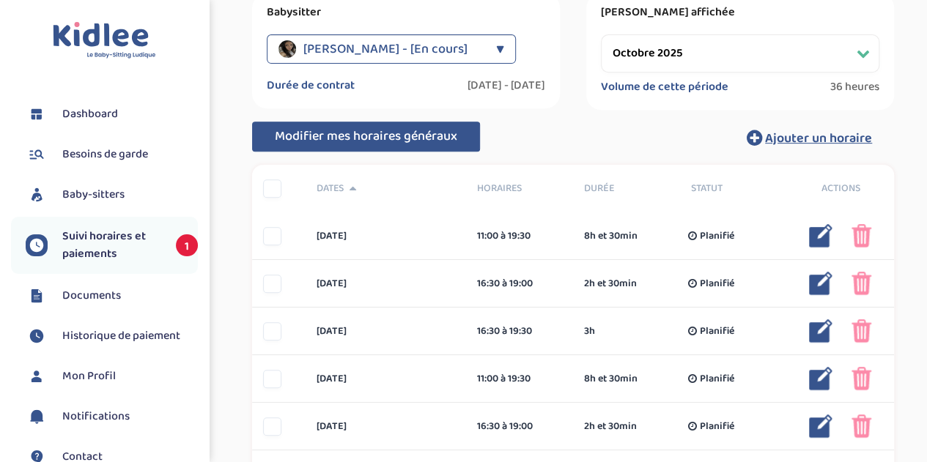
scroll to position [77, 0]
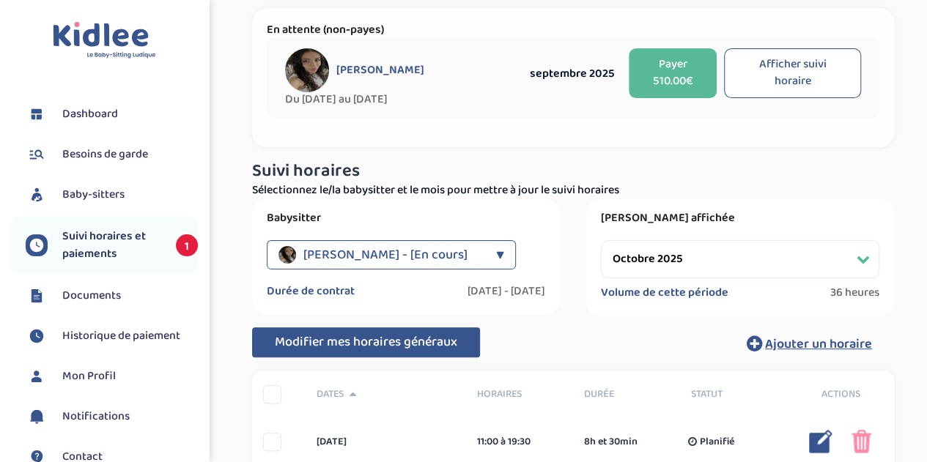
drag, startPoint x: 775, startPoint y: 252, endPoint x: 758, endPoint y: 260, distance: 18.7
click at [775, 252] on select "Filtrer par mois septembre 2025 octobre 2025 novembre 2025 décembre 2025 janvie…" at bounding box center [740, 259] width 278 height 38
select select "septembre 2025"
click at [601, 240] on select "Filtrer par mois septembre 2025 octobre 2025 novembre 2025 décembre 2025 janvie…" at bounding box center [740, 259] width 278 height 38
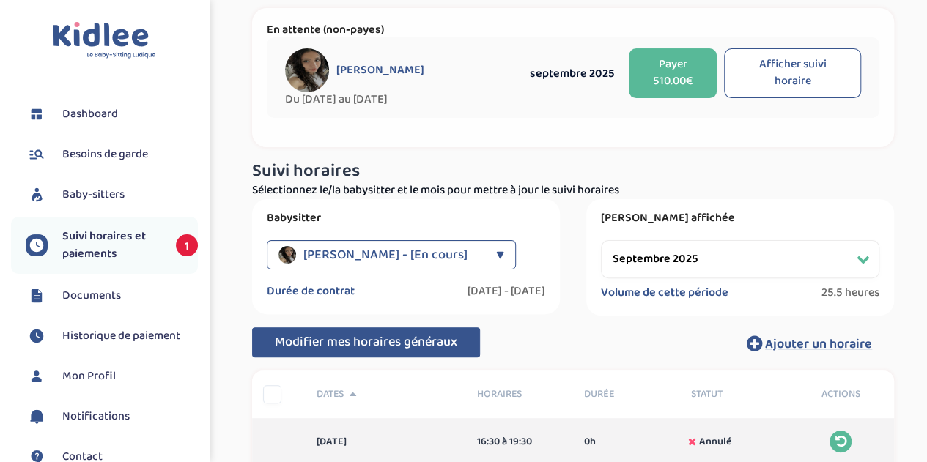
scroll to position [0, 0]
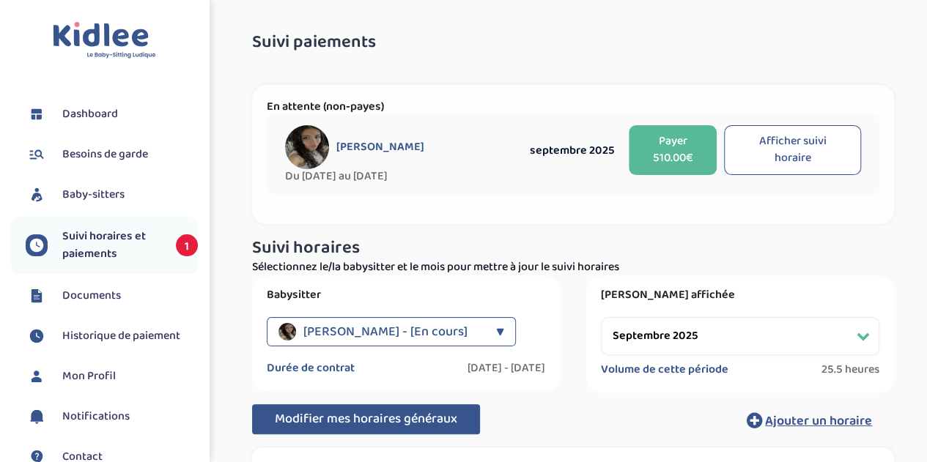
click at [100, 291] on span "Documents" at bounding box center [91, 296] width 59 height 18
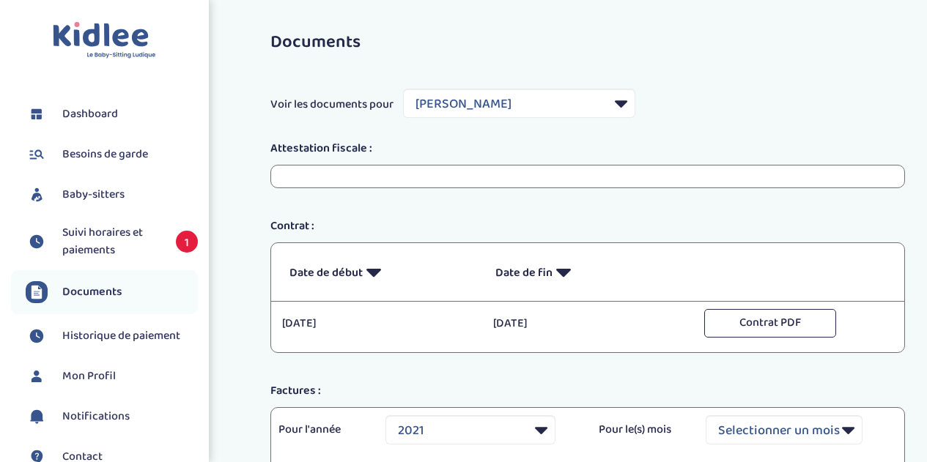
select select "14840"
select select "2021"
click at [554, 105] on select "Filtrer par Baby-sitter [PERSON_NAME] [PERSON_NAME] [PERSON_NAME]-[PERSON_NAME]…" at bounding box center [519, 103] width 232 height 29
select select "31268"
click at [404, 89] on select "Filtrer par Baby-sitter [PERSON_NAME] [PERSON_NAME] [PERSON_NAME]-[PERSON_NAME]…" at bounding box center [519, 103] width 232 height 29
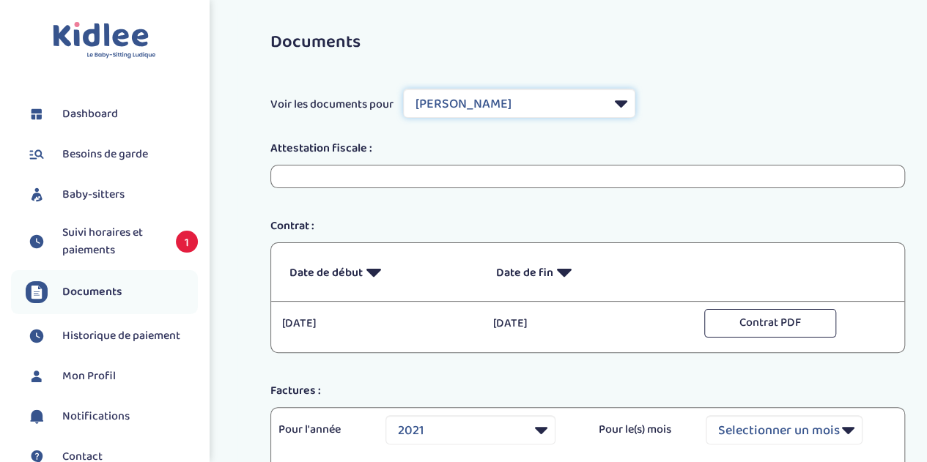
select select
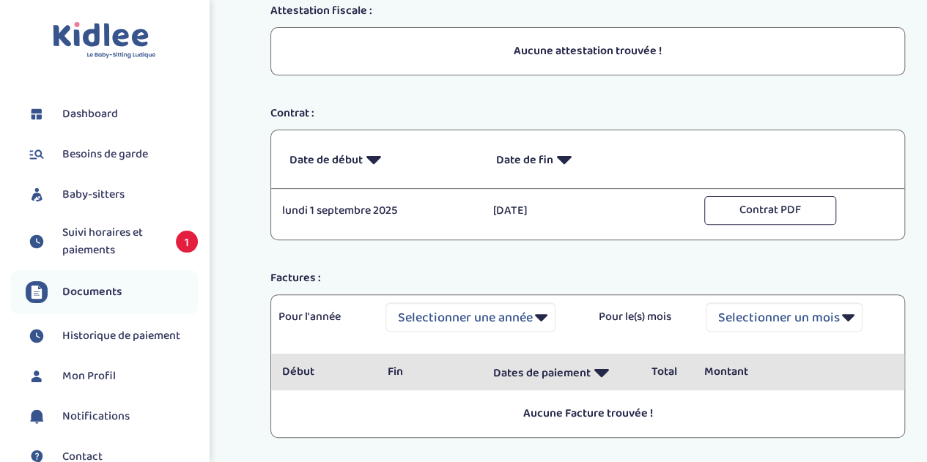
scroll to position [147, 0]
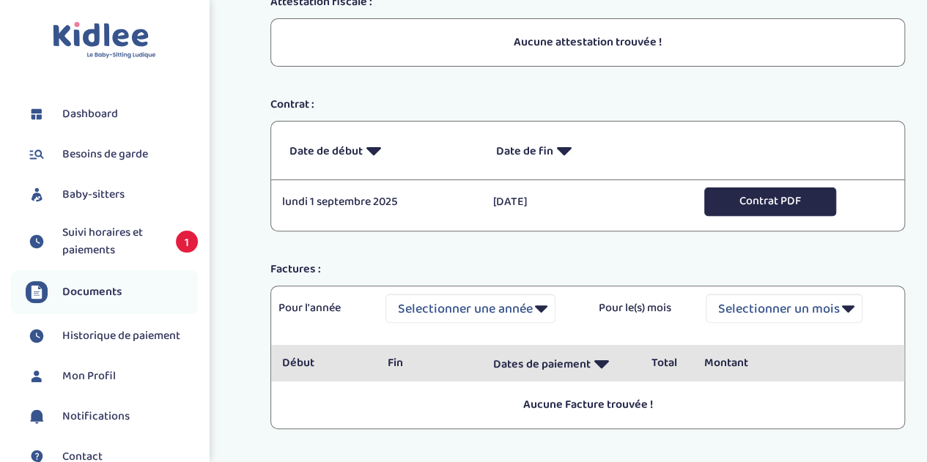
click at [760, 196] on button "Contrat PDF" at bounding box center [770, 202] width 132 height 29
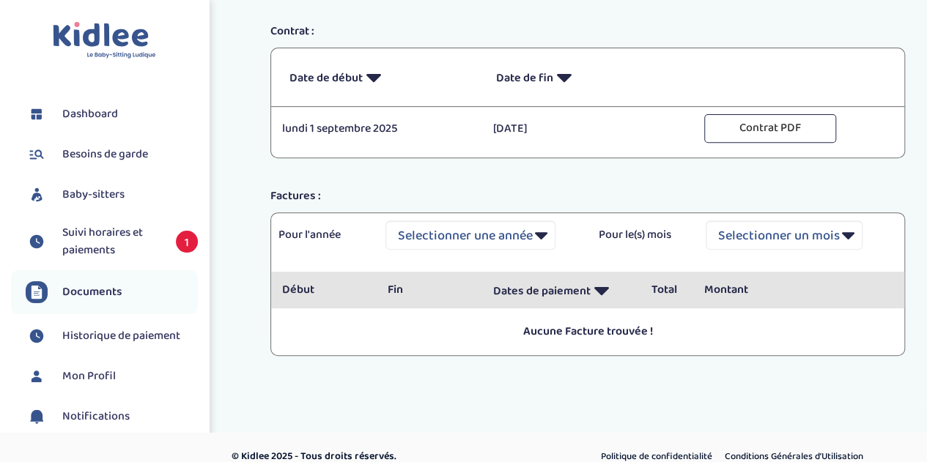
scroll to position [0, 0]
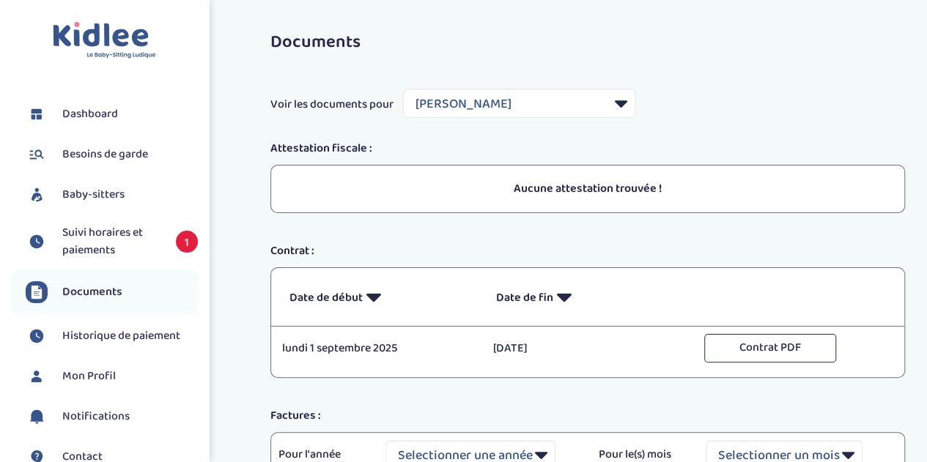
click at [128, 235] on span "Suivi horaires et paiements" at bounding box center [111, 241] width 99 height 35
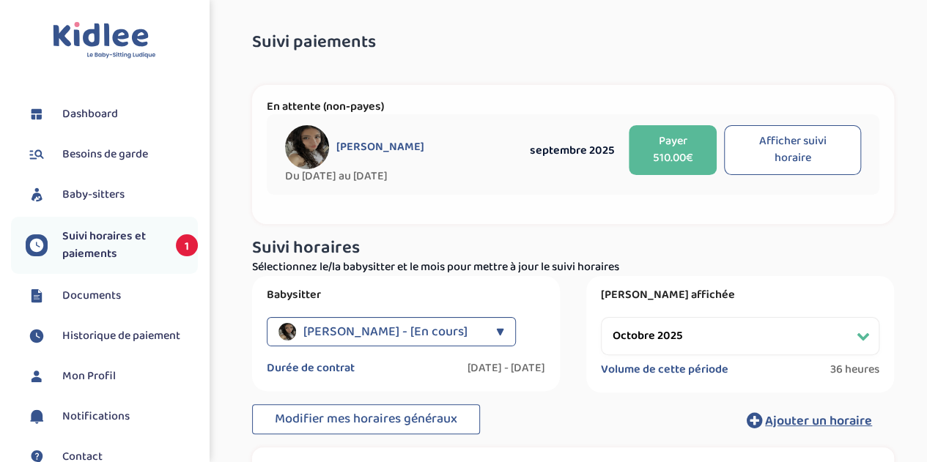
drag, startPoint x: 732, startPoint y: 336, endPoint x: 734, endPoint y: 318, distance: 18.5
click at [732, 336] on select "Filtrer par mois septembre 2025 octobre 2025 novembre 2025 décembre 2025 janvie…" at bounding box center [740, 336] width 278 height 38
select select "septembre 2025"
click at [601, 317] on select "Filtrer par mois septembre 2025 octobre 2025 novembre 2025 décembre 2025 janvie…" at bounding box center [740, 336] width 278 height 38
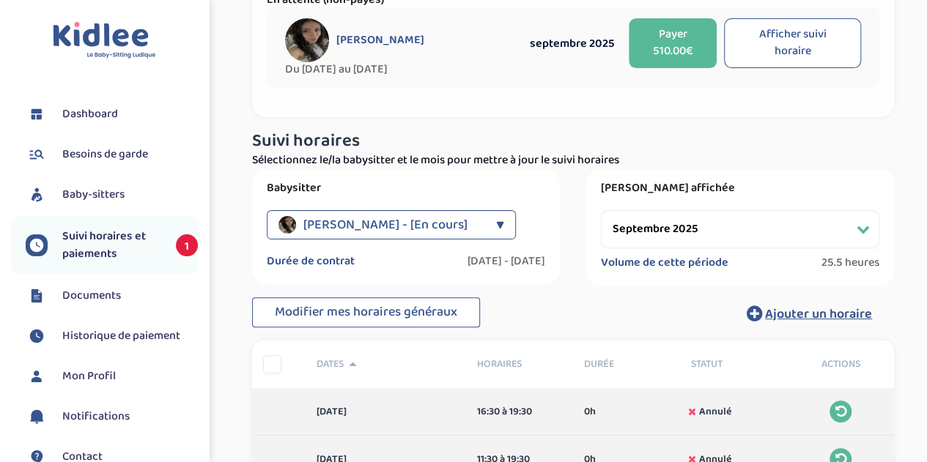
scroll to position [103, 0]
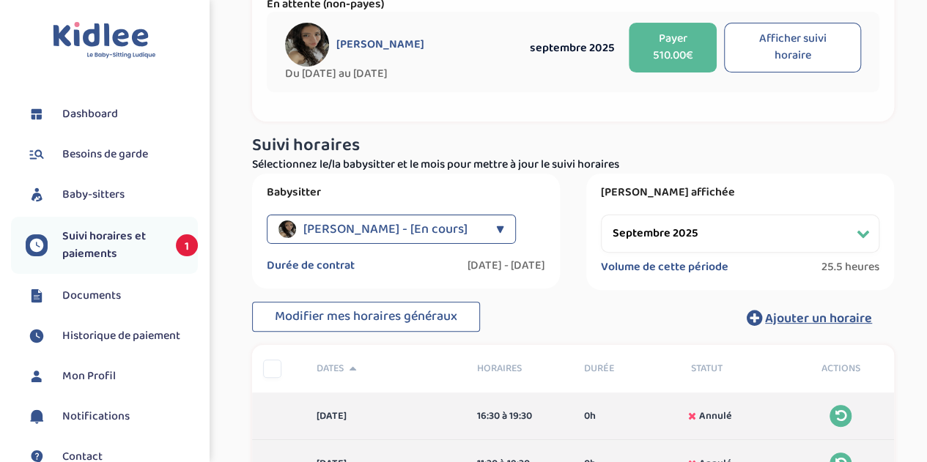
click at [672, 37] on button "Payer 510.00€" at bounding box center [673, 48] width 88 height 50
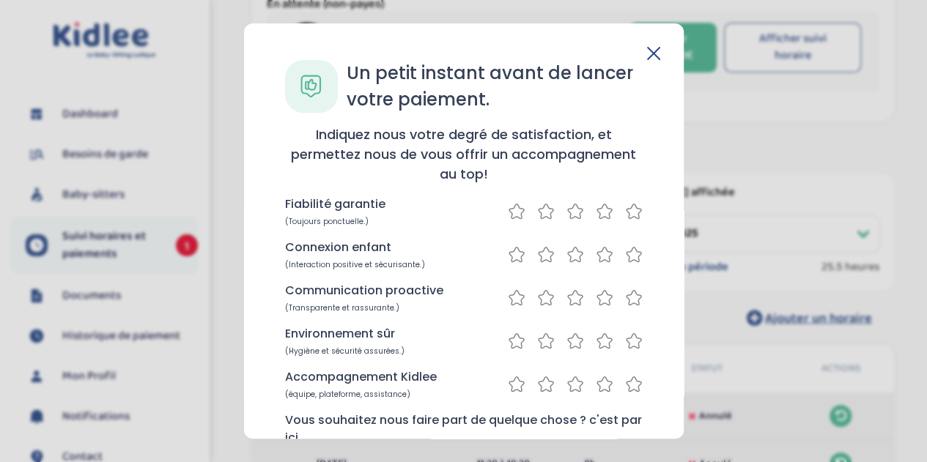
click at [629, 257] on icon at bounding box center [634, 254] width 18 height 18
click at [627, 296] on icon at bounding box center [634, 298] width 18 height 18
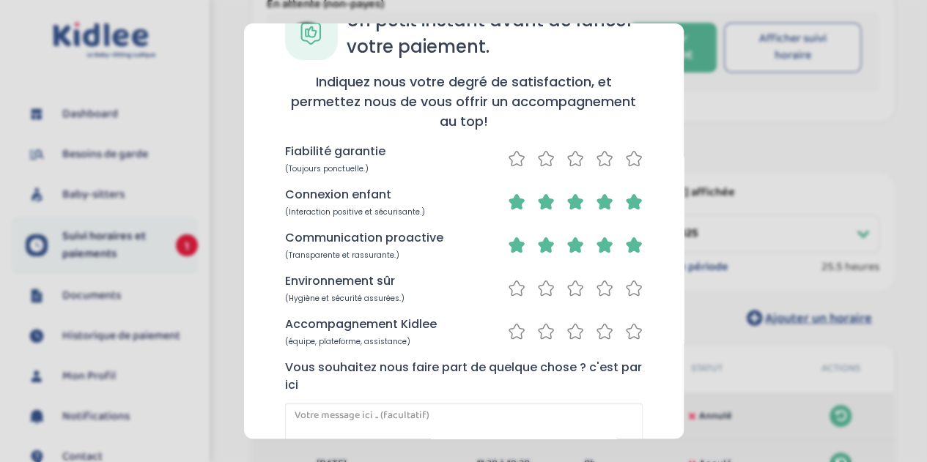
scroll to position [147, 0]
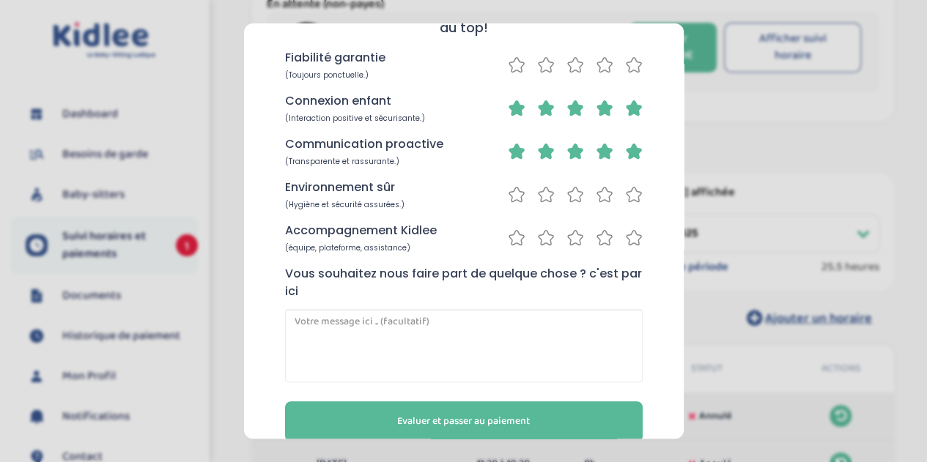
click at [626, 239] on icon at bounding box center [634, 238] width 18 height 18
click at [627, 191] on icon at bounding box center [634, 194] width 15 height 15
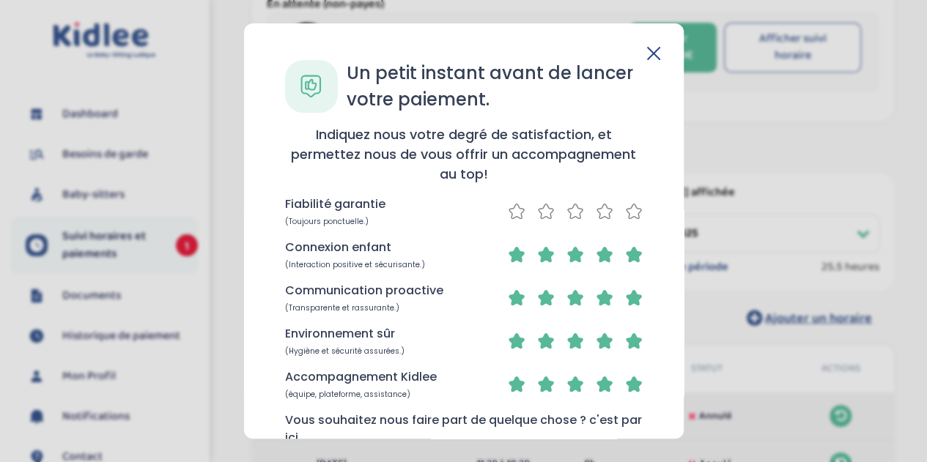
click at [634, 206] on icon at bounding box center [634, 211] width 18 height 18
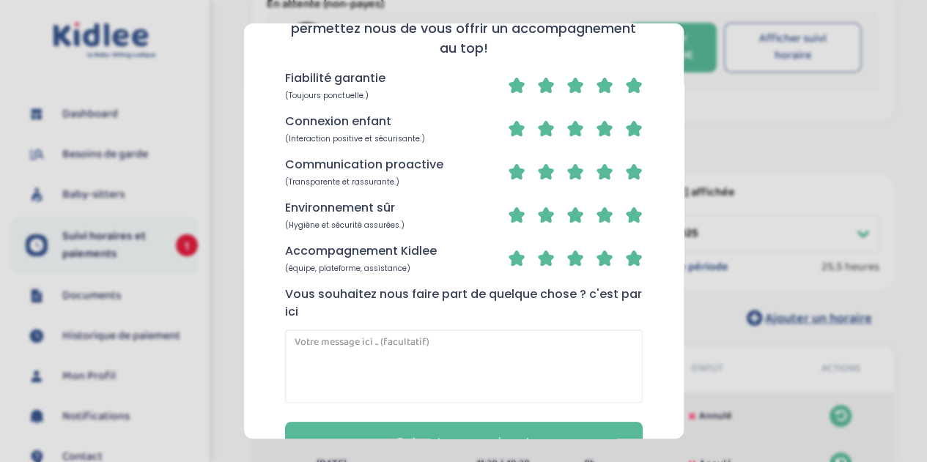
scroll to position [171, 0]
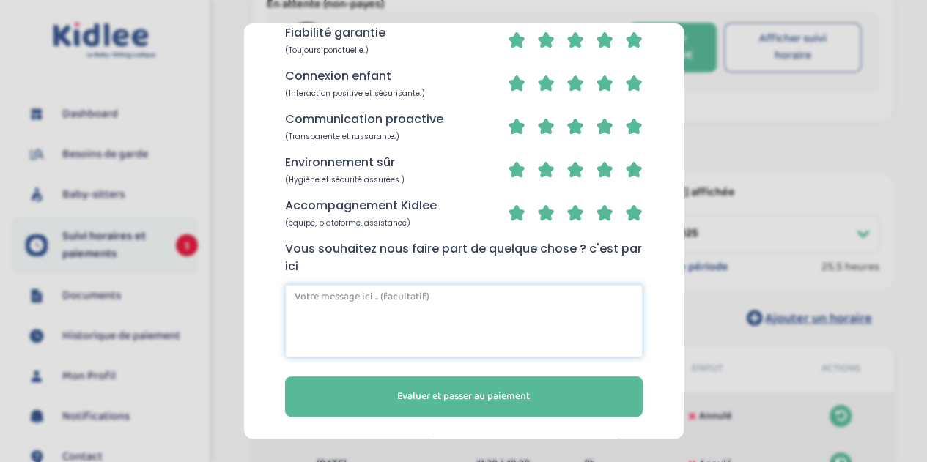
click at [413, 292] on textarea at bounding box center [464, 320] width 358 height 73
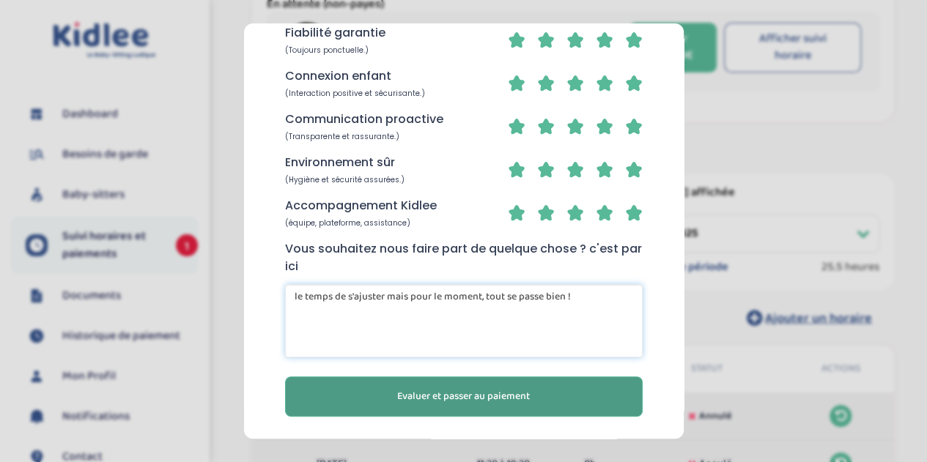
type textarea "le temps de s'ajuster mais pour le moment, tout se passe bien !"
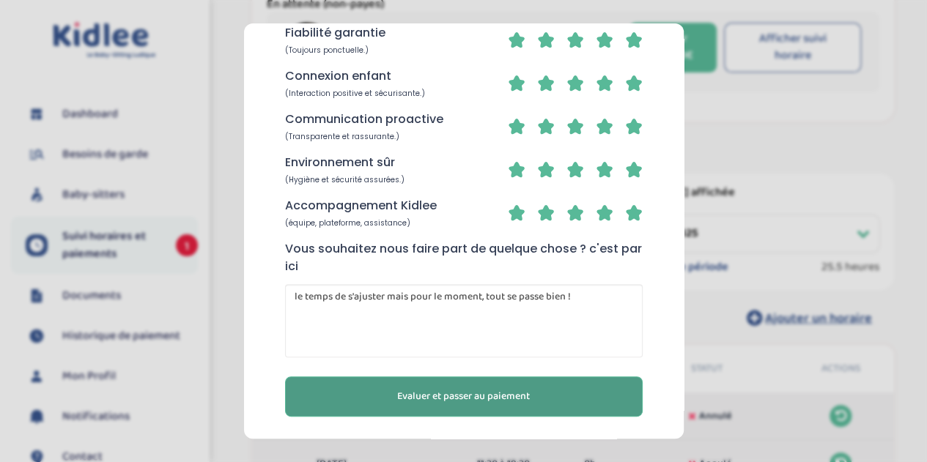
click at [484, 392] on span "Evaluer et passer au paiement" at bounding box center [463, 396] width 133 height 15
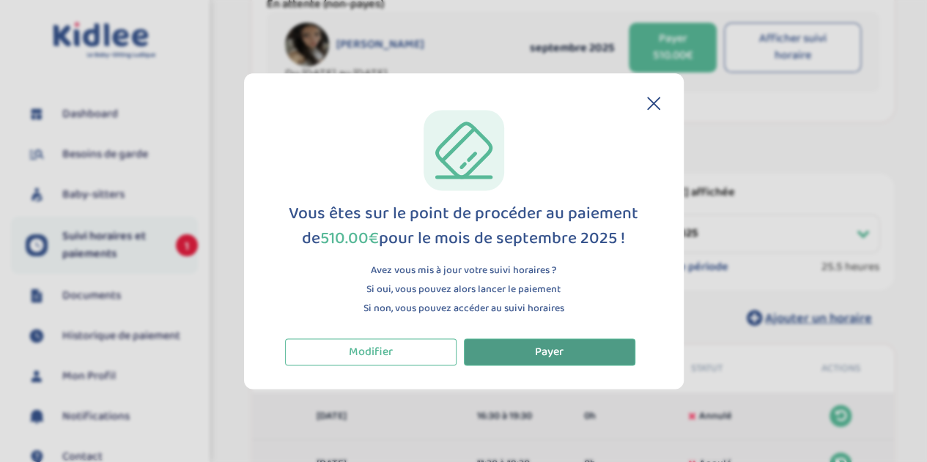
click at [555, 344] on span "Payer" at bounding box center [549, 352] width 29 height 18
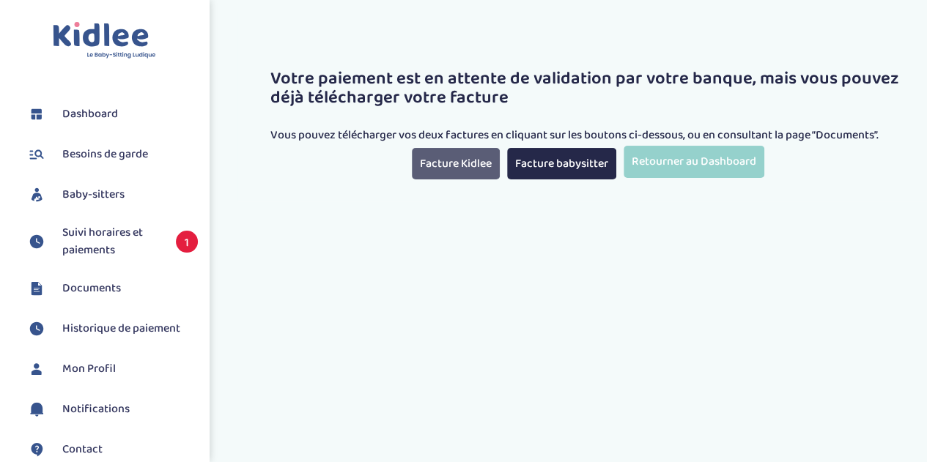
click at [478, 163] on link "Facture Kidlee" at bounding box center [456, 164] width 88 height 32
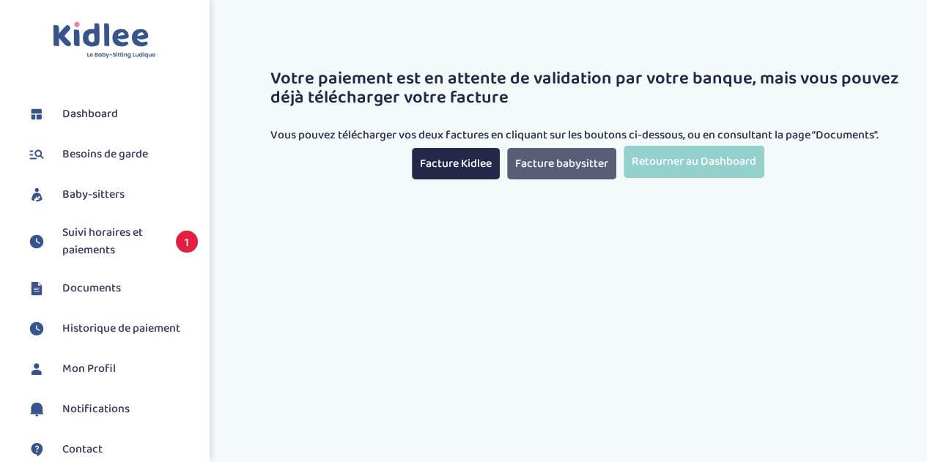
click at [560, 165] on link "Facture babysitter" at bounding box center [561, 164] width 109 height 32
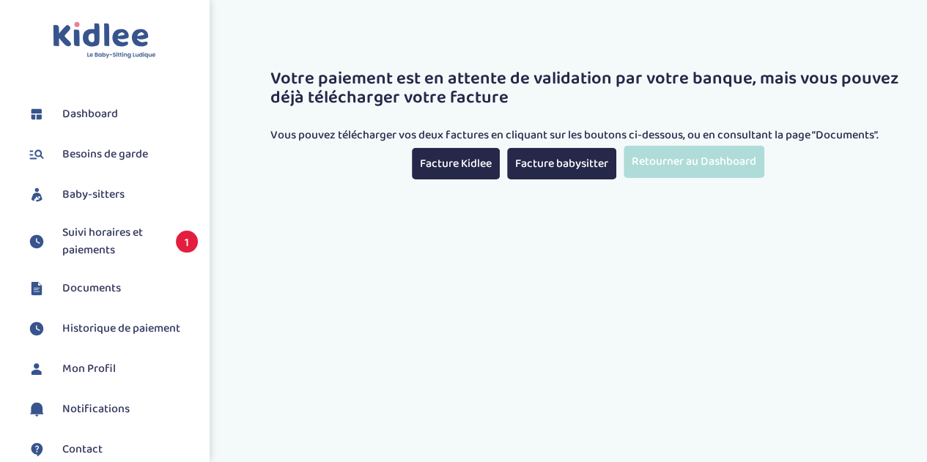
click at [683, 165] on link "Retourner au Dashboard" at bounding box center [694, 162] width 141 height 32
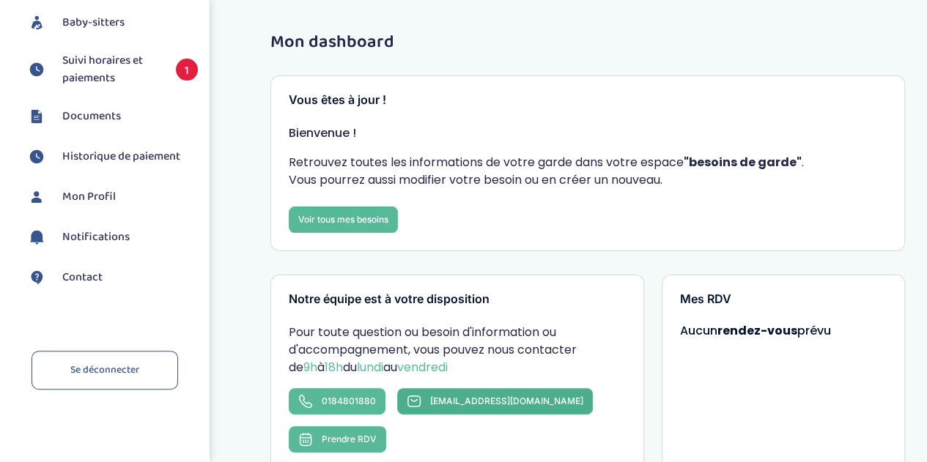
click at [432, 397] on span "contact@kidlee.fr" at bounding box center [506, 401] width 153 height 11
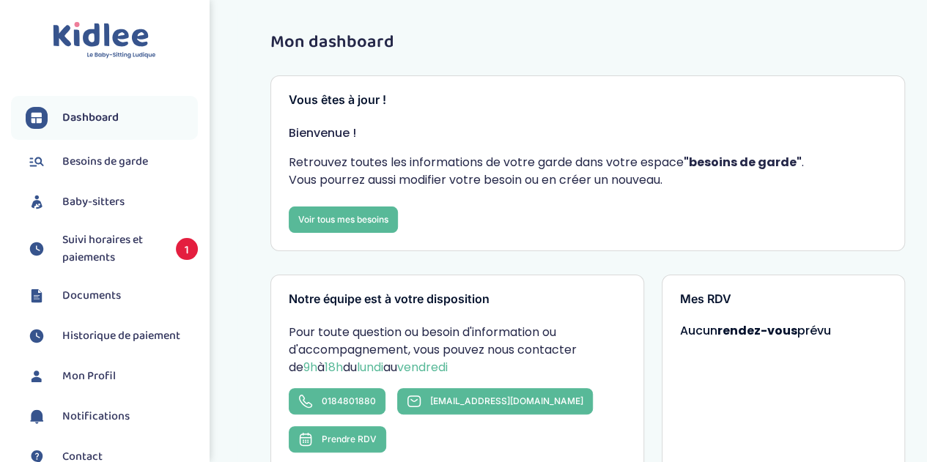
click at [106, 117] on span "Dashboard" at bounding box center [90, 118] width 56 height 18
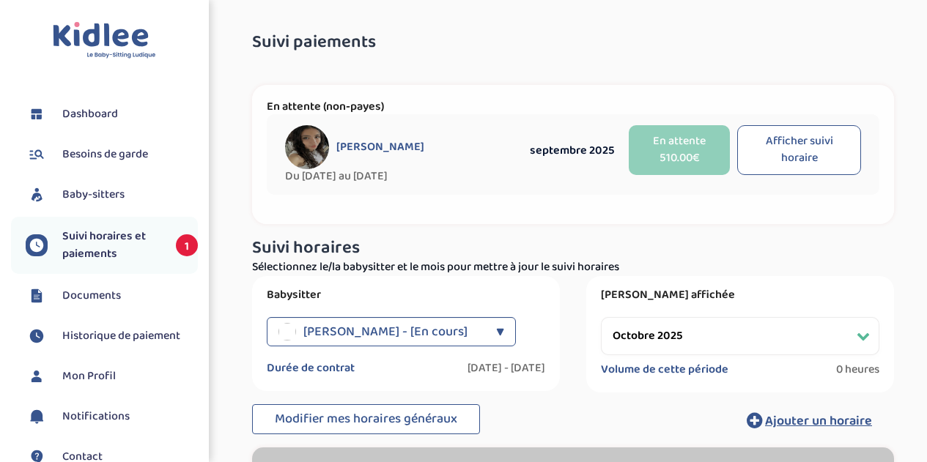
select select "octobre 2025"
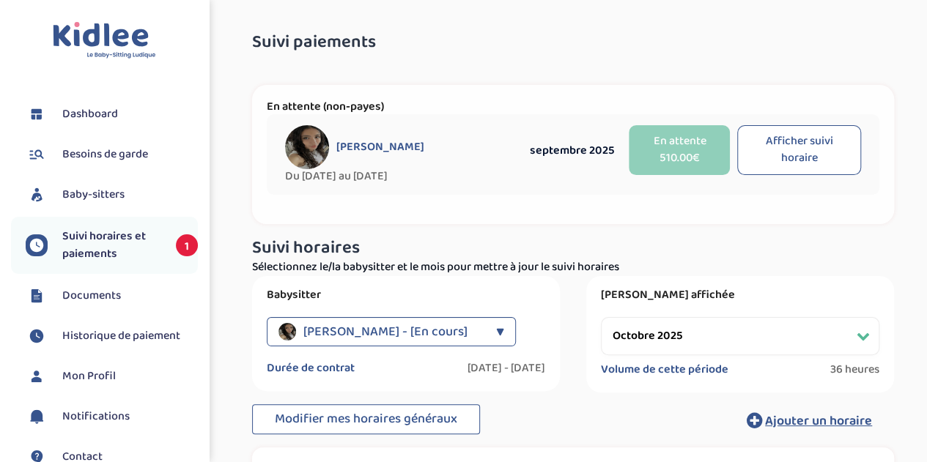
click at [106, 291] on span "Documents" at bounding box center [91, 296] width 59 height 18
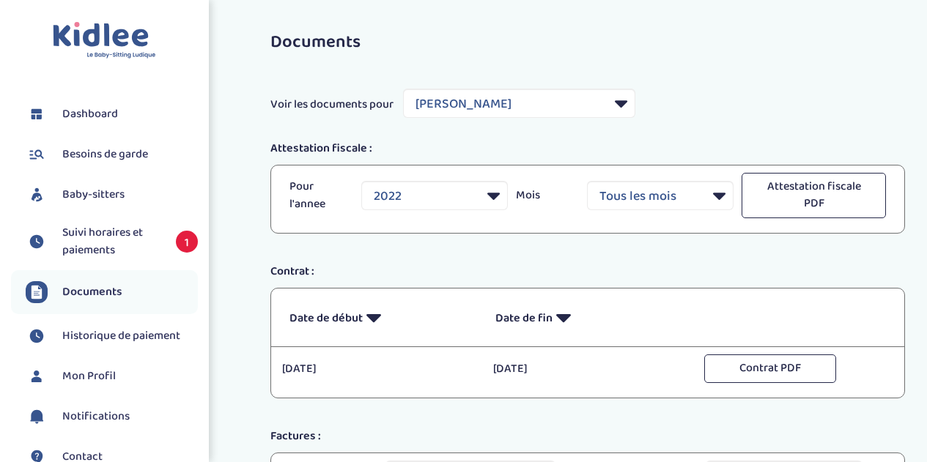
select select "14840"
select select "2021"
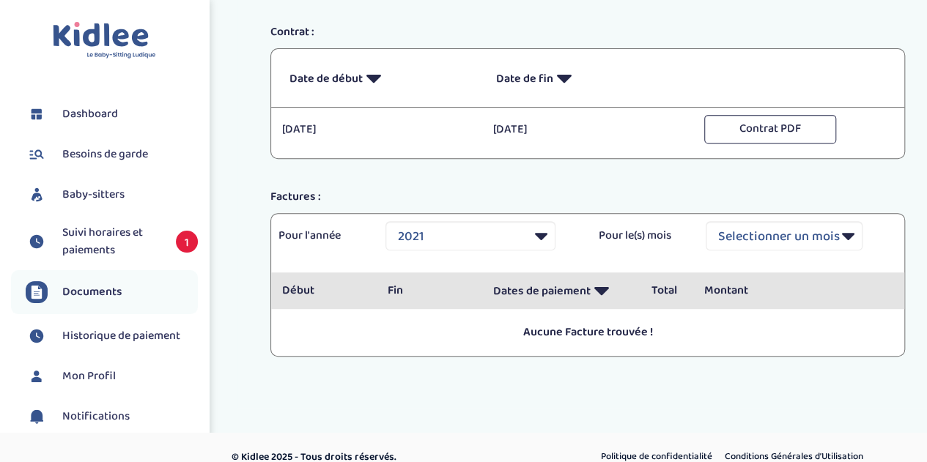
scroll to position [256, 0]
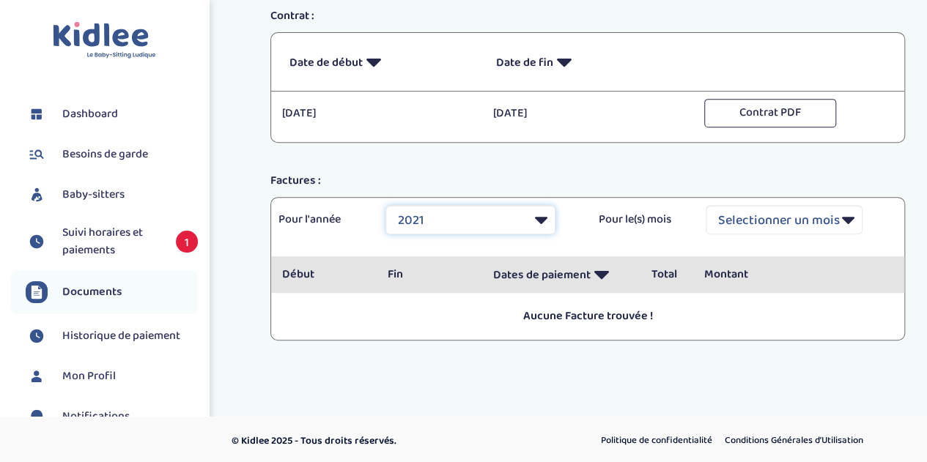
click at [544, 209] on select "Selectionner une année 2021 2021 2021 2021 2021 2021 2021 2021 2021 2021 2021 2…" at bounding box center [470, 219] width 170 height 29
click at [471, 376] on div "Documents Voir les documents pour Filtrer par Baby-sitter [PERSON_NAME] [PERSON…" at bounding box center [587, 73] width 679 height 615
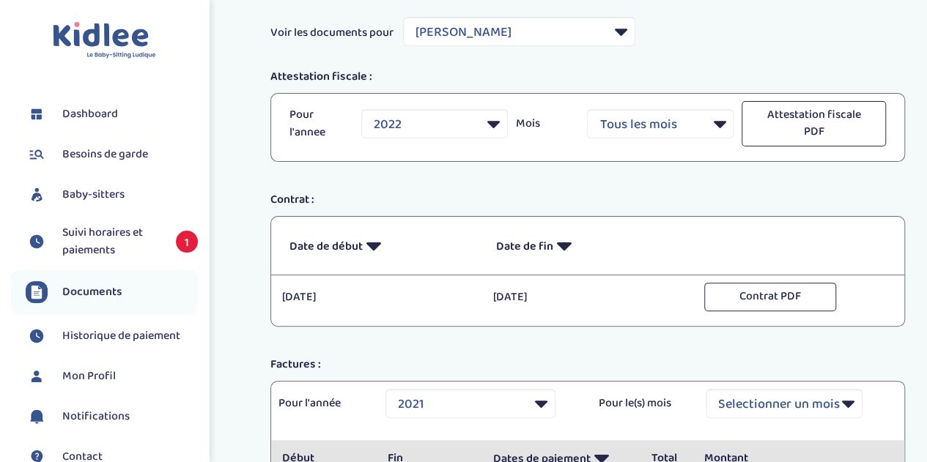
scroll to position [0, 0]
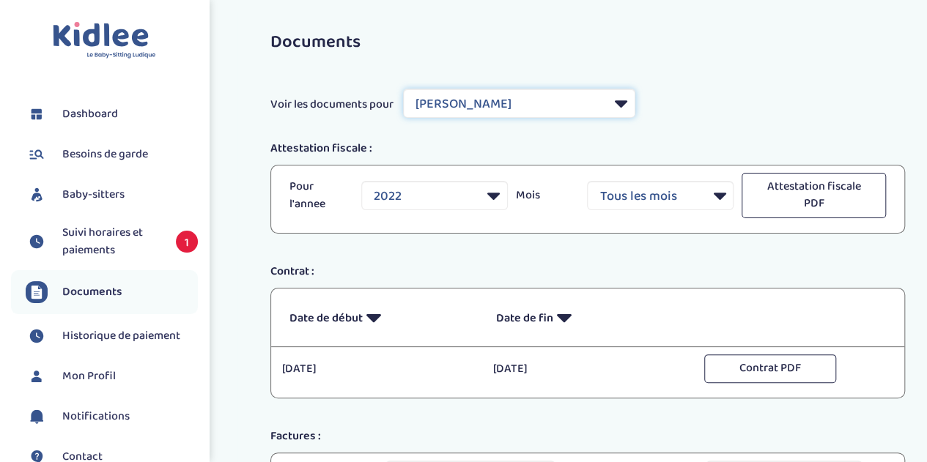
click at [545, 108] on select "Filtrer par Baby-sitter [PERSON_NAME] [PERSON_NAME] [PERSON_NAME]-[PERSON_NAME]…" at bounding box center [519, 103] width 232 height 29
click at [404, 89] on select "Filtrer par Baby-sitter [PERSON_NAME] [PERSON_NAME] [PERSON_NAME]-[PERSON_NAME]…" at bounding box center [519, 103] width 232 height 29
click at [520, 112] on select "Filtrer par Baby-sitter [PERSON_NAME] [PERSON_NAME] [PERSON_NAME]-[PERSON_NAME]…" at bounding box center [519, 103] width 232 height 29
select select "31268"
click at [404, 89] on select "Filtrer par Baby-sitter [PERSON_NAME] [PERSON_NAME] [PERSON_NAME]-[PERSON_NAME]…" at bounding box center [519, 103] width 232 height 29
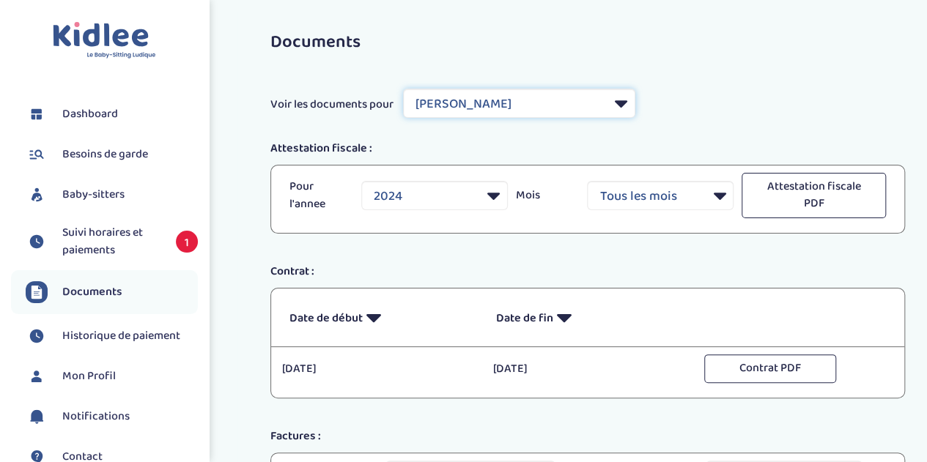
select select "2025"
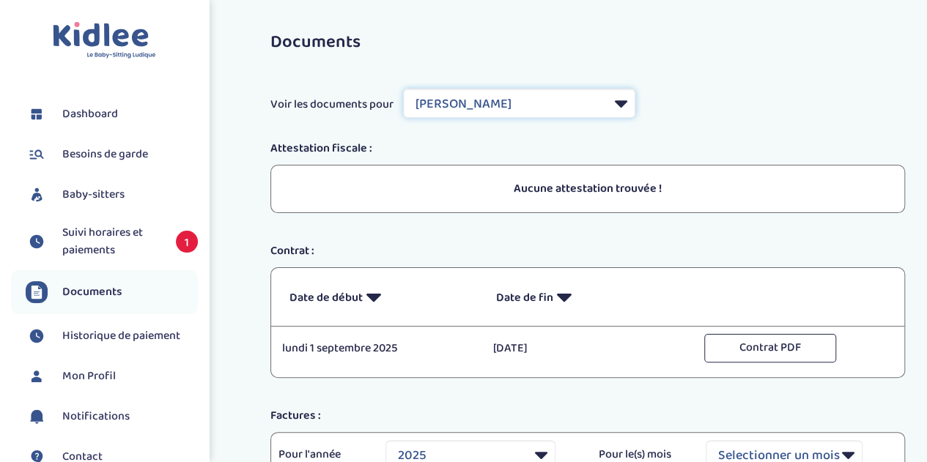
scroll to position [220, 0]
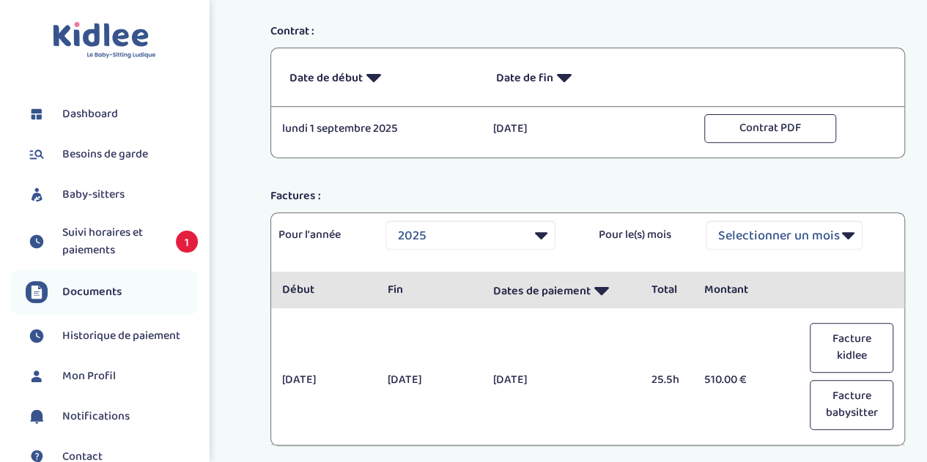
click at [111, 229] on span "Suivi horaires et paiements" at bounding box center [111, 241] width 99 height 35
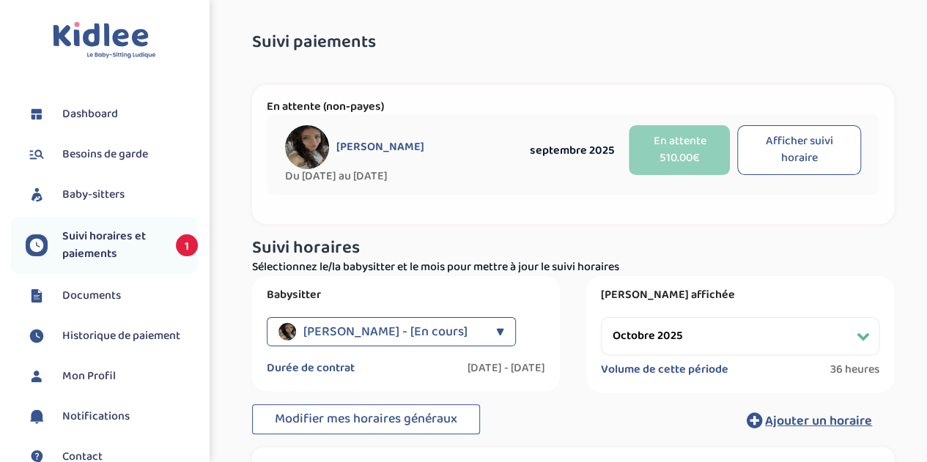
click at [794, 141] on button "Afficher suivi horaire" at bounding box center [799, 150] width 124 height 50
select select "septembre 2025"
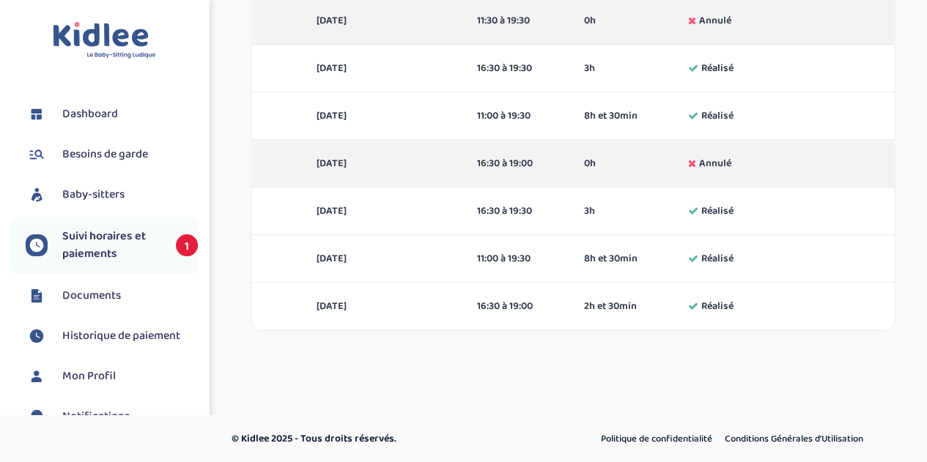
scroll to position [147, 0]
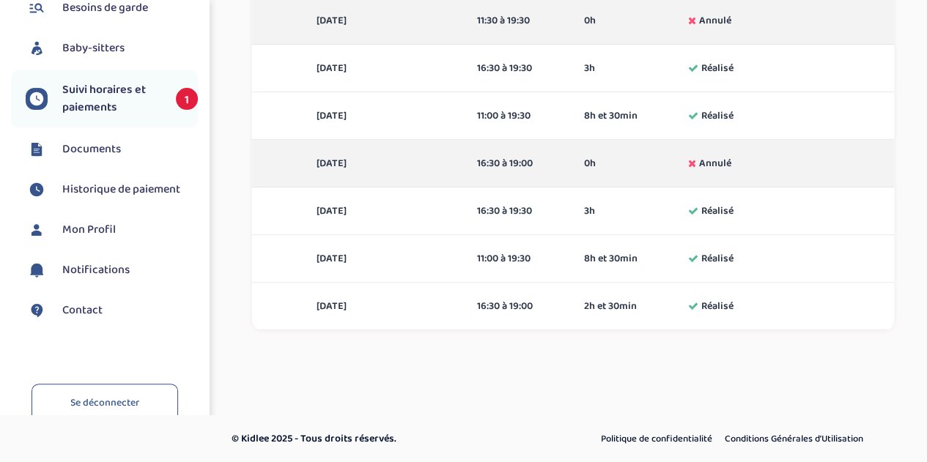
click at [125, 146] on link "Documents" at bounding box center [112, 150] width 172 height 22
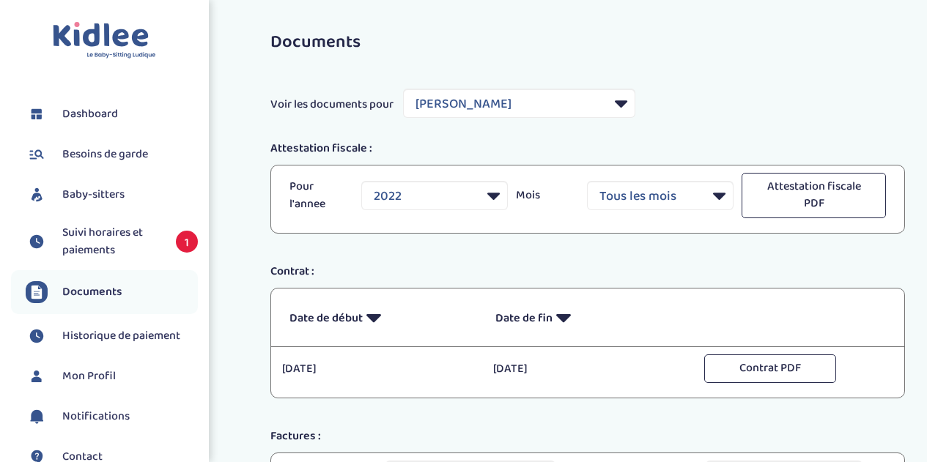
select select "14840"
select select "2021"
click at [554, 106] on select "Filtrer par Baby-sitter [PERSON_NAME] [PERSON_NAME] [PERSON_NAME]-[PERSON_NAME]…" at bounding box center [519, 103] width 232 height 29
select select "31268"
click at [404, 89] on select "Filtrer par Baby-sitter [PERSON_NAME] [PERSON_NAME] [PERSON_NAME]-[PERSON_NAME]…" at bounding box center [519, 103] width 232 height 29
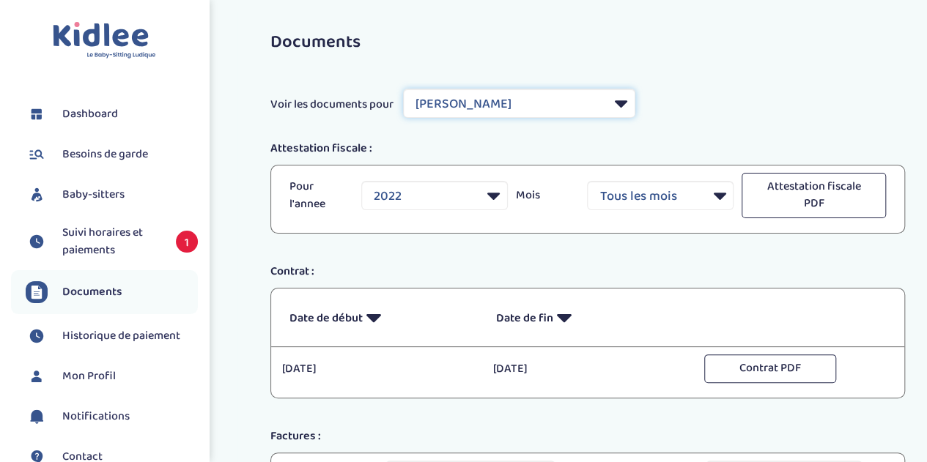
select select "2025"
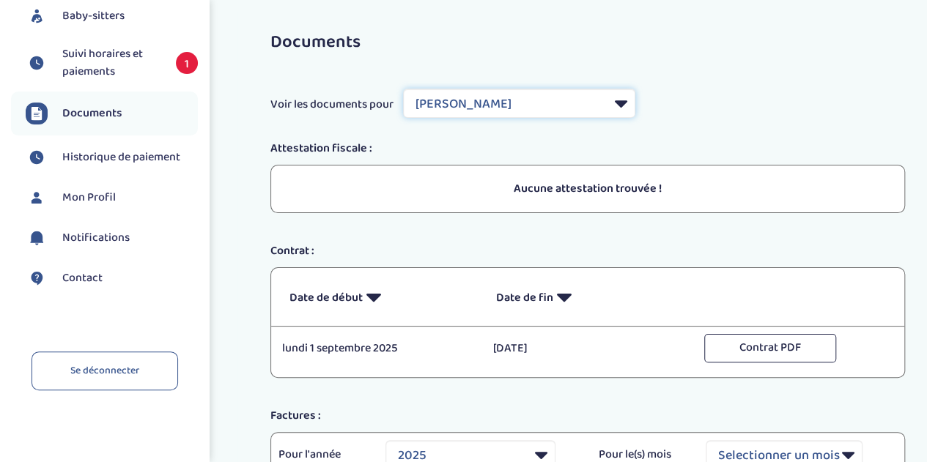
scroll to position [180, 0]
click at [110, 152] on span "Historique de paiement" at bounding box center [121, 157] width 118 height 18
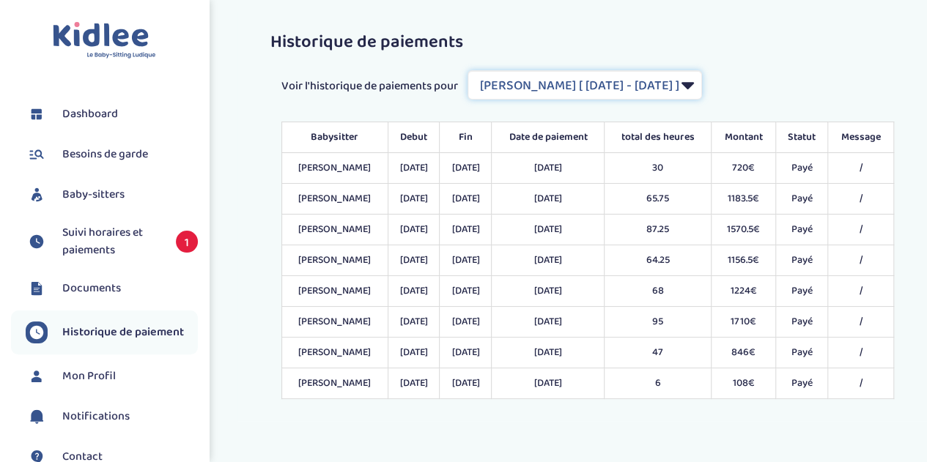
click at [702, 84] on select "Filtrer par Contrat Lawson Prisca [ 2022-01-19 - 2022-08-31 ] Dosso Satou [ 202…" at bounding box center [585, 84] width 235 height 29
select select "2172"
click at [469, 70] on select "Filtrer par Contrat Lawson Prisca [ 2022-01-19 - 2022-08-31 ] Dosso Satou [ 202…" at bounding box center [585, 84] width 235 height 29
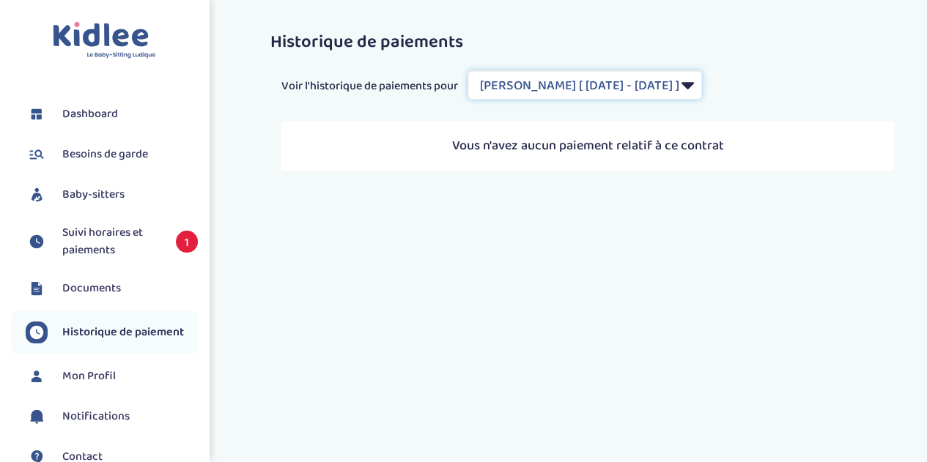
scroll to position [147, 0]
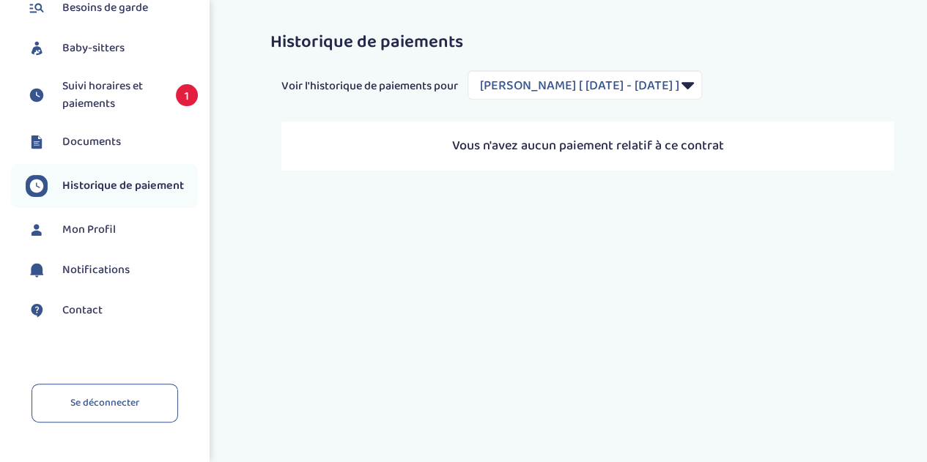
click at [110, 231] on span "Mon Profil" at bounding box center [88, 230] width 53 height 18
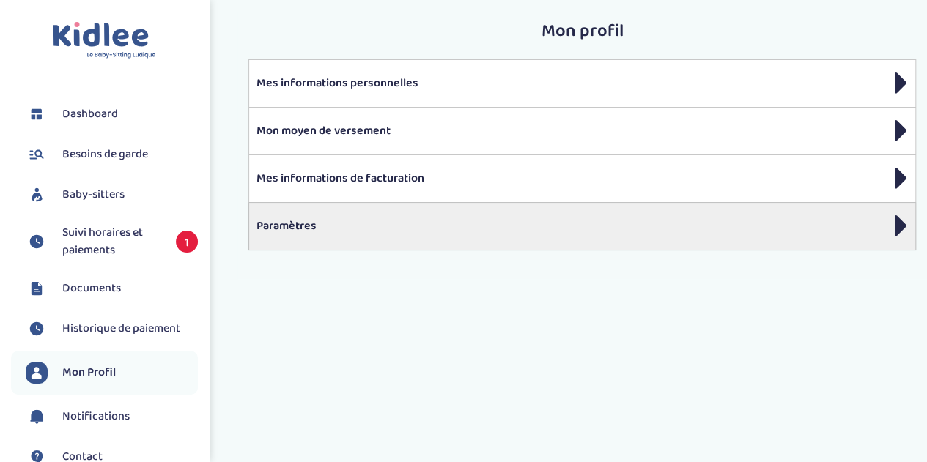
click at [625, 210] on div "Paramètres" at bounding box center [582, 226] width 668 height 48
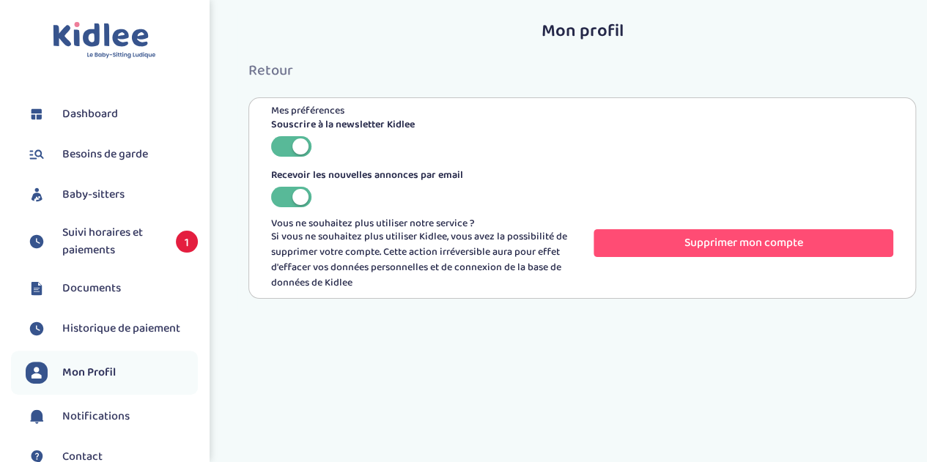
click at [280, 67] on span "Retour" at bounding box center [270, 70] width 45 height 23
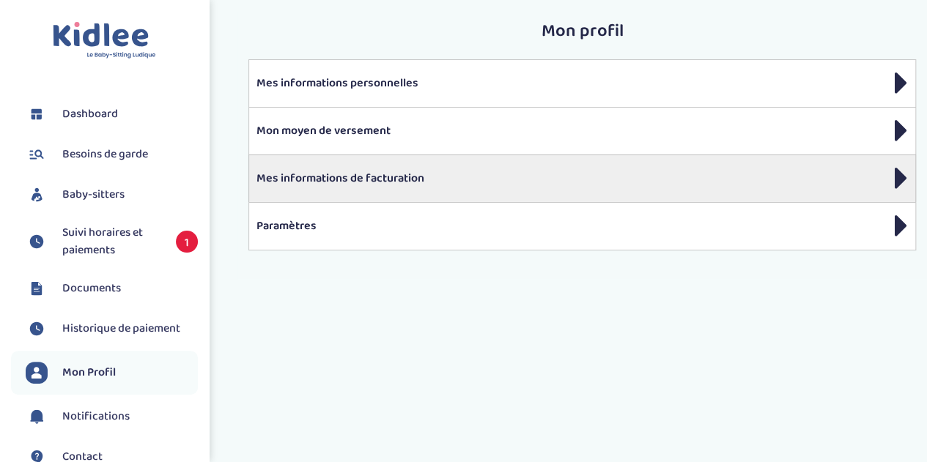
click at [475, 168] on div "Mes informations de facturation" at bounding box center [582, 179] width 668 height 48
